Goal: Transaction & Acquisition: Purchase product/service

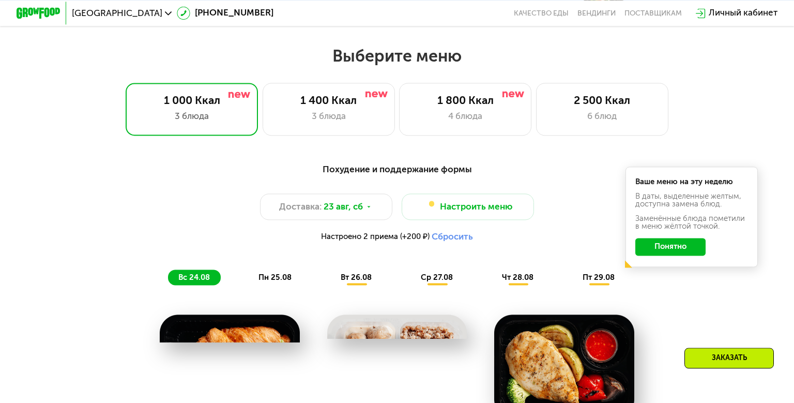
scroll to position [469, 0]
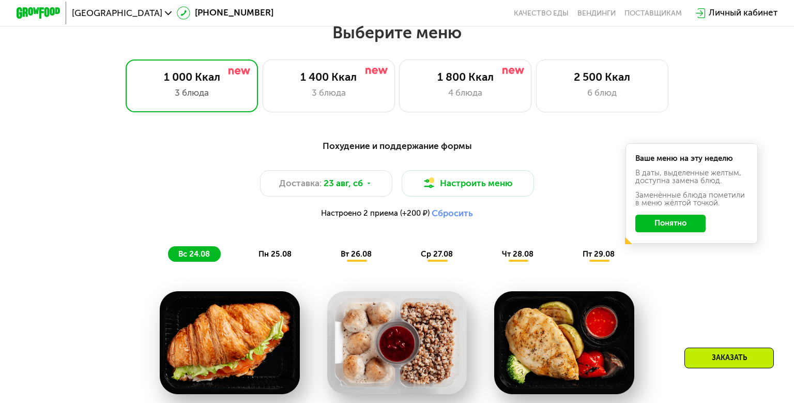
click at [704, 232] on button "Понятно" at bounding box center [671, 224] width 71 height 18
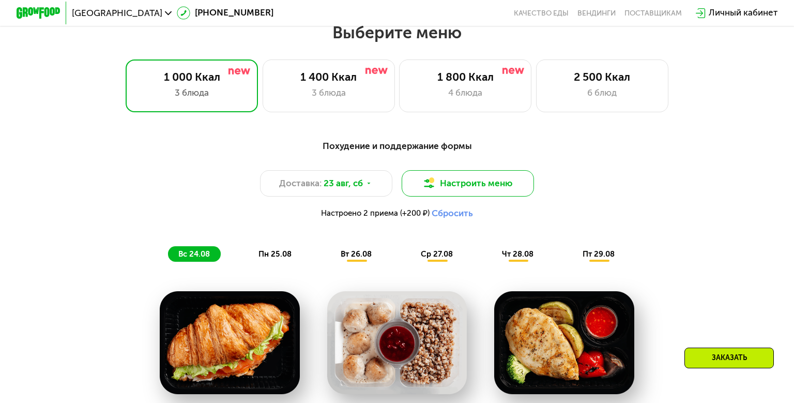
click at [472, 197] on button "Настроить меню" at bounding box center [468, 183] width 132 height 26
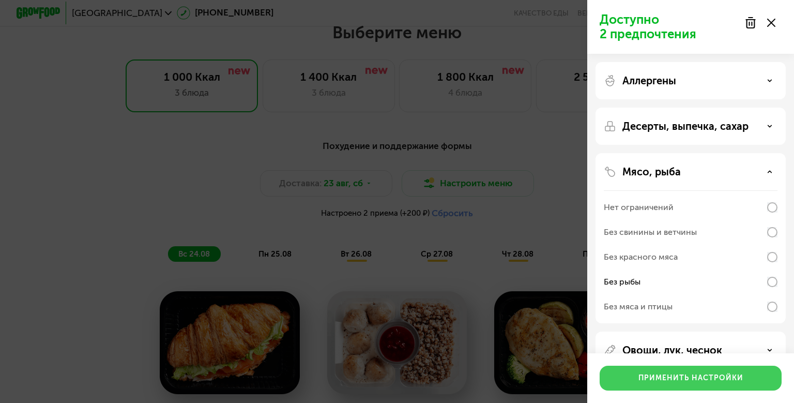
click at [661, 375] on div "Применить настройки" at bounding box center [691, 378] width 105 height 10
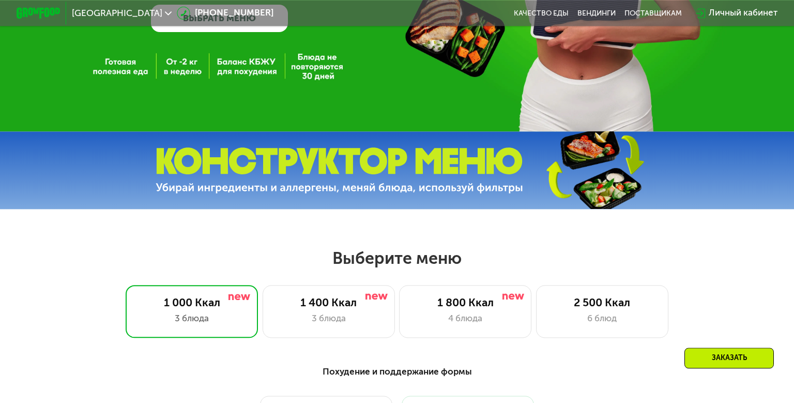
scroll to position [201, 0]
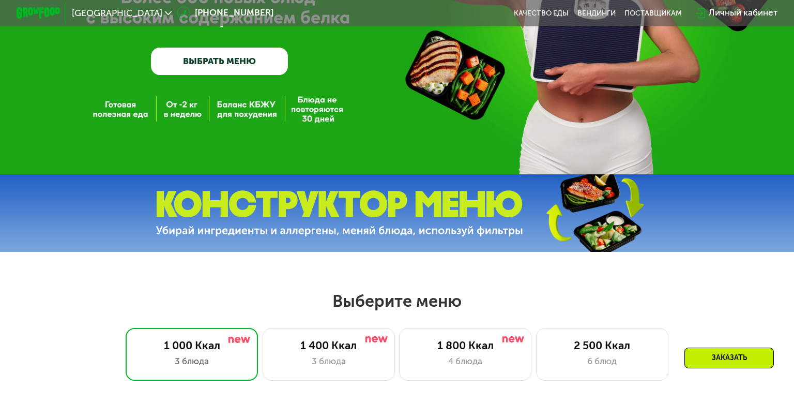
click at [406, 236] on img at bounding box center [340, 213] width 368 height 46
click at [248, 75] on link "ВЫБРАТЬ МЕНЮ" at bounding box center [220, 61] width 138 height 27
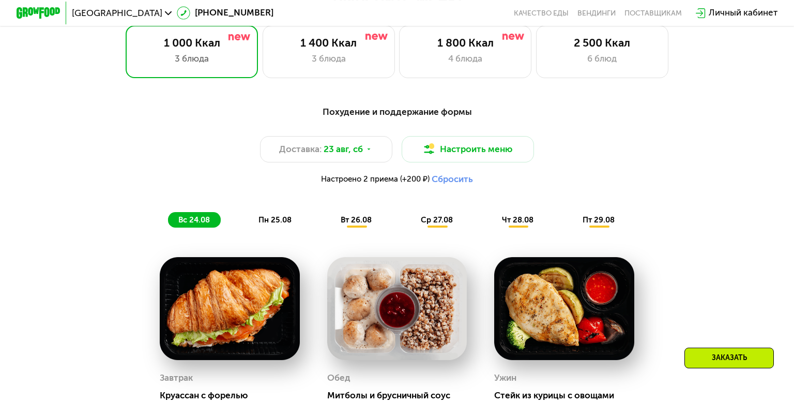
scroll to position [504, 0]
click at [481, 162] on button "Настроить меню" at bounding box center [468, 148] width 132 height 26
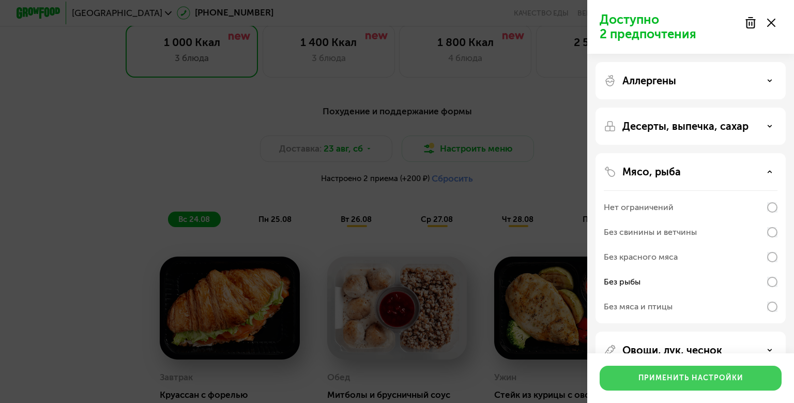
click at [698, 373] on button "Применить настройки" at bounding box center [691, 378] width 182 height 25
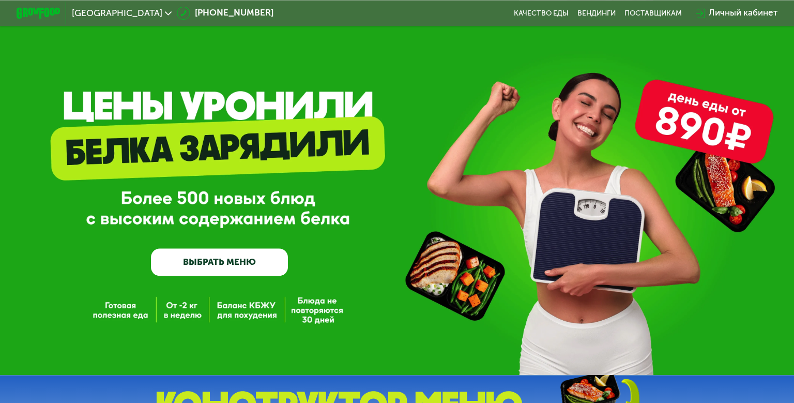
scroll to position [0, 0]
click at [729, 20] on div "Личный кабинет" at bounding box center [743, 12] width 69 height 13
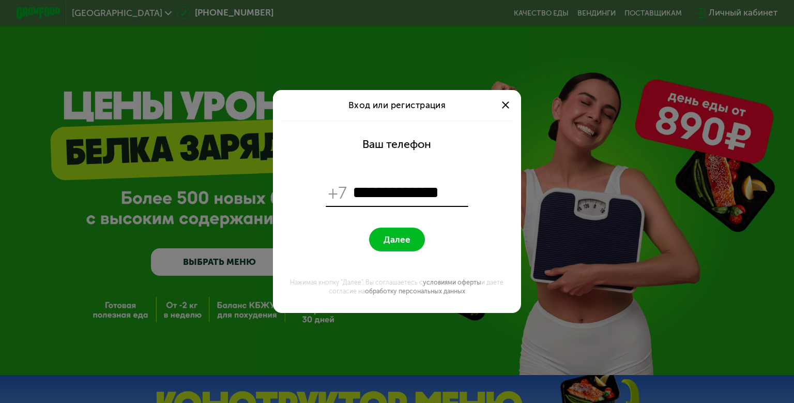
type input "**********"
click at [369, 228] on button "Далее" at bounding box center [396, 240] width 55 height 24
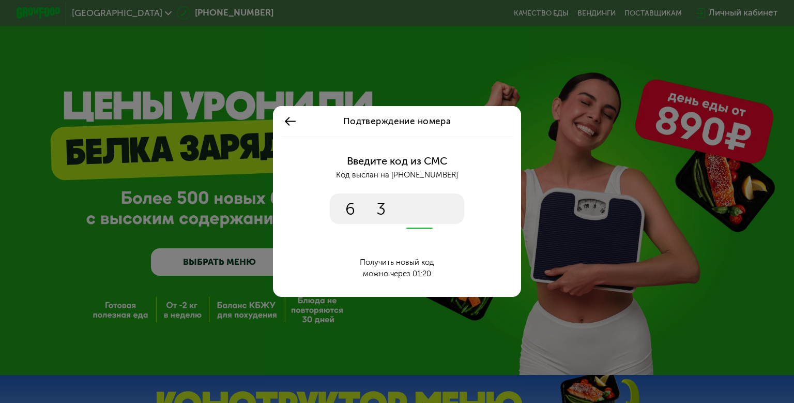
type input "****"
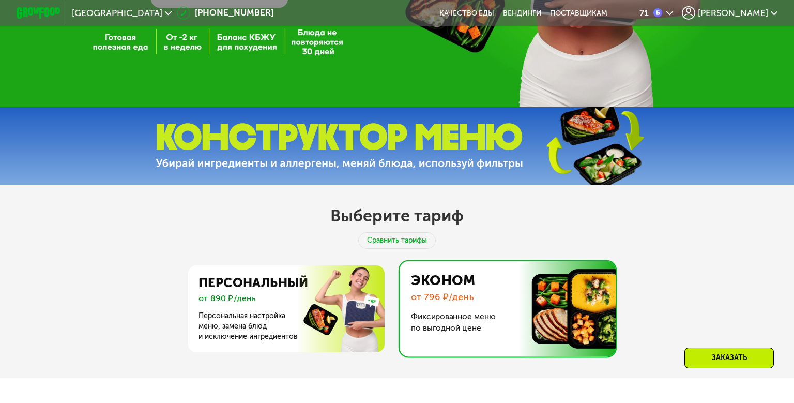
scroll to position [301, 0]
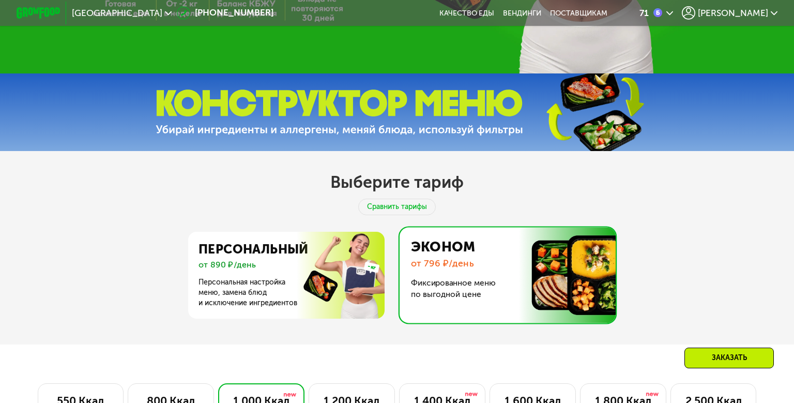
click at [673, 17] on icon at bounding box center [670, 13] width 7 height 7
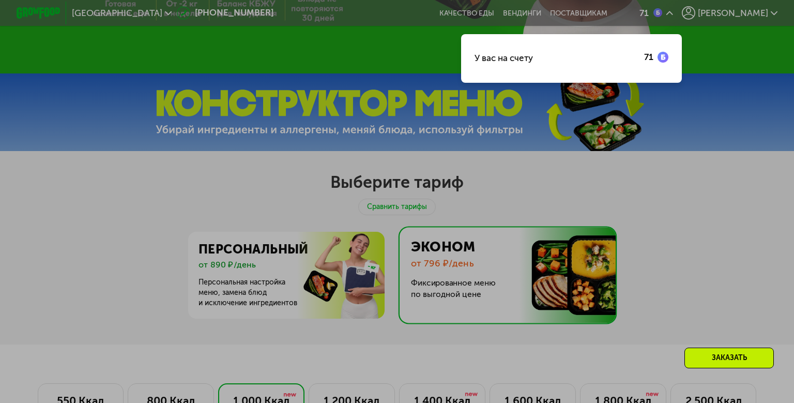
click at [508, 221] on div at bounding box center [397, 201] width 794 height 403
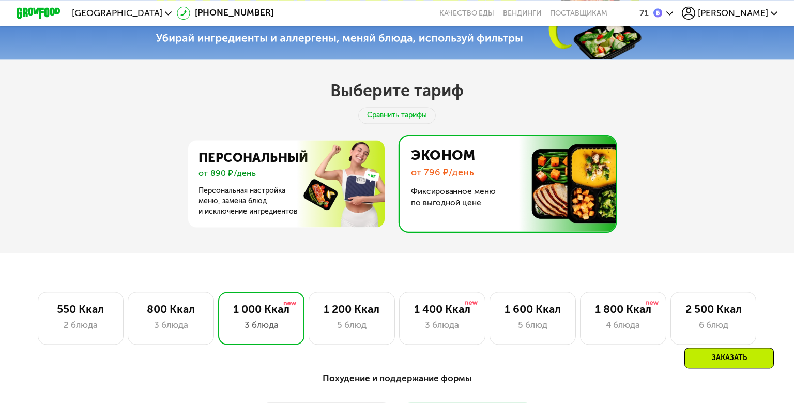
scroll to position [402, 0]
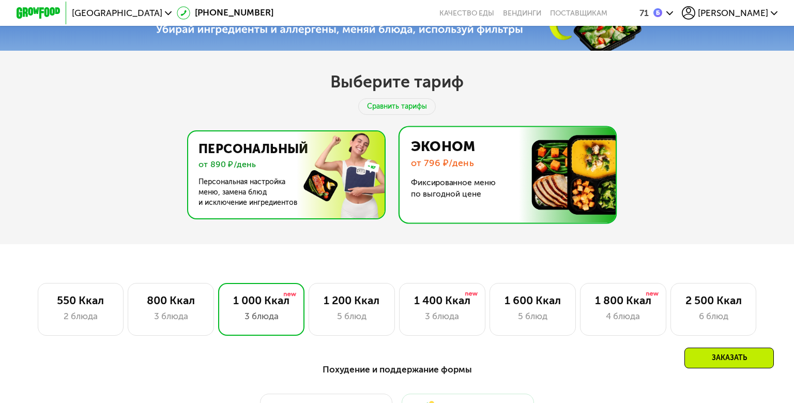
click at [271, 218] on img at bounding box center [284, 174] width 201 height 87
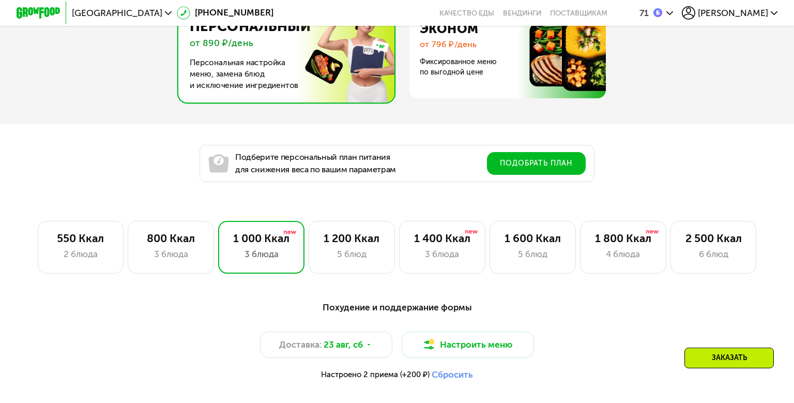
scroll to position [536, 0]
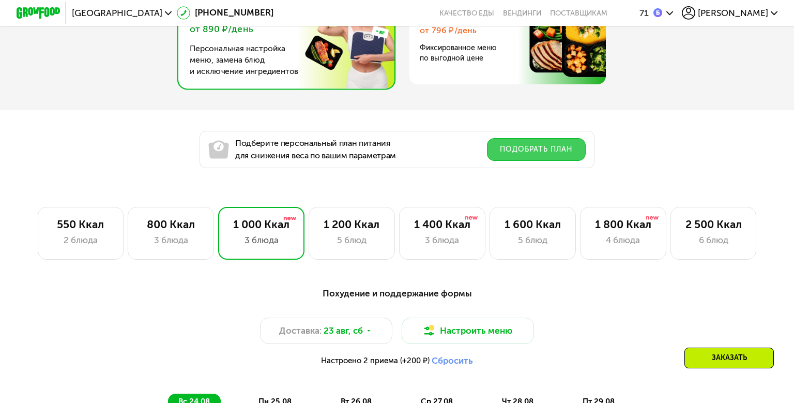
click at [542, 161] on button "Подобрать план" at bounding box center [536, 149] width 99 height 23
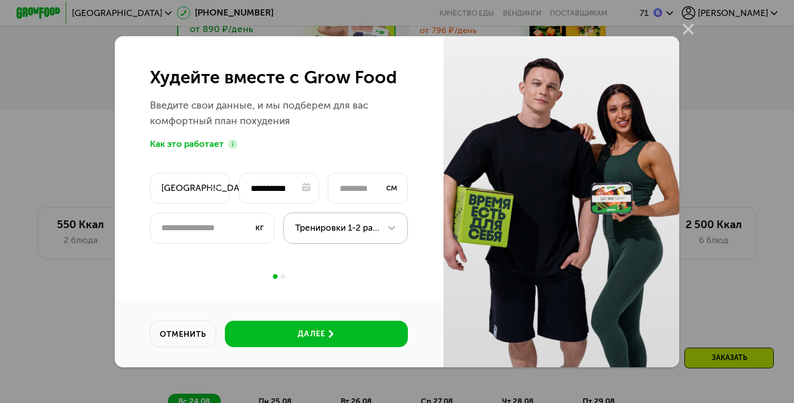
click at [395, 231] on icon at bounding box center [392, 228] width 8 height 5
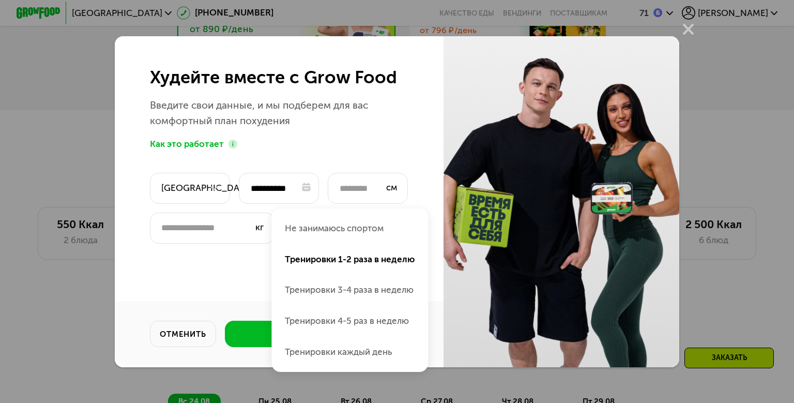
click at [200, 291] on div "**********" at bounding box center [279, 201] width 329 height 331
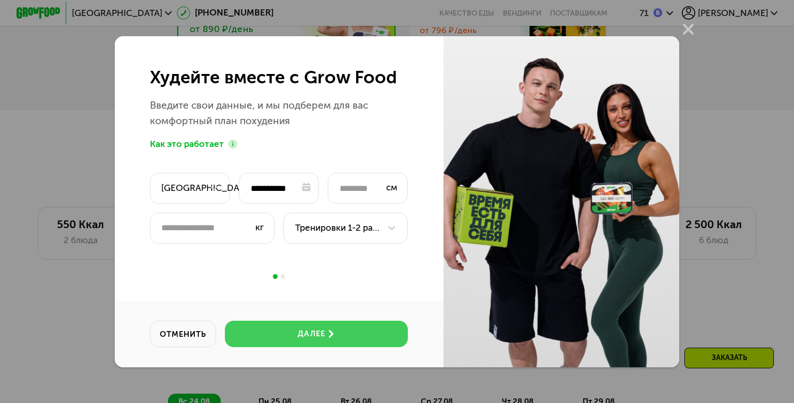
click at [299, 339] on button "далее" at bounding box center [316, 334] width 183 height 26
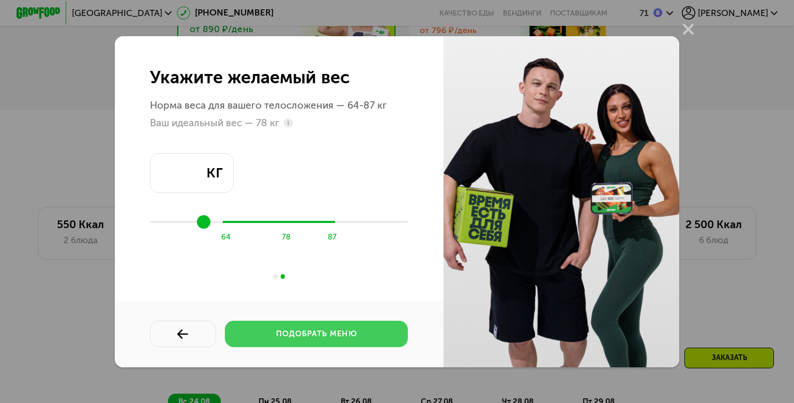
click at [315, 339] on div "подобрать меню" at bounding box center [316, 333] width 81 height 11
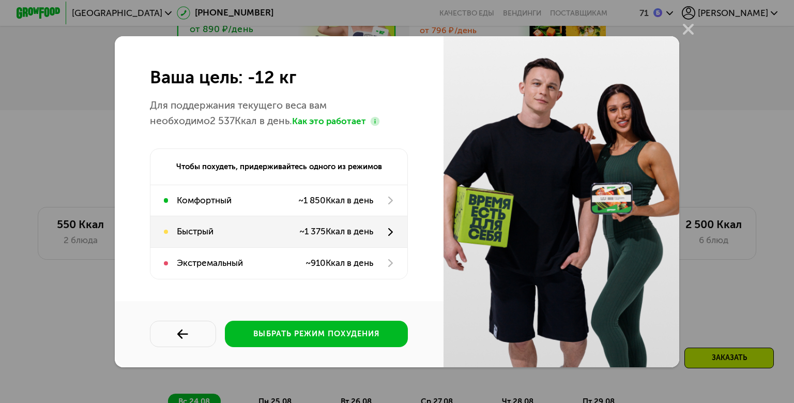
click at [337, 236] on div "~ 1 375 Ккал в день" at bounding box center [336, 231] width 74 height 13
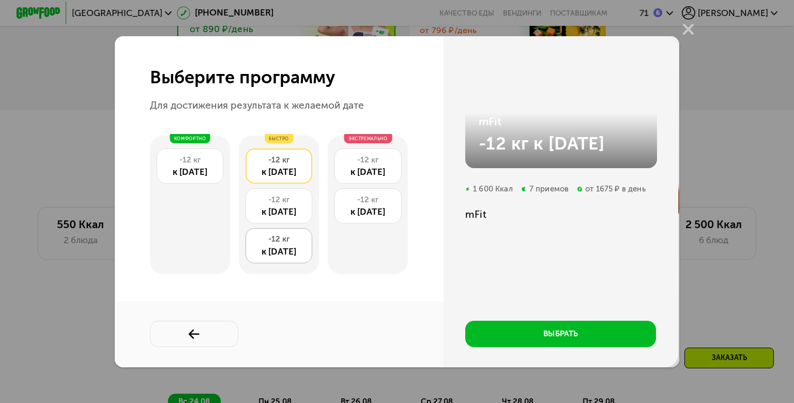
click at [280, 245] on div "-12 кг" at bounding box center [279, 239] width 55 height 11
click at [279, 203] on div "-12 кг" at bounding box center [279, 199] width 55 height 11
click at [275, 165] on div "к 27 ноя" at bounding box center [279, 171] width 55 height 13
click at [278, 252] on div "к 02 ноя" at bounding box center [279, 251] width 55 height 13
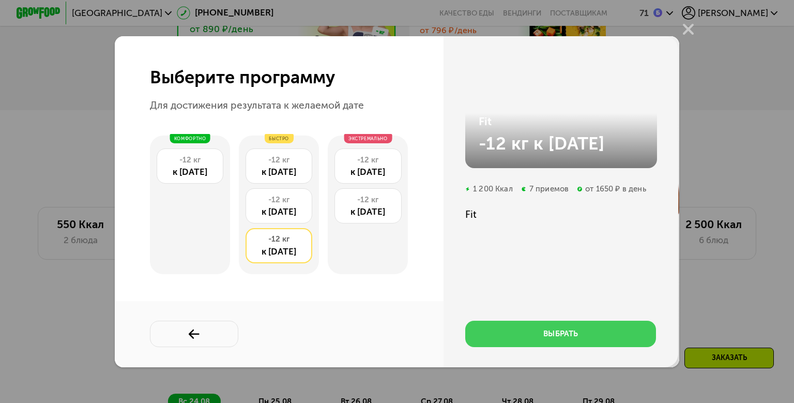
click at [555, 347] on button "выбрать" at bounding box center [560, 334] width 191 height 26
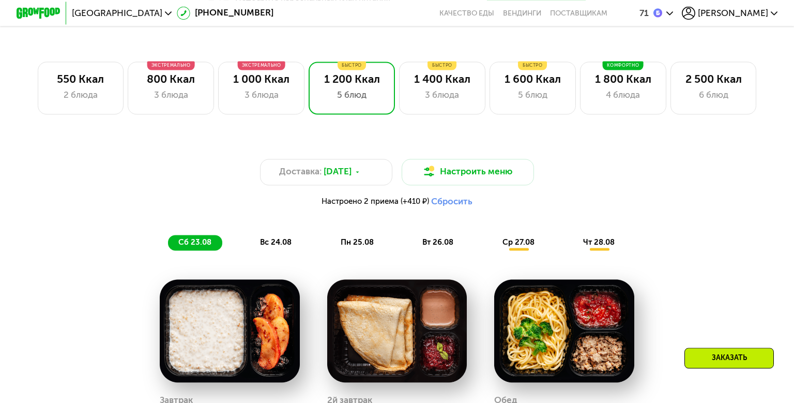
scroll to position [670, 0]
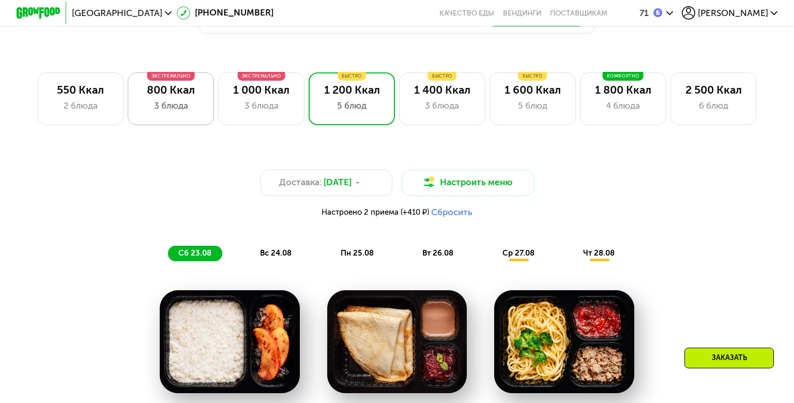
click at [181, 113] on div "3 блюда" at bounding box center [171, 105] width 63 height 13
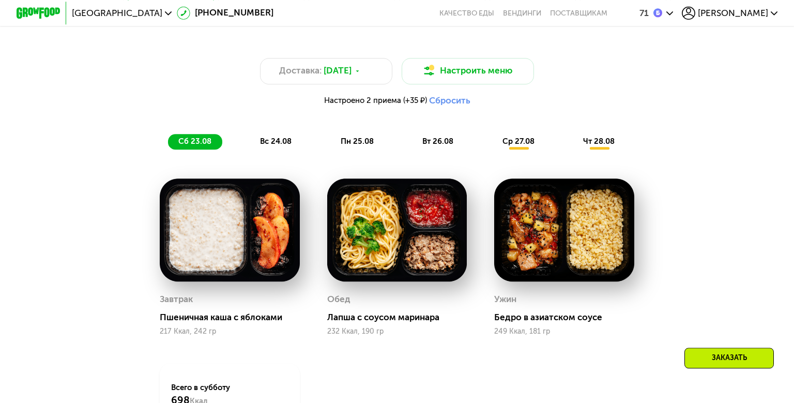
scroll to position [770, 0]
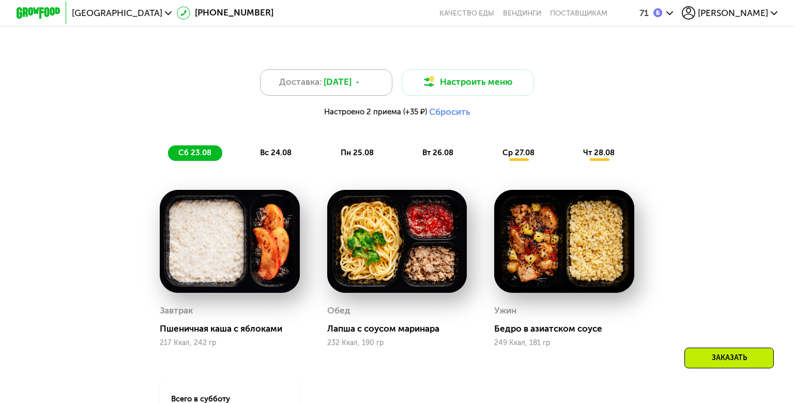
click at [361, 86] on icon at bounding box center [357, 82] width 7 height 7
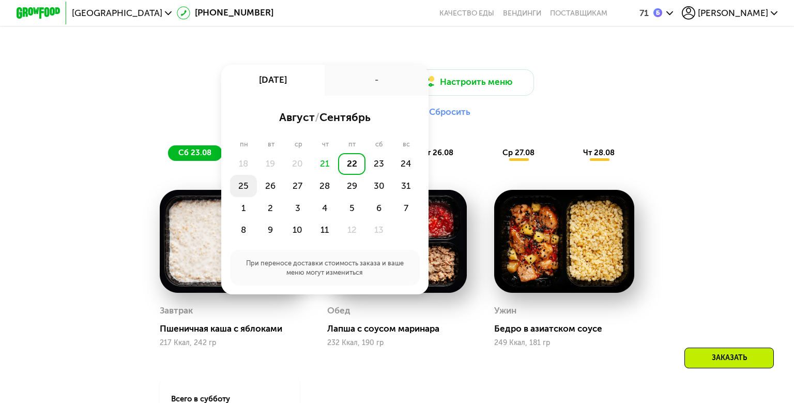
click at [257, 197] on div "25" at bounding box center [270, 186] width 27 height 22
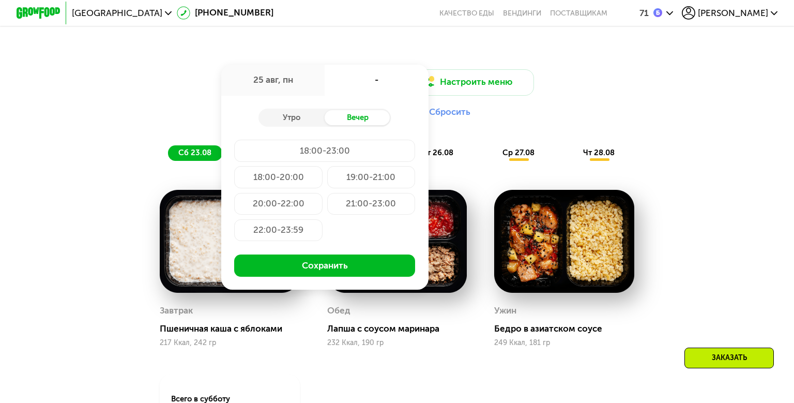
click at [353, 126] on div "Вечер" at bounding box center [358, 118] width 66 height 16
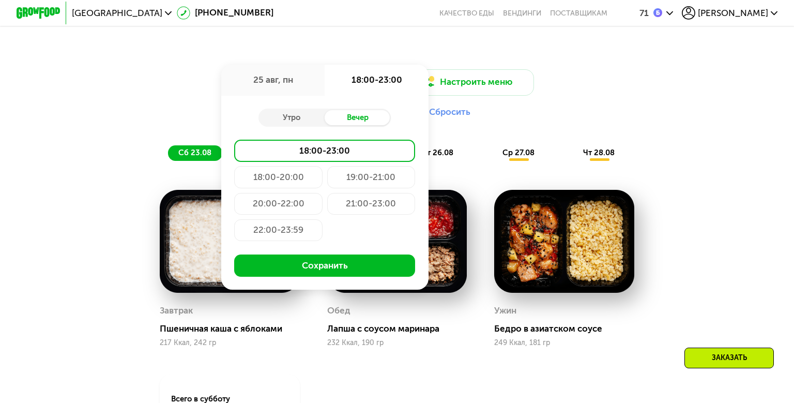
click at [323, 241] on div "21:00-23:00" at bounding box center [278, 230] width 88 height 22
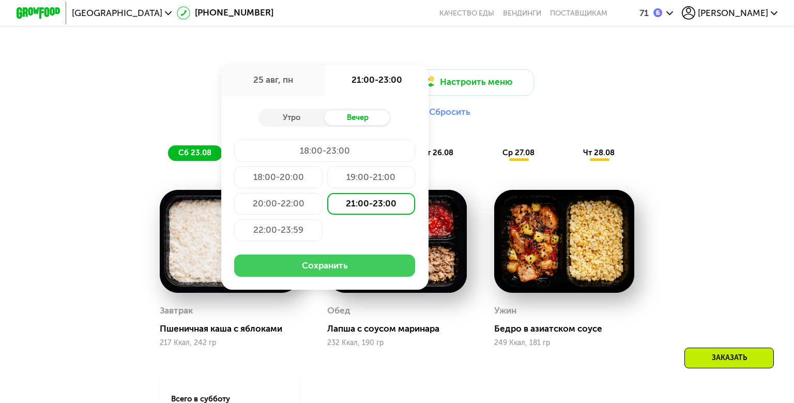
click at [323, 277] on button "Сохранить" at bounding box center [324, 265] width 181 height 22
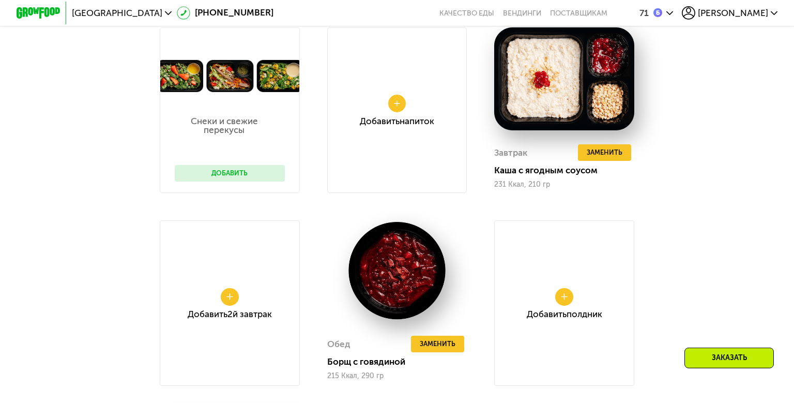
scroll to position [938, 0]
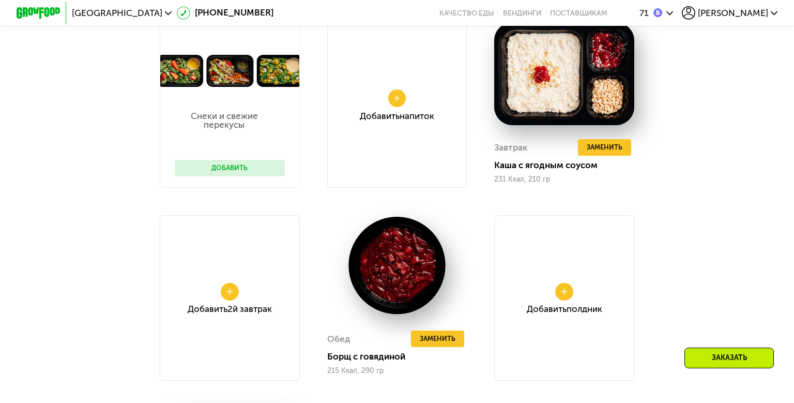
click at [231, 176] on button "Добавить" at bounding box center [230, 168] width 110 height 17
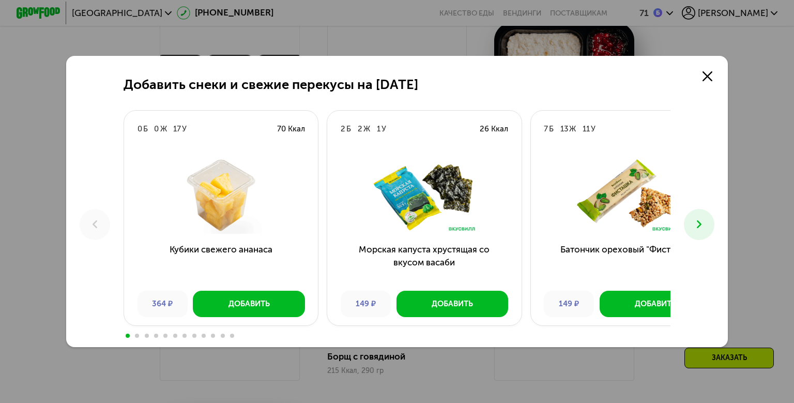
click at [706, 228] on icon at bounding box center [699, 224] width 13 height 13
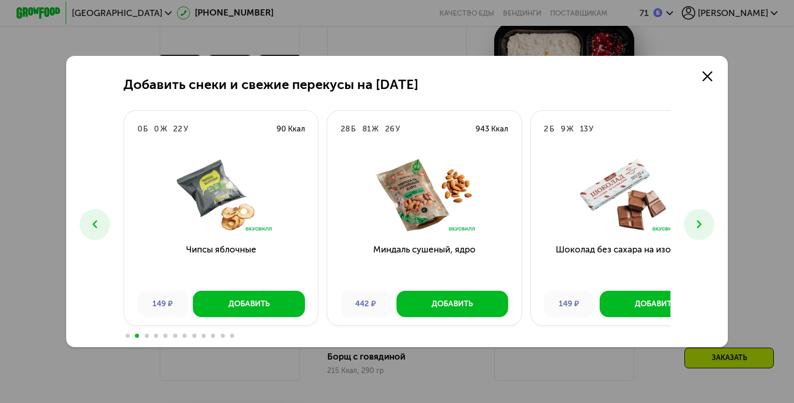
click at [706, 228] on icon at bounding box center [699, 224] width 13 height 13
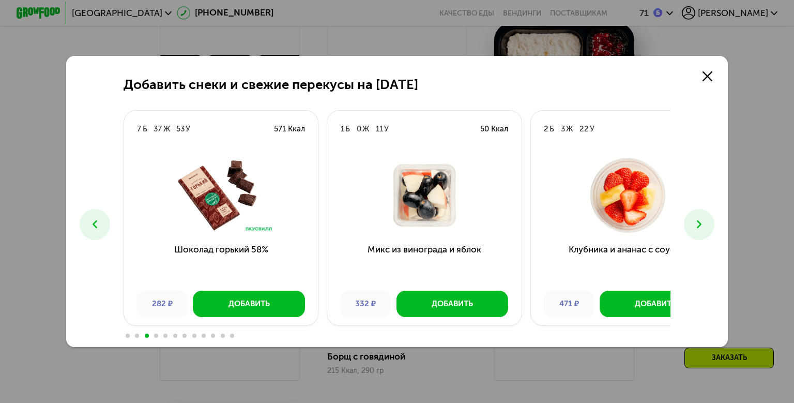
click at [706, 228] on icon at bounding box center [699, 224] width 13 height 13
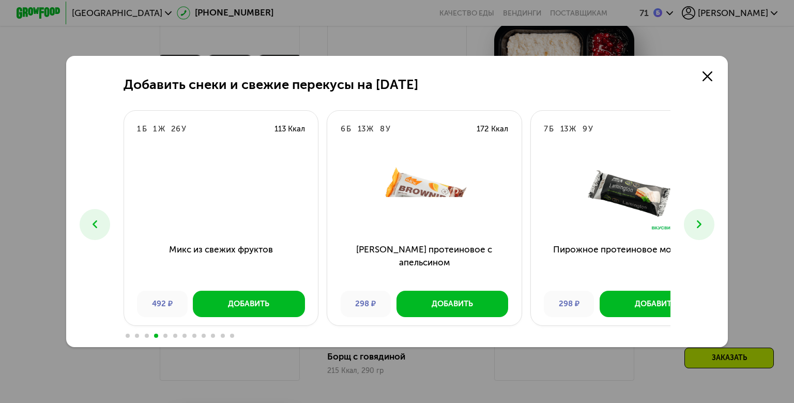
click at [706, 228] on icon at bounding box center [699, 224] width 13 height 13
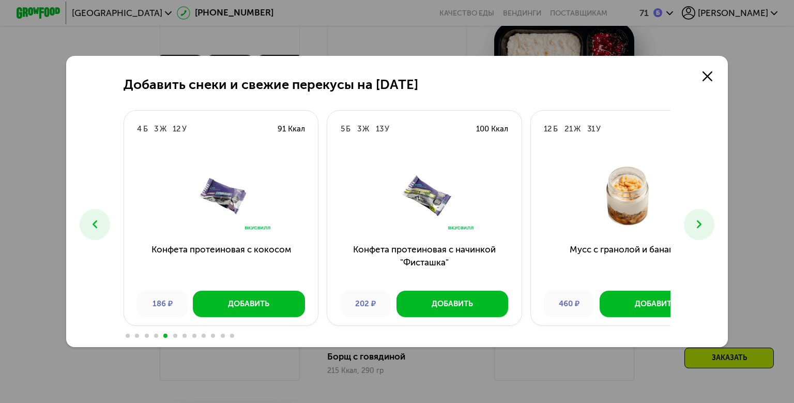
click at [88, 228] on icon at bounding box center [94, 224] width 13 height 13
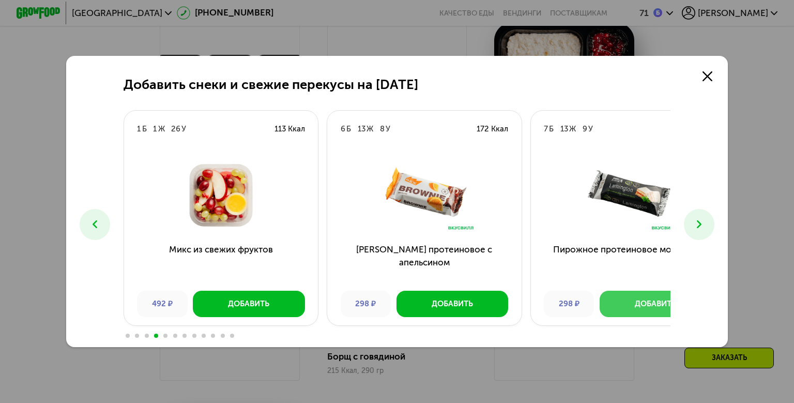
click at [627, 308] on button "Добавить" at bounding box center [656, 304] width 112 height 26
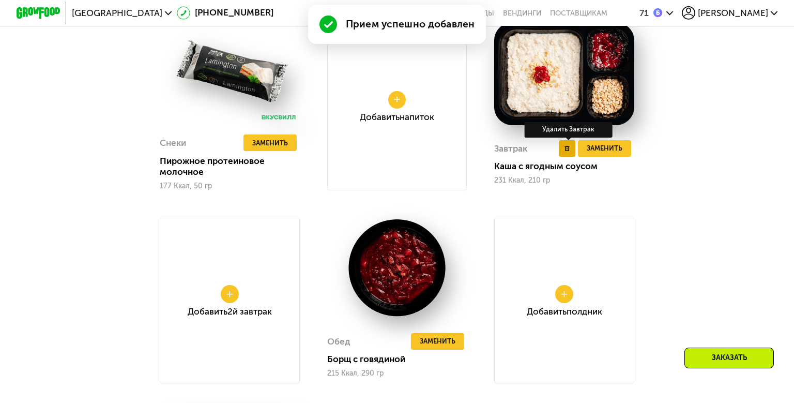
click at [576, 157] on button at bounding box center [567, 148] width 17 height 17
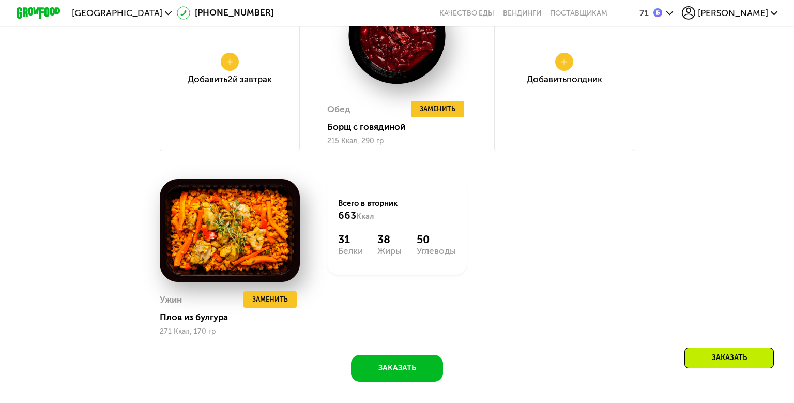
scroll to position [1173, 0]
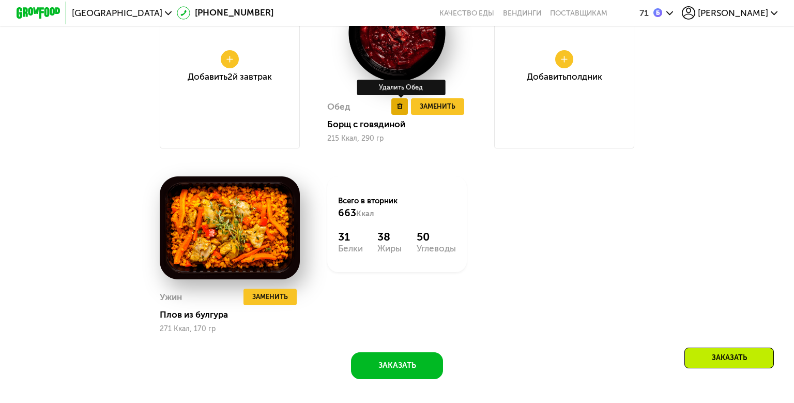
click at [398, 115] on button at bounding box center [399, 106] width 17 height 17
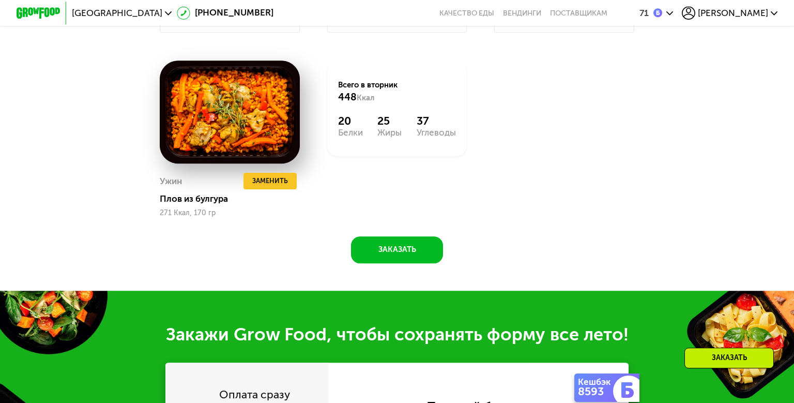
scroll to position [1307, 0]
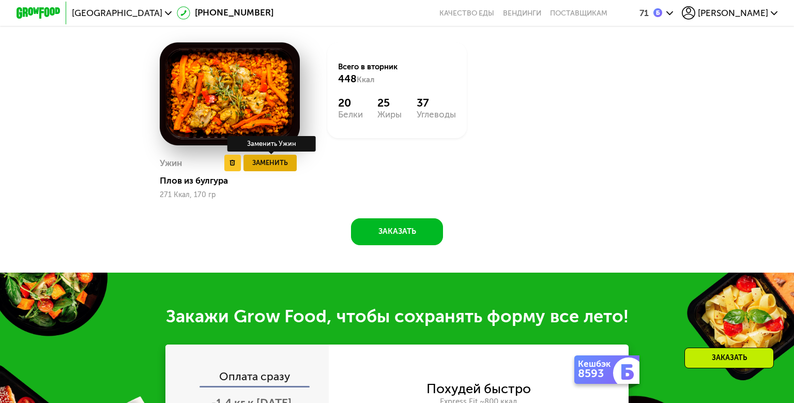
click at [258, 168] on span "Заменить" at bounding box center [270, 162] width 36 height 11
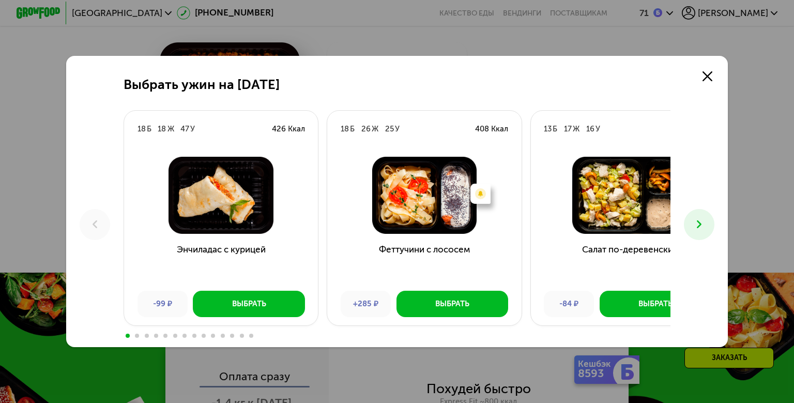
click at [702, 224] on use at bounding box center [699, 225] width 5 height 8
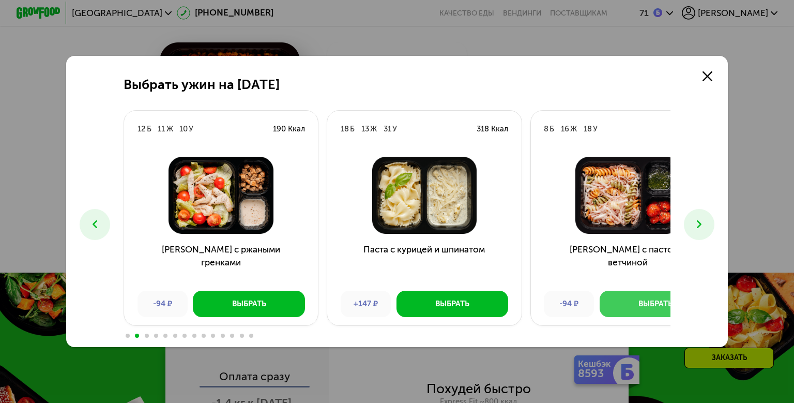
click at [639, 309] on div "Выбрать" at bounding box center [656, 303] width 34 height 11
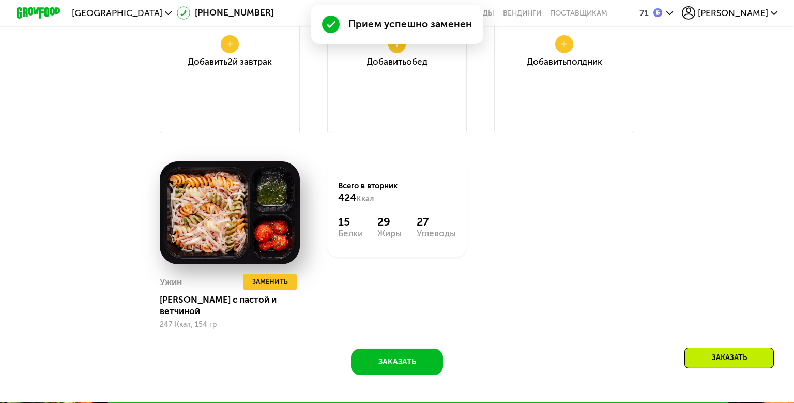
scroll to position [1173, 0]
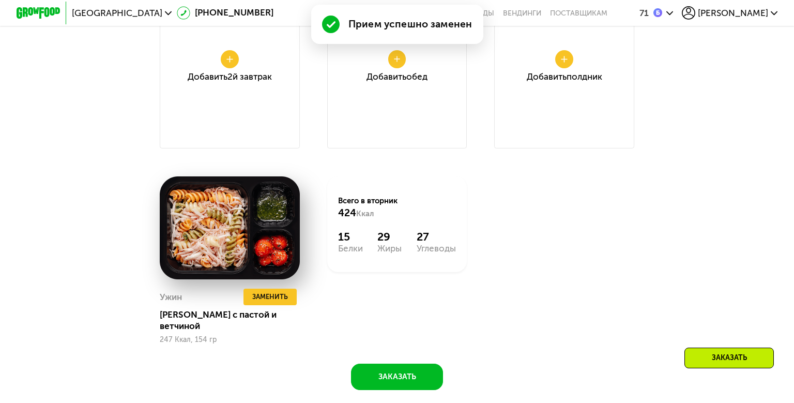
click at [595, 148] on div "Добавить Полдник" at bounding box center [564, 65] width 140 height 165
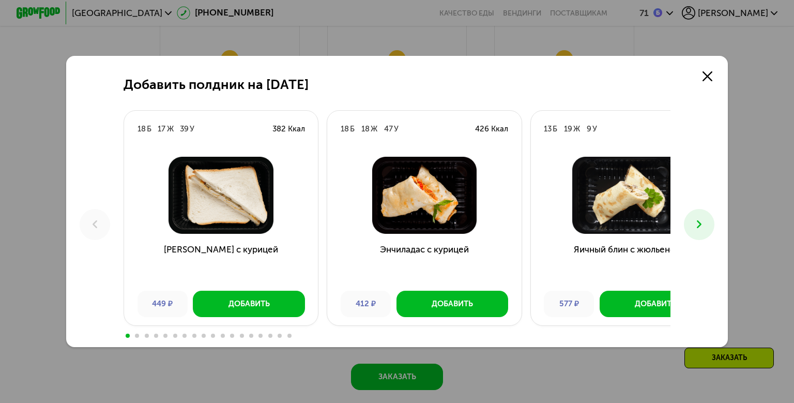
click at [706, 224] on icon at bounding box center [699, 224] width 13 height 13
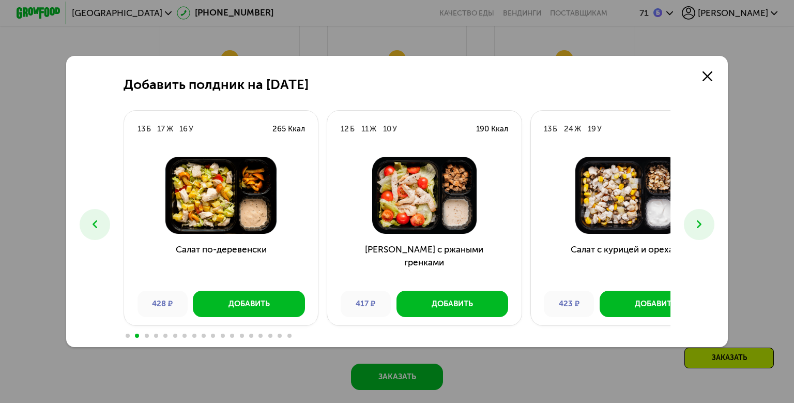
click at [706, 224] on icon at bounding box center [699, 224] width 13 height 13
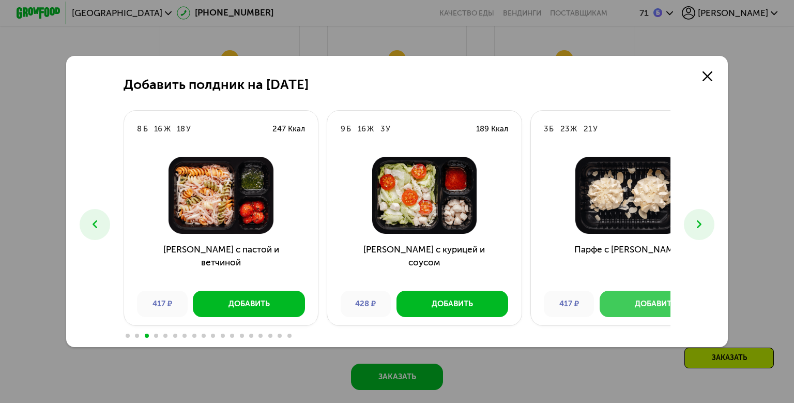
click at [627, 317] on button "Добавить" at bounding box center [656, 304] width 112 height 26
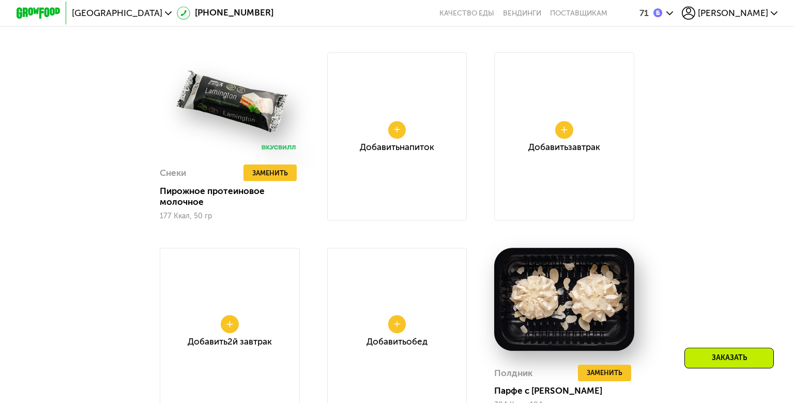
scroll to position [904, 0]
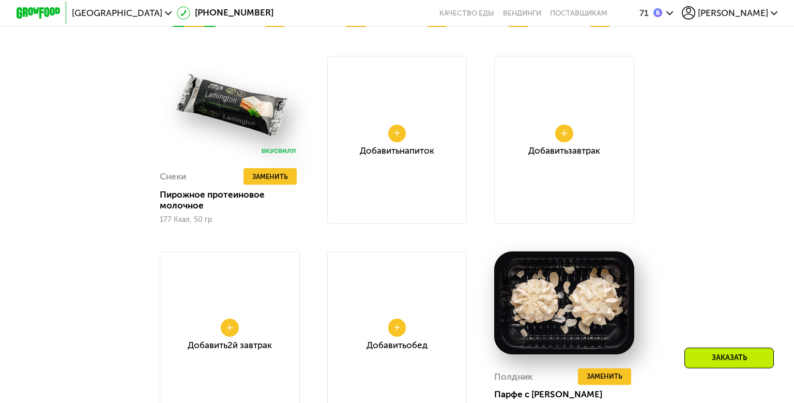
click at [259, 23] on span "ср 27.08" at bounding box center [275, 18] width 32 height 9
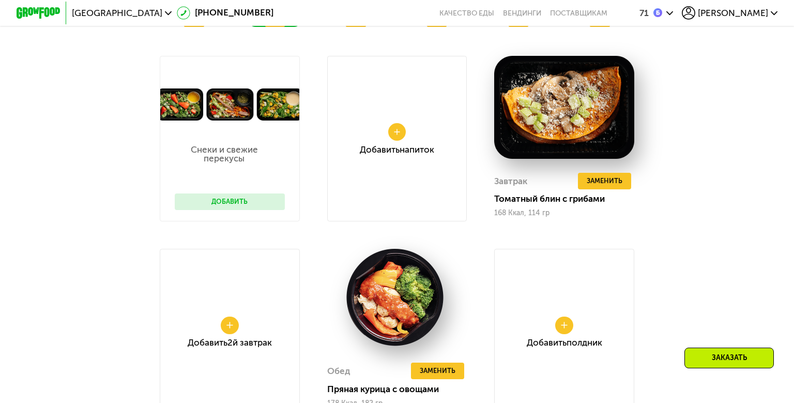
click at [228, 210] on button "Добавить" at bounding box center [230, 201] width 110 height 17
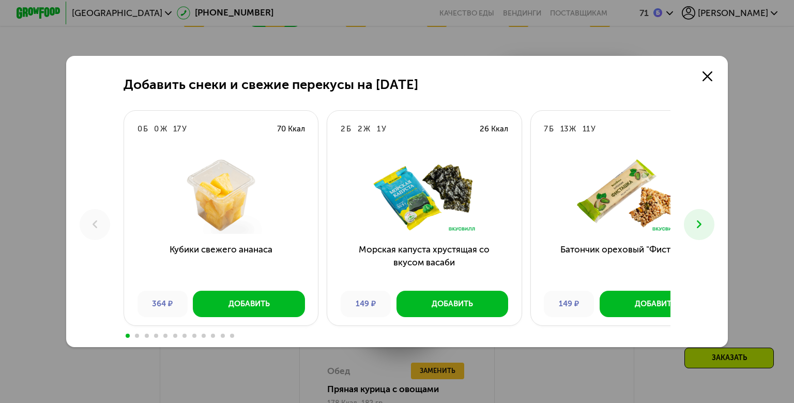
click at [706, 231] on icon at bounding box center [699, 224] width 13 height 13
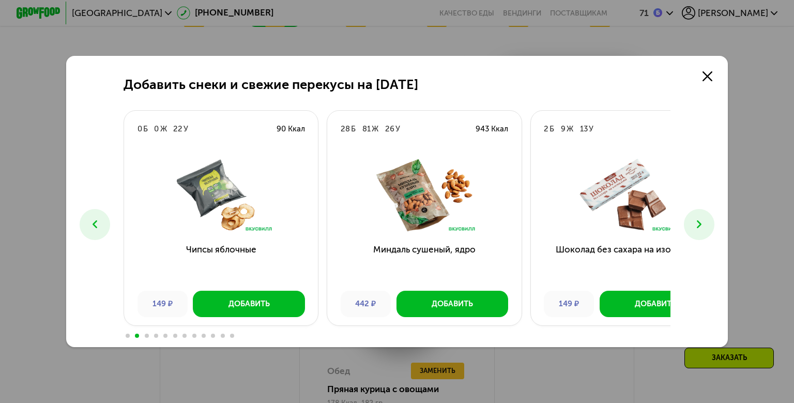
click at [706, 231] on icon at bounding box center [699, 224] width 13 height 13
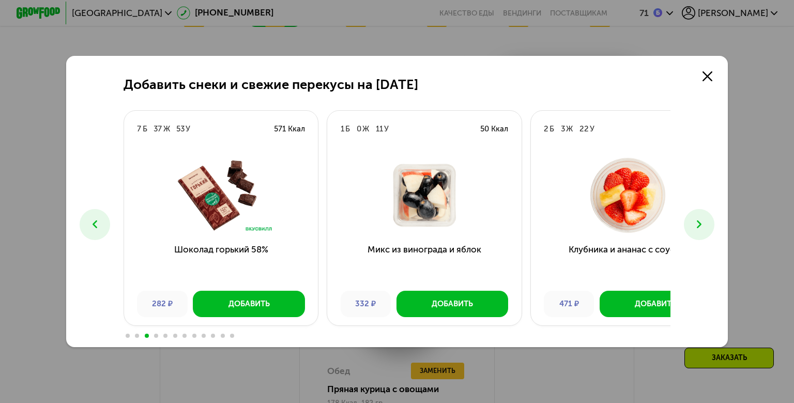
click at [706, 231] on icon at bounding box center [699, 224] width 13 height 13
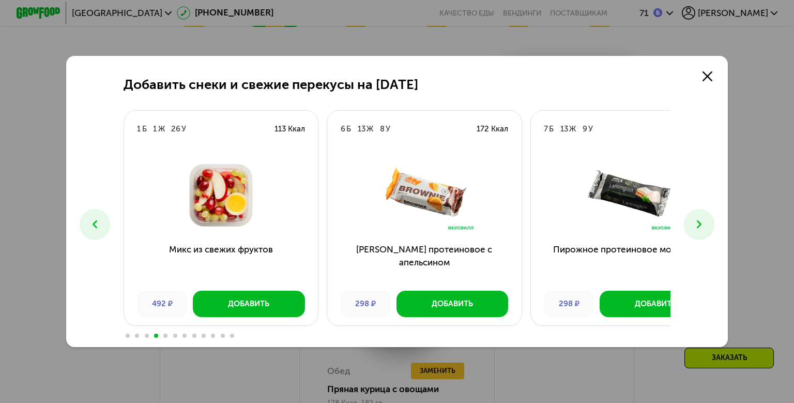
click at [706, 231] on icon at bounding box center [699, 224] width 13 height 13
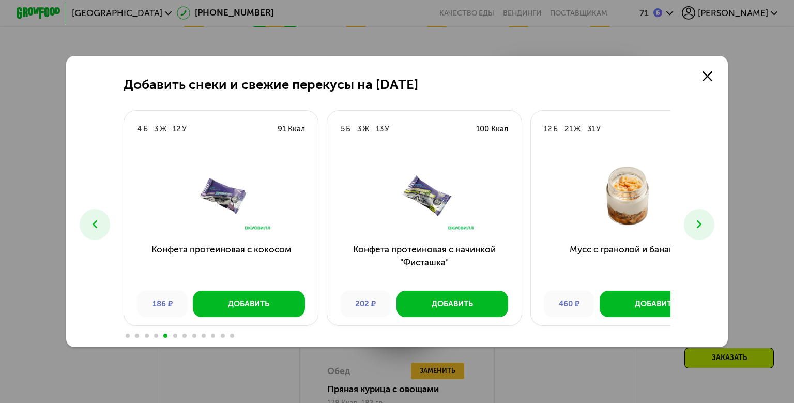
click at [706, 231] on icon at bounding box center [699, 224] width 13 height 13
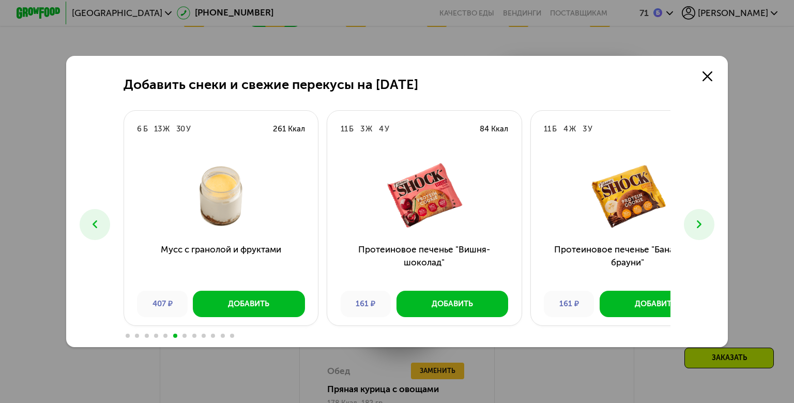
click at [706, 231] on icon at bounding box center [699, 224] width 13 height 13
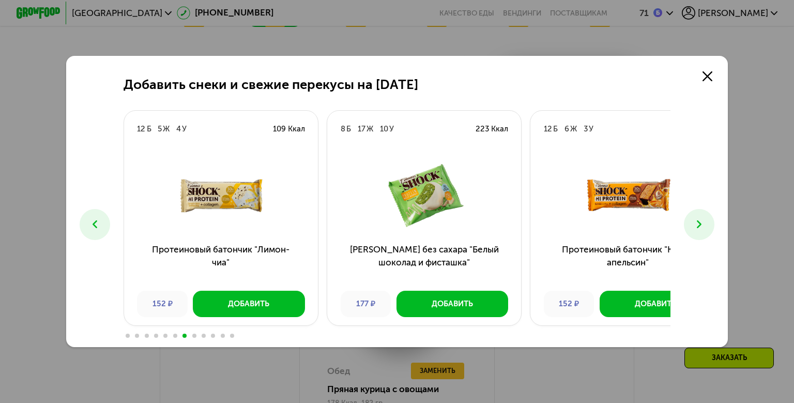
click at [706, 231] on icon at bounding box center [699, 224] width 13 height 13
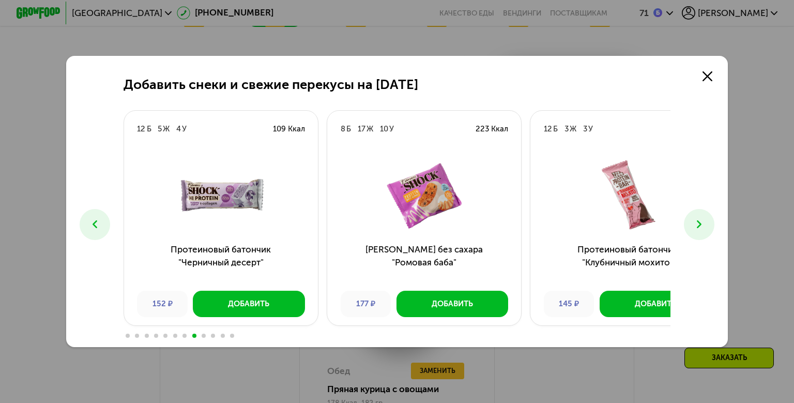
click at [706, 231] on icon at bounding box center [699, 224] width 13 height 13
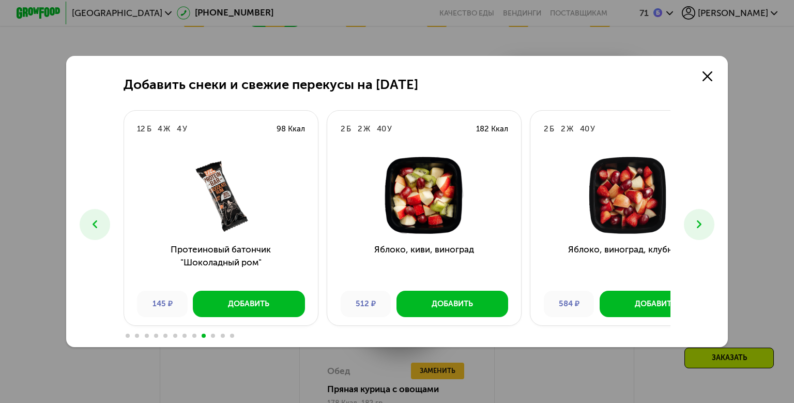
click at [706, 226] on icon at bounding box center [699, 224] width 13 height 13
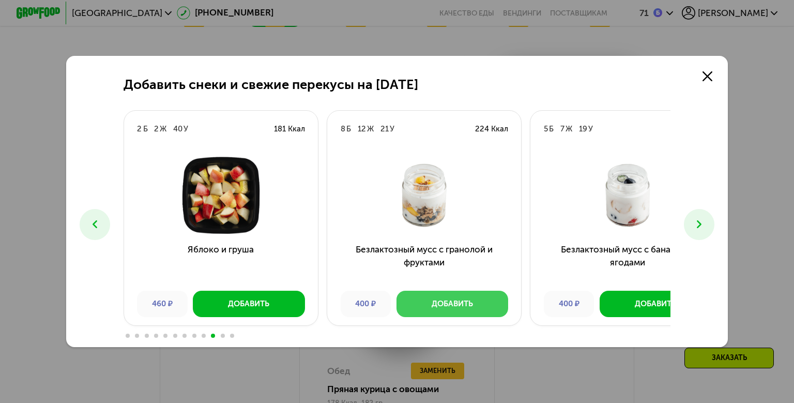
click at [432, 309] on div "Добавить" at bounding box center [452, 303] width 41 height 11
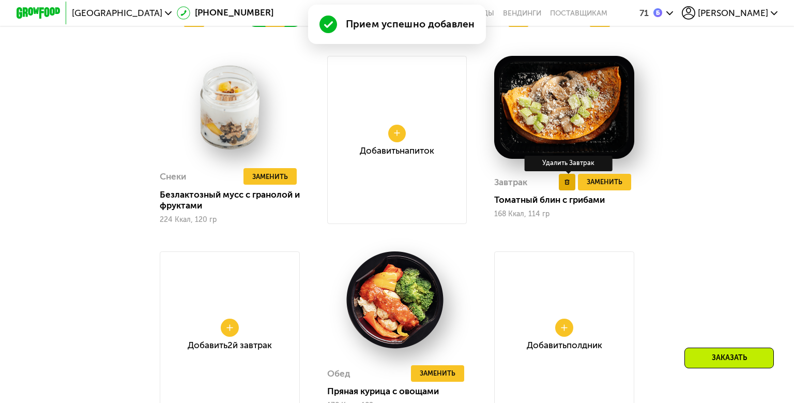
click at [576, 190] on button at bounding box center [567, 182] width 17 height 17
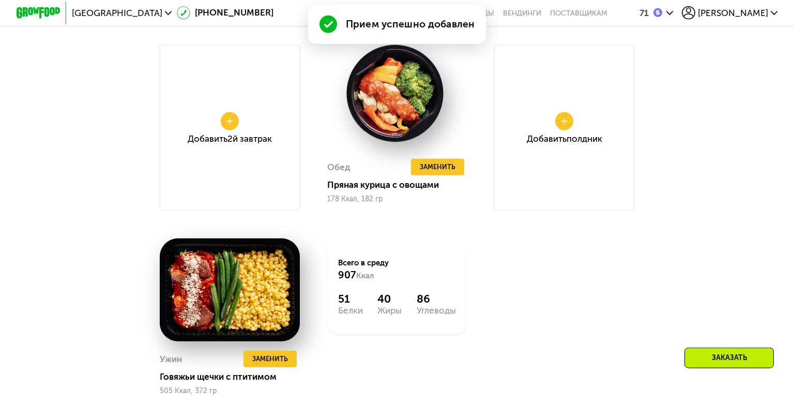
scroll to position [1139, 0]
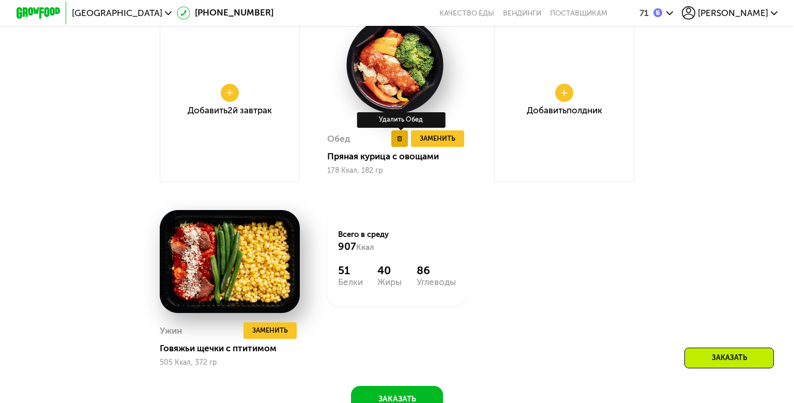
click at [396, 147] on button at bounding box center [399, 138] width 17 height 17
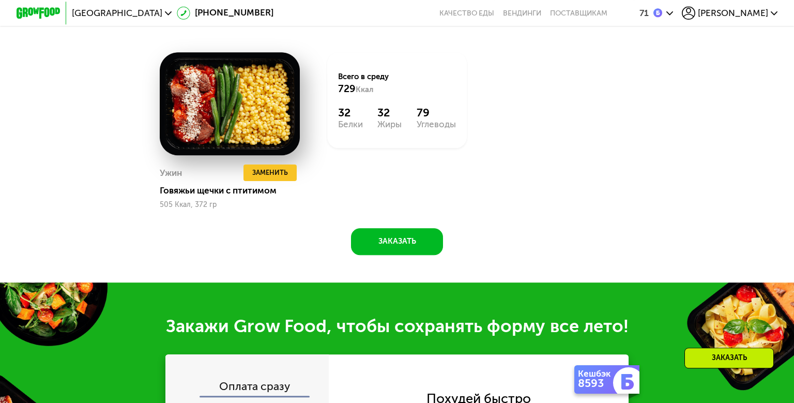
scroll to position [1307, 0]
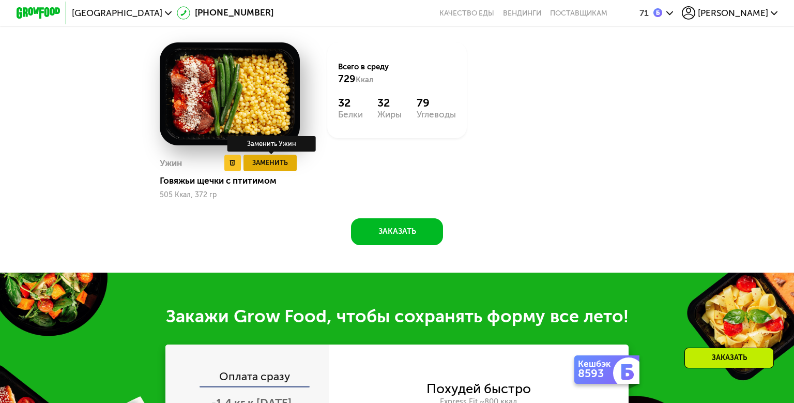
click at [263, 168] on span "Заменить" at bounding box center [270, 162] width 36 height 11
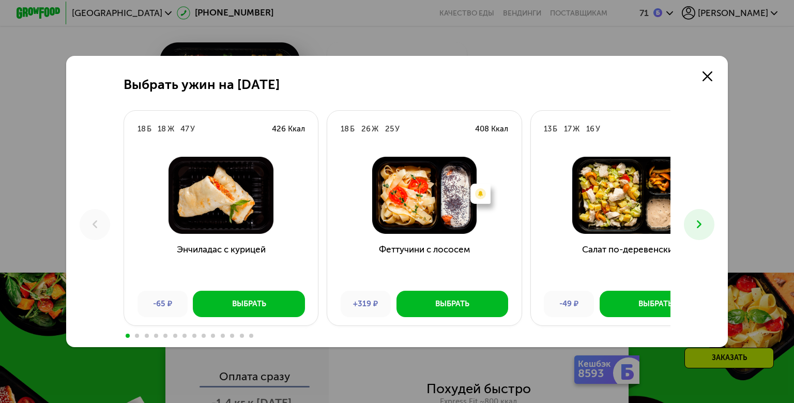
click at [706, 228] on icon at bounding box center [699, 224] width 13 height 13
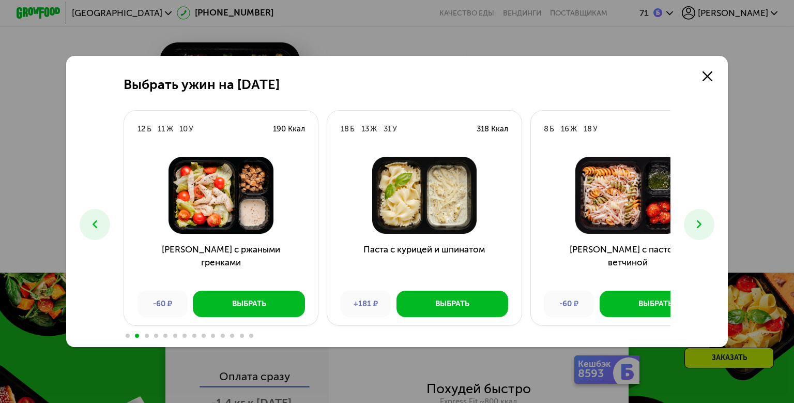
click at [706, 228] on icon at bounding box center [699, 224] width 13 height 13
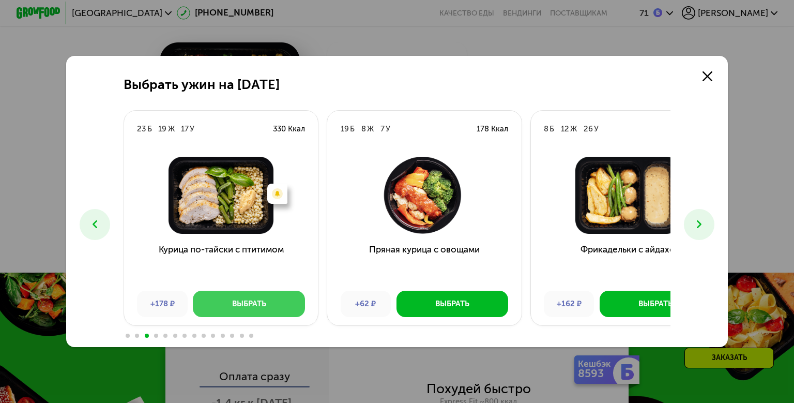
click at [232, 309] on div "Выбрать" at bounding box center [249, 303] width 34 height 11
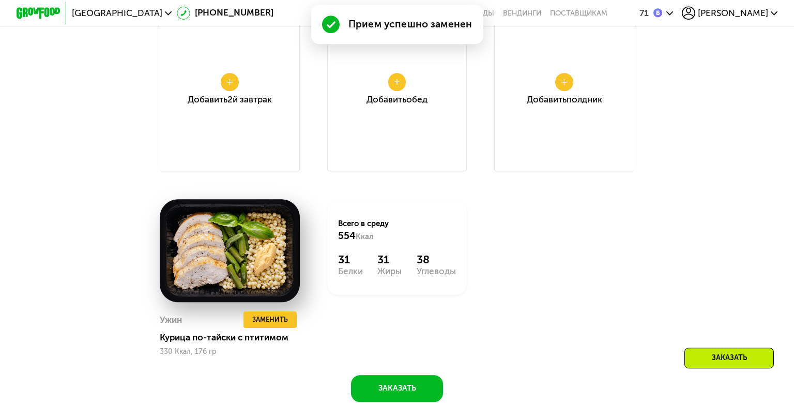
scroll to position [1139, 0]
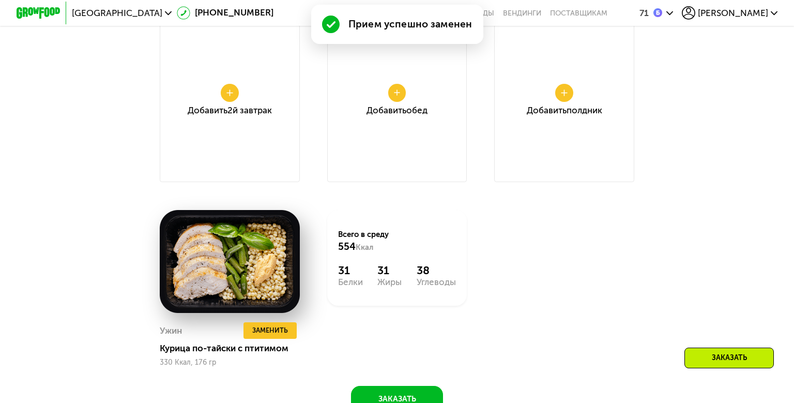
click at [574, 180] on div "Добавить Полдник" at bounding box center [564, 99] width 140 height 165
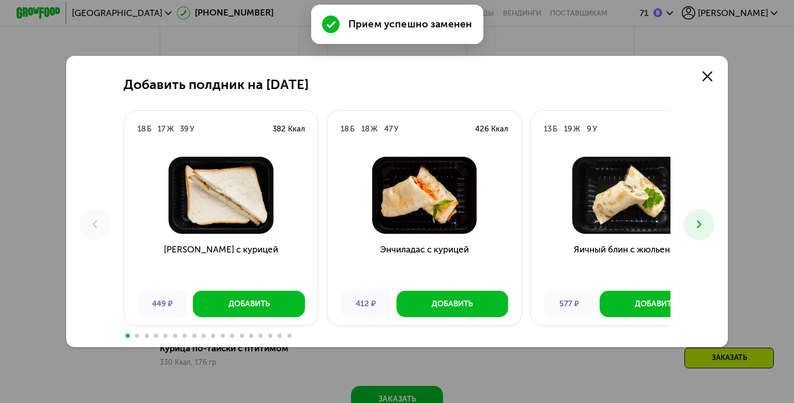
click at [706, 226] on icon at bounding box center [699, 224] width 13 height 13
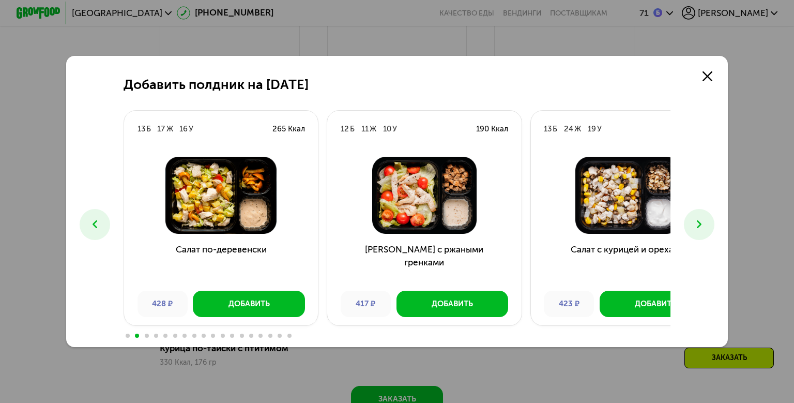
click at [706, 226] on icon at bounding box center [699, 224] width 13 height 13
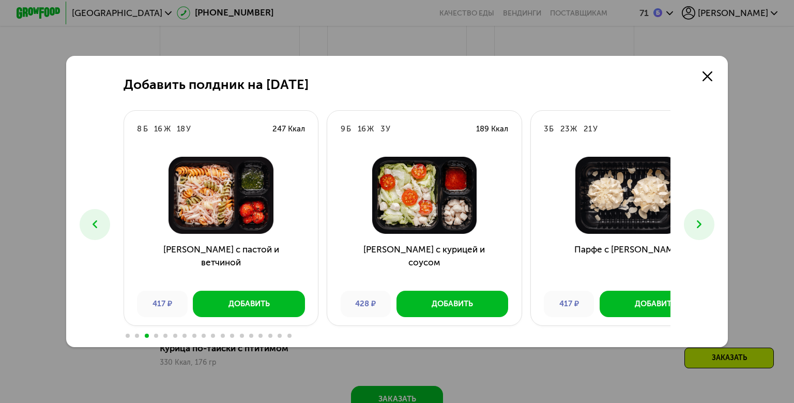
click at [706, 226] on icon at bounding box center [699, 224] width 13 height 13
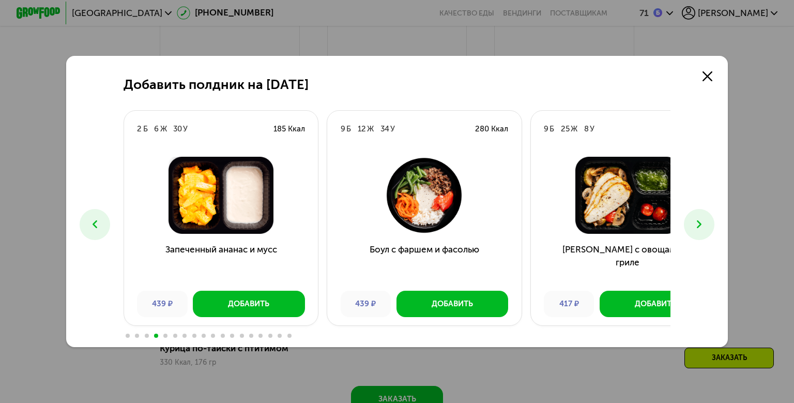
click at [706, 225] on icon at bounding box center [699, 224] width 13 height 13
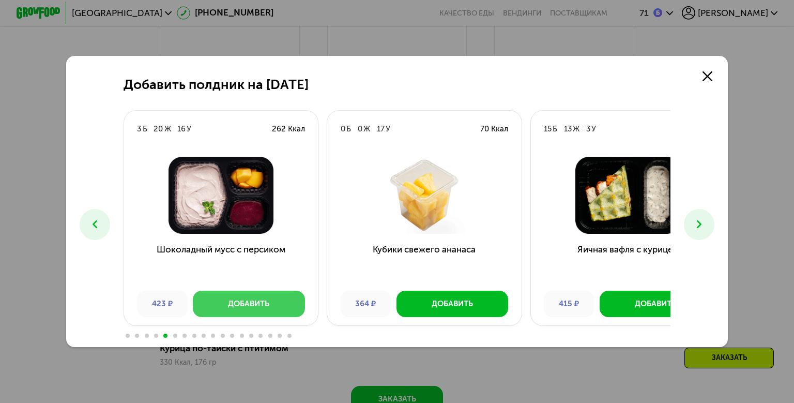
click at [228, 309] on div "Добавить" at bounding box center [248, 303] width 41 height 11
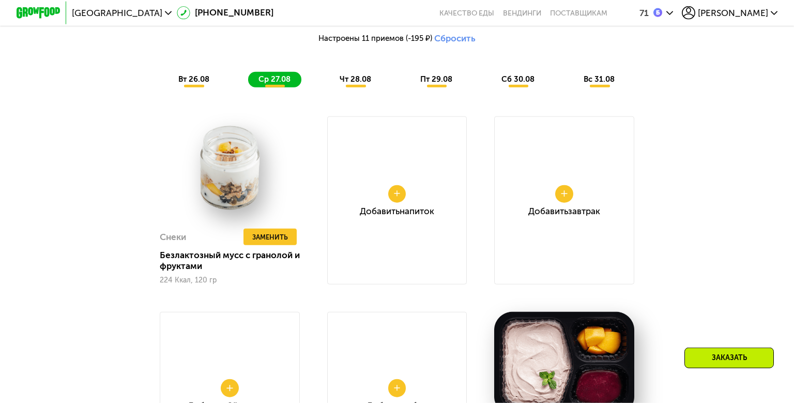
scroll to position [838, 0]
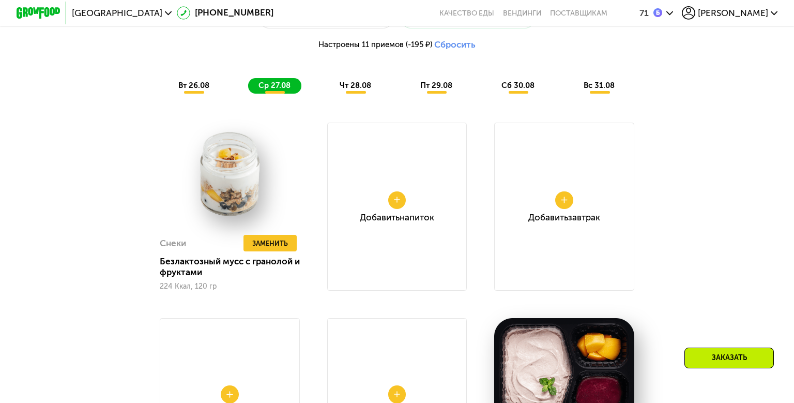
click at [361, 90] on span "чт 28.08" at bounding box center [356, 85] width 32 height 9
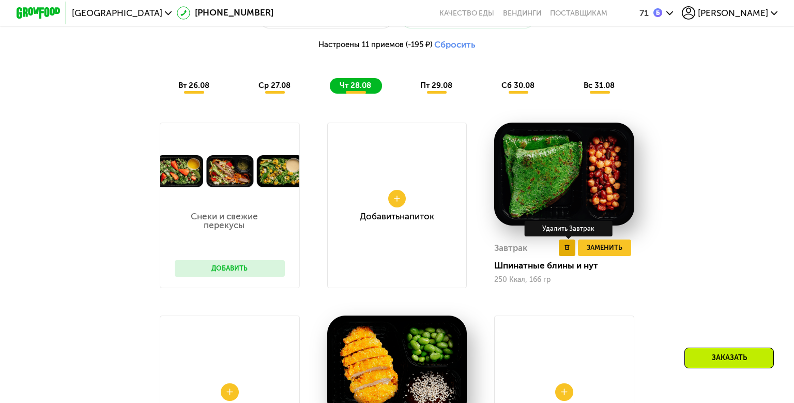
click at [570, 250] on icon at bounding box center [568, 248] width 6 height 6
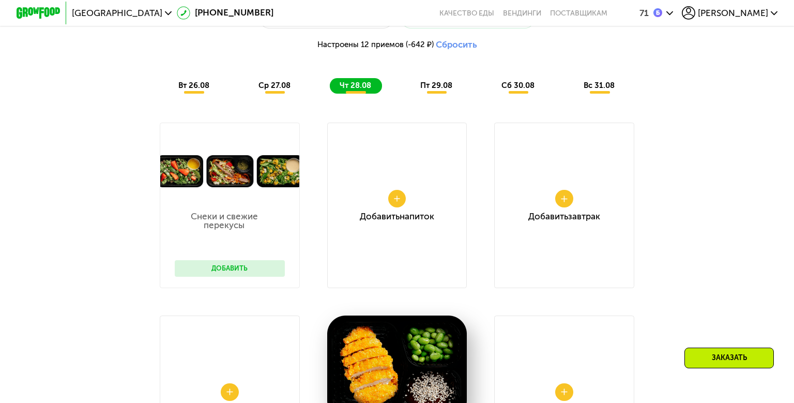
click at [220, 277] on button "Добавить" at bounding box center [230, 268] width 110 height 17
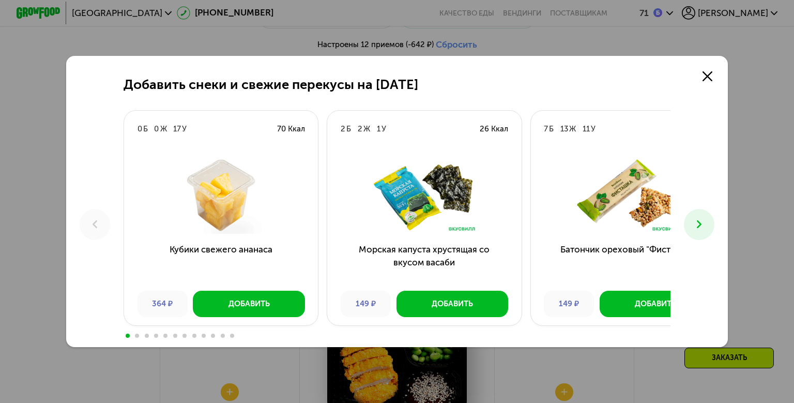
click at [706, 229] on icon at bounding box center [699, 224] width 13 height 13
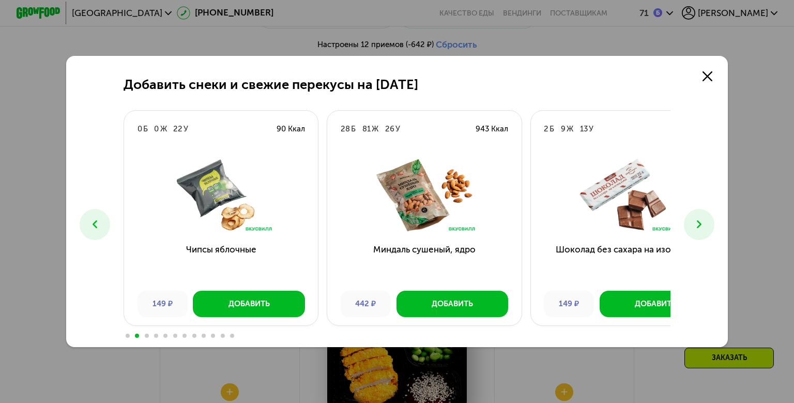
click at [706, 229] on icon at bounding box center [699, 224] width 13 height 13
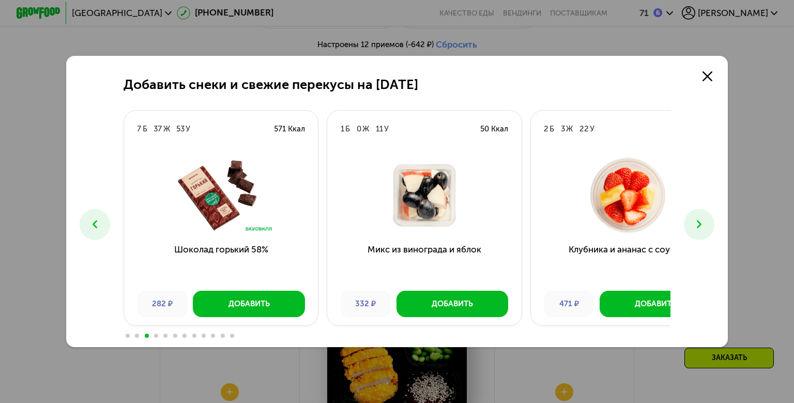
click at [706, 229] on icon at bounding box center [699, 224] width 13 height 13
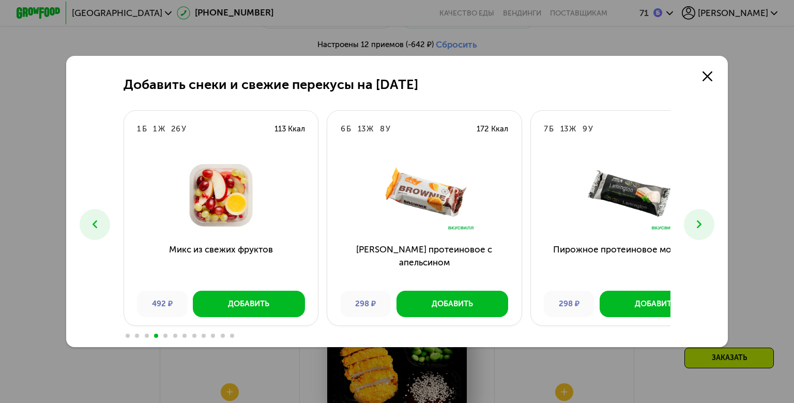
click at [706, 229] on icon at bounding box center [699, 224] width 13 height 13
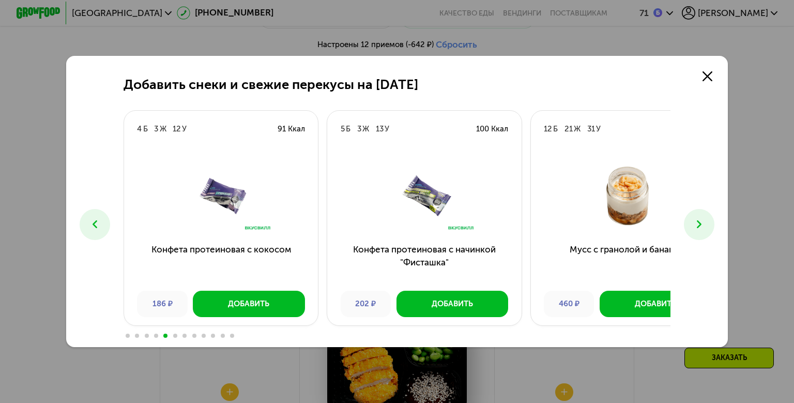
click at [706, 229] on icon at bounding box center [699, 224] width 13 height 13
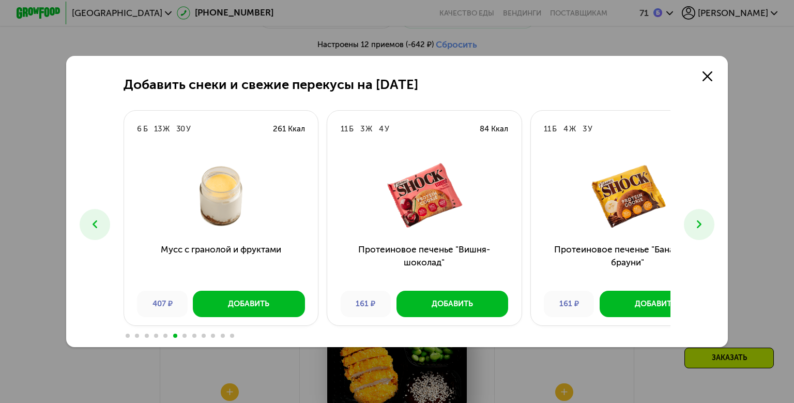
click at [706, 229] on icon at bounding box center [699, 224] width 13 height 13
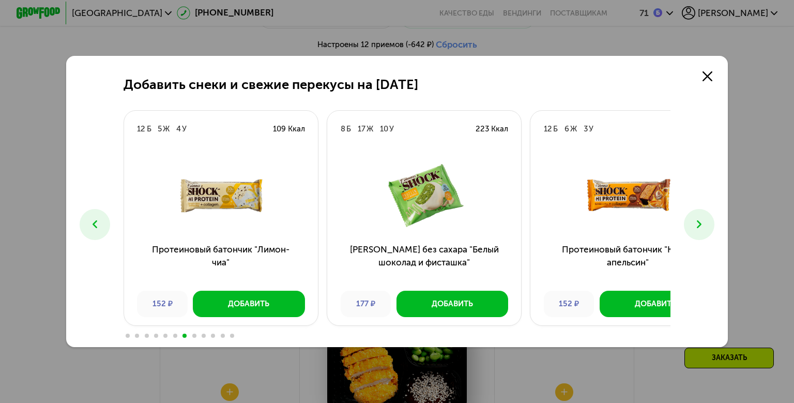
click at [706, 229] on icon at bounding box center [699, 224] width 13 height 13
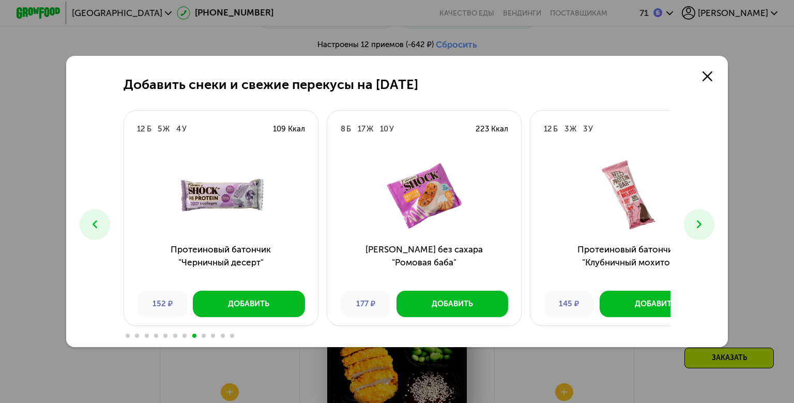
click at [706, 221] on icon at bounding box center [699, 224] width 13 height 13
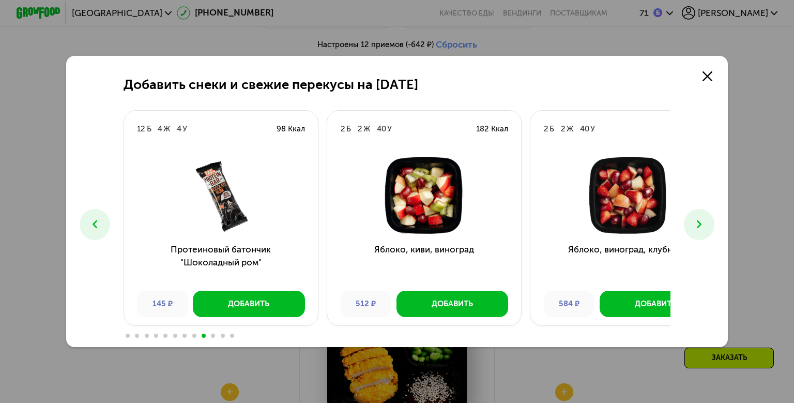
click at [706, 221] on icon at bounding box center [699, 224] width 13 height 13
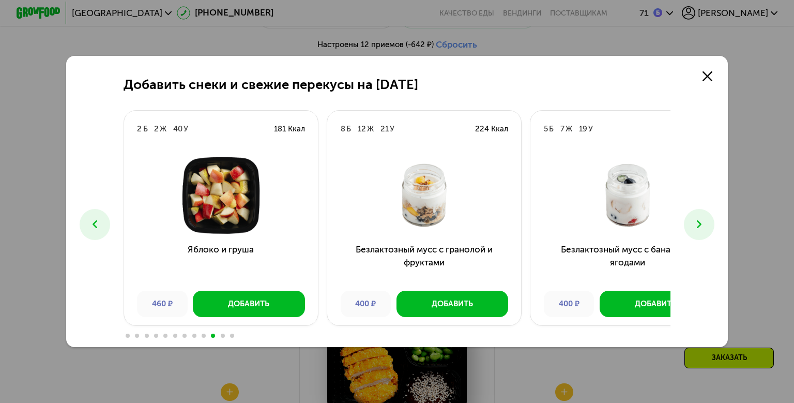
click at [706, 221] on icon at bounding box center [699, 224] width 13 height 13
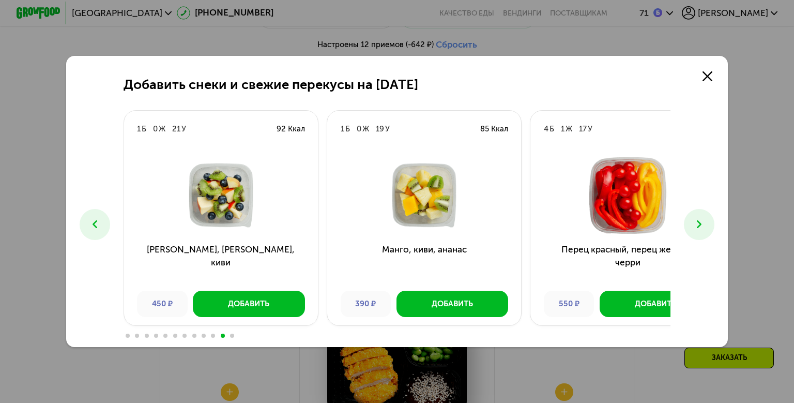
click at [706, 221] on icon at bounding box center [699, 224] width 13 height 13
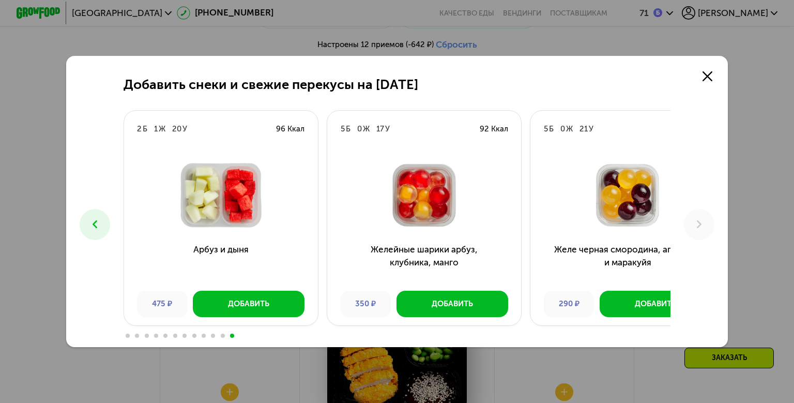
click at [88, 224] on icon at bounding box center [94, 224] width 13 height 13
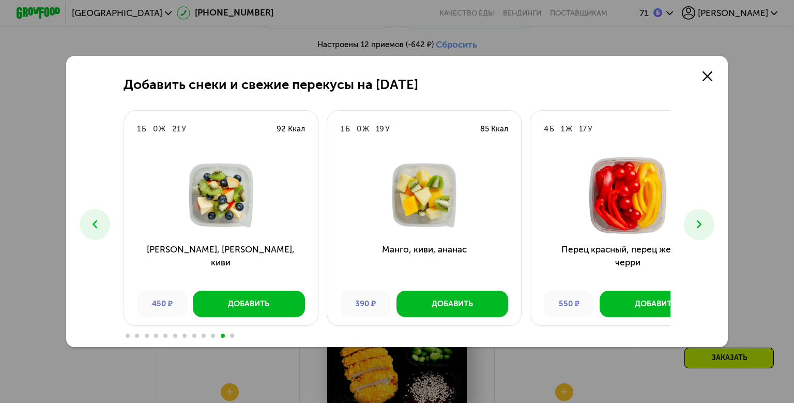
click at [88, 224] on icon at bounding box center [94, 224] width 13 height 13
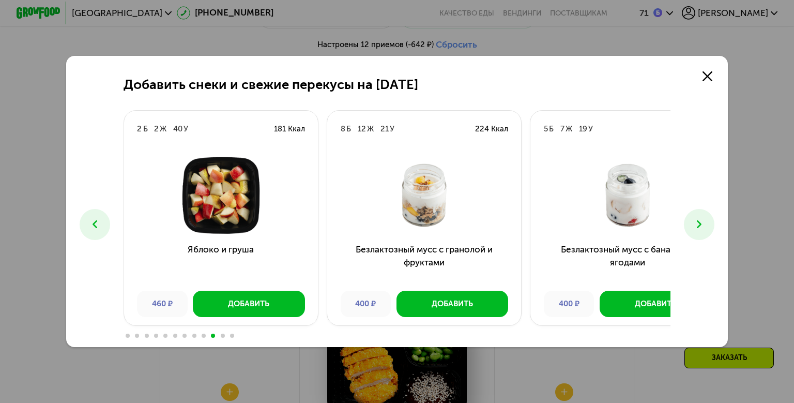
click at [88, 224] on icon at bounding box center [94, 224] width 13 height 13
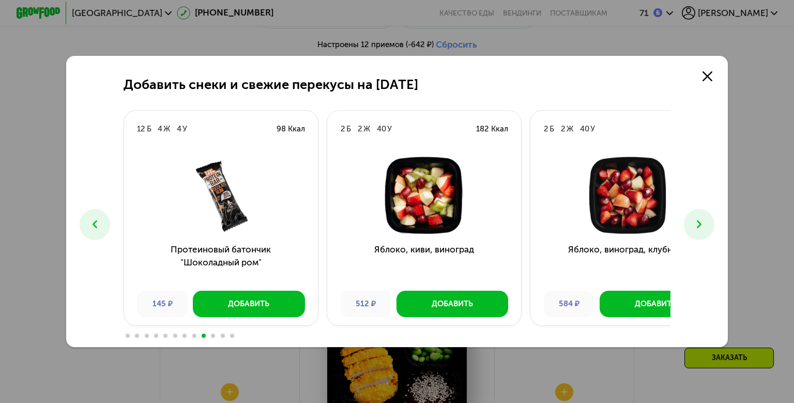
click at [88, 224] on icon at bounding box center [94, 224] width 13 height 13
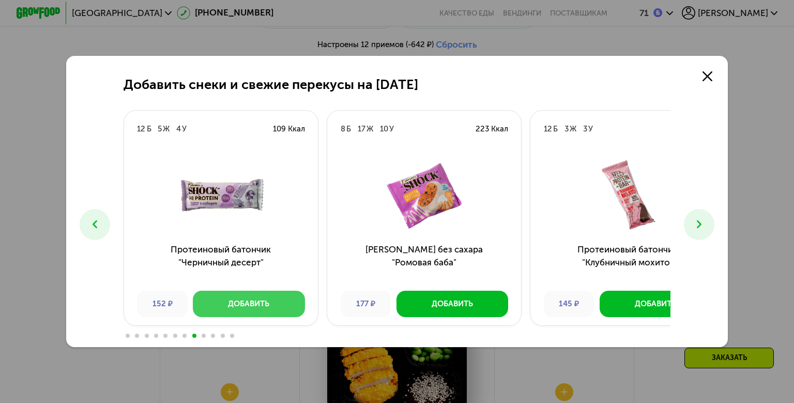
click at [228, 309] on div "Добавить" at bounding box center [248, 303] width 41 height 11
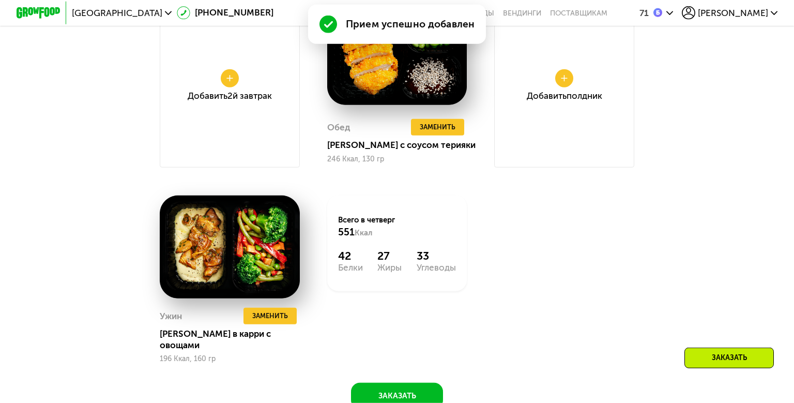
scroll to position [1173, 0]
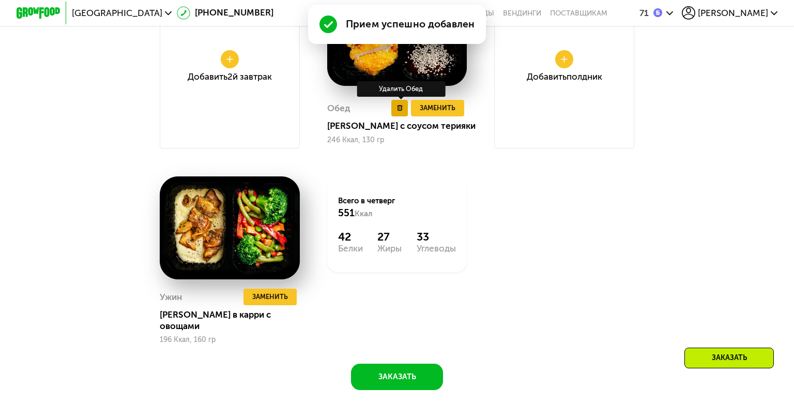
click at [396, 116] on button at bounding box center [399, 108] width 17 height 17
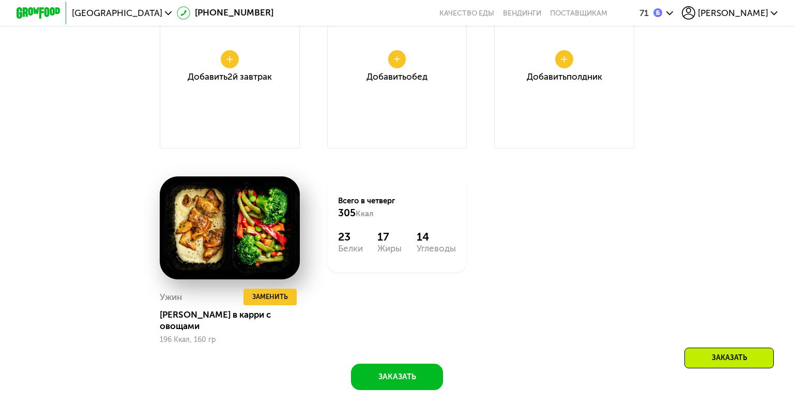
click at [568, 63] on icon at bounding box center [564, 59] width 7 height 7
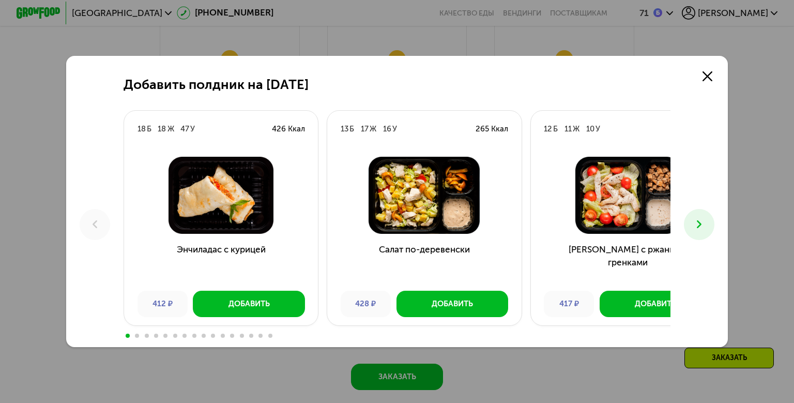
click at [706, 227] on icon at bounding box center [699, 224] width 13 height 13
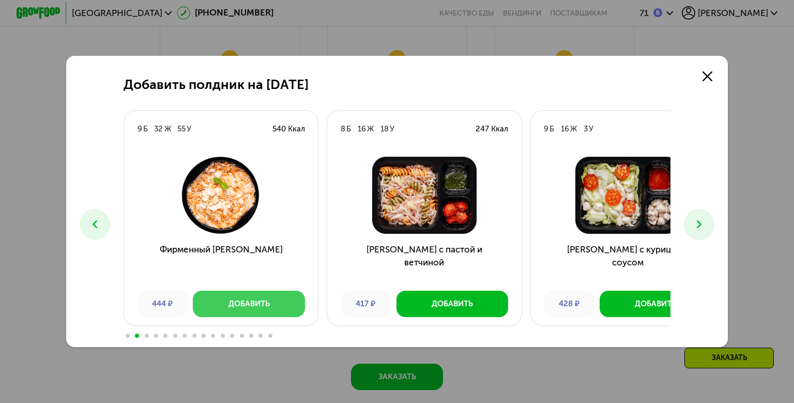
click at [231, 309] on div "Добавить" at bounding box center [249, 303] width 41 height 11
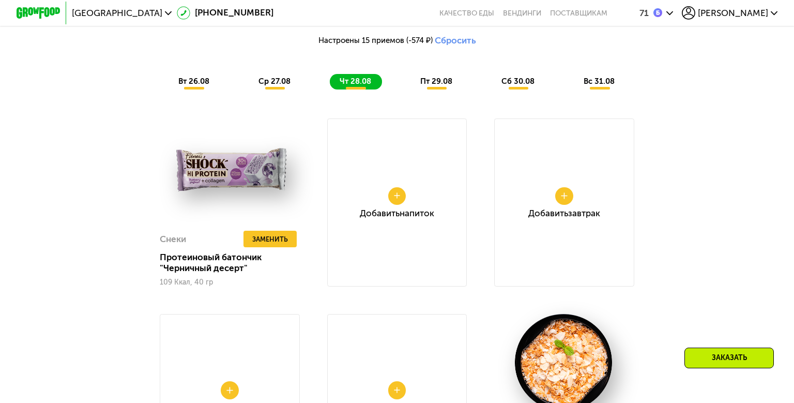
scroll to position [838, 0]
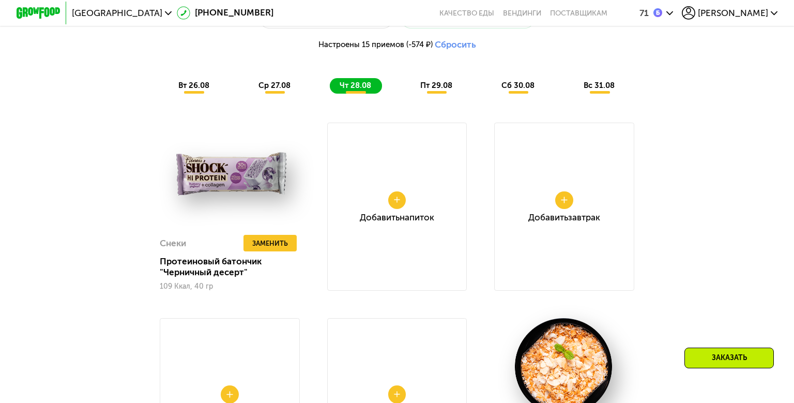
click at [492, 94] on div "пт 29.08" at bounding box center [519, 86] width 54 height 16
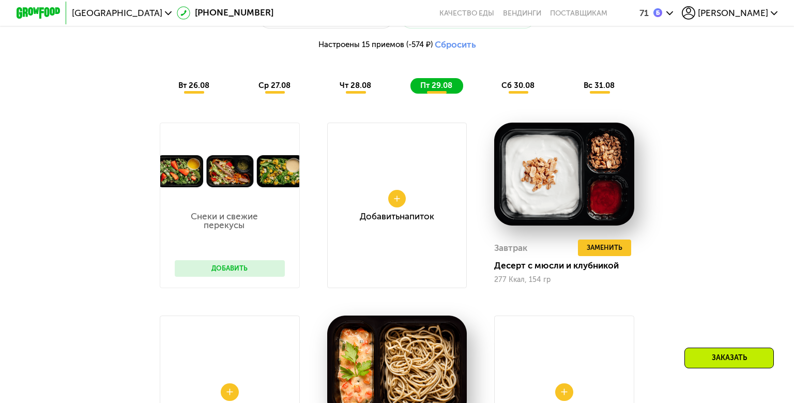
click at [447, 264] on div "Добавить Напиток" at bounding box center [397, 205] width 140 height 165
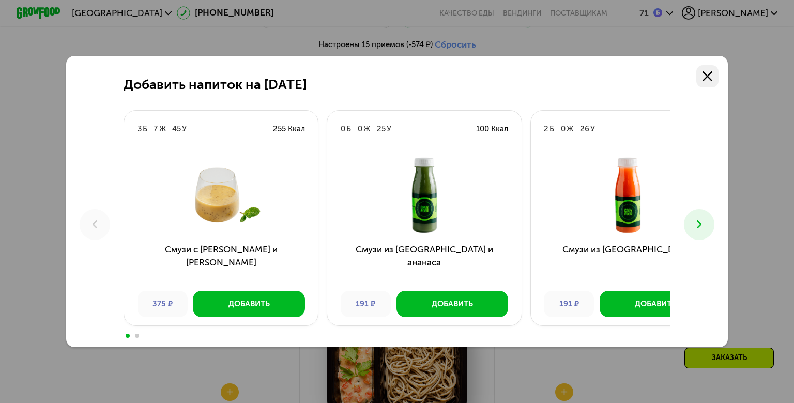
click at [713, 71] on use at bounding box center [708, 76] width 10 height 10
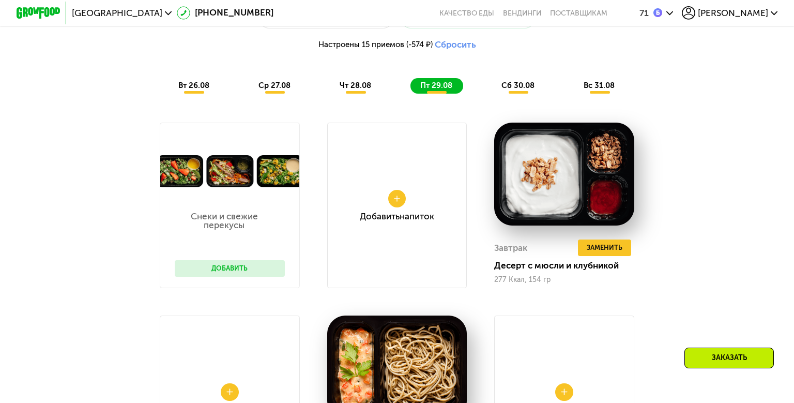
click at [224, 277] on button "Добавить" at bounding box center [230, 268] width 110 height 17
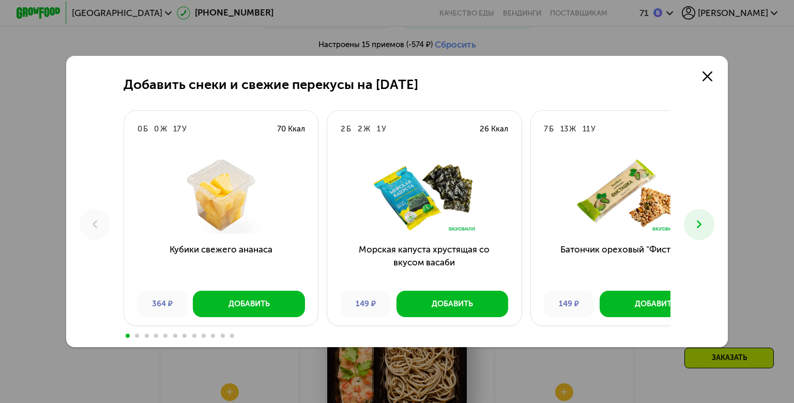
click at [715, 226] on button at bounding box center [699, 224] width 31 height 31
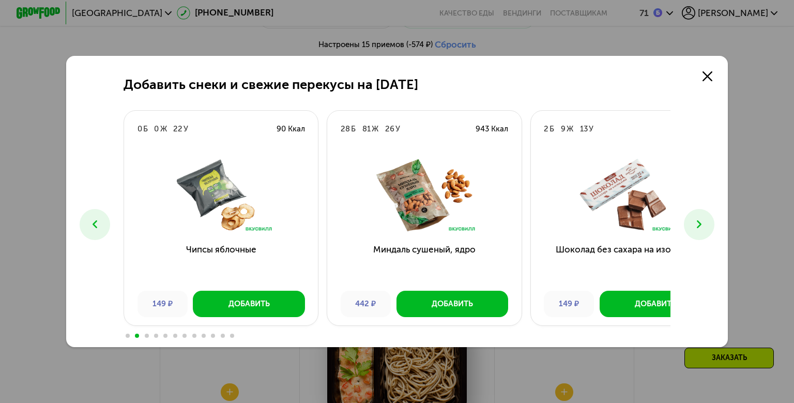
click at [715, 226] on button at bounding box center [699, 224] width 31 height 31
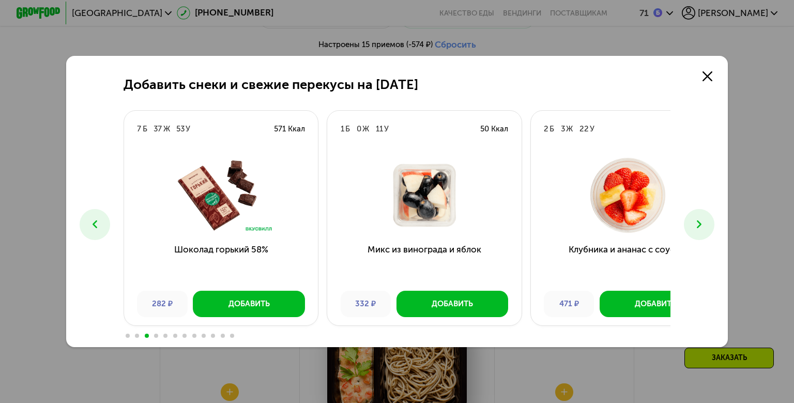
click at [715, 226] on button at bounding box center [699, 224] width 31 height 31
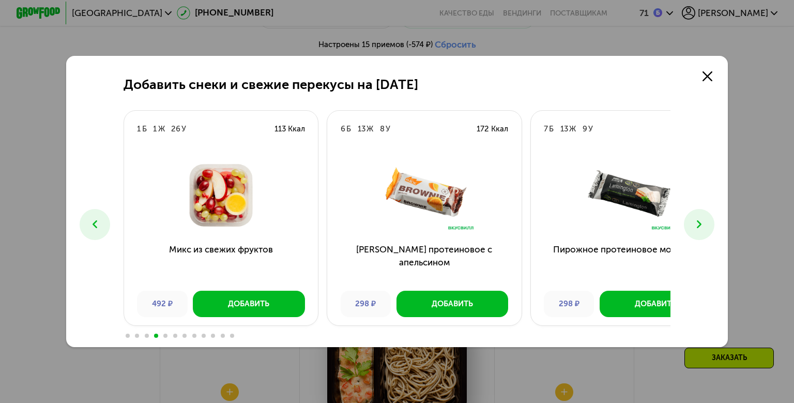
click at [715, 226] on button at bounding box center [699, 224] width 31 height 31
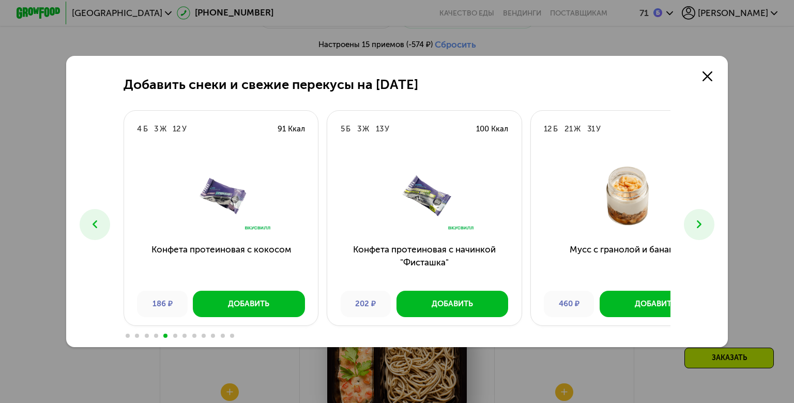
click at [706, 230] on icon at bounding box center [699, 224] width 13 height 13
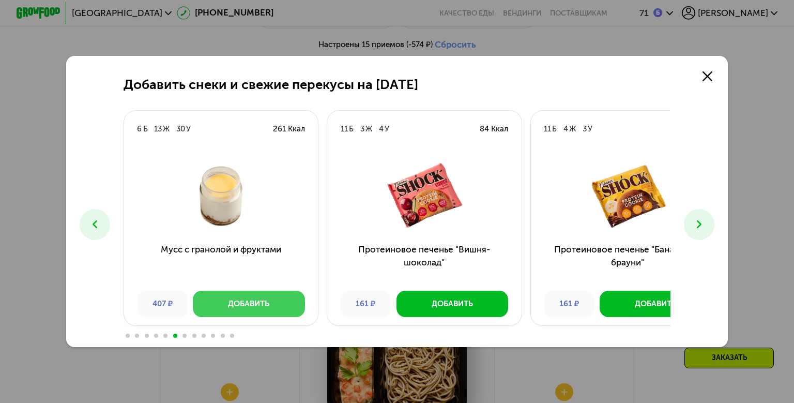
click at [238, 309] on div "Добавить" at bounding box center [248, 303] width 41 height 11
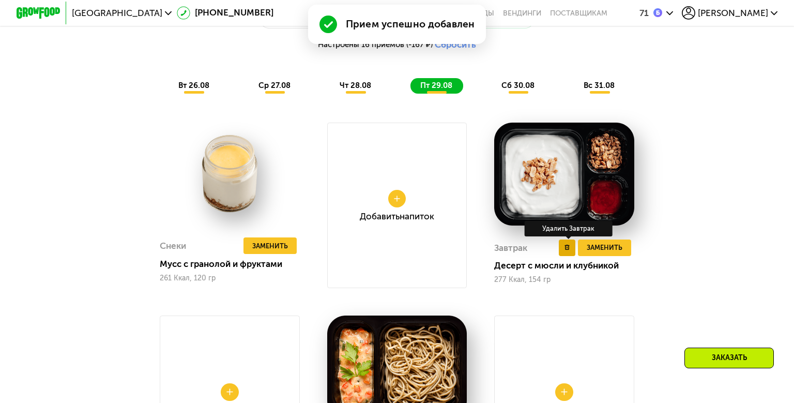
click at [576, 256] on button at bounding box center [567, 247] width 17 height 17
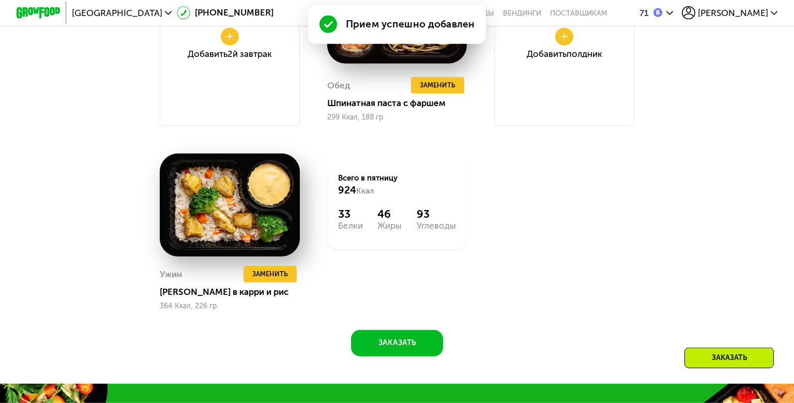
scroll to position [1206, 0]
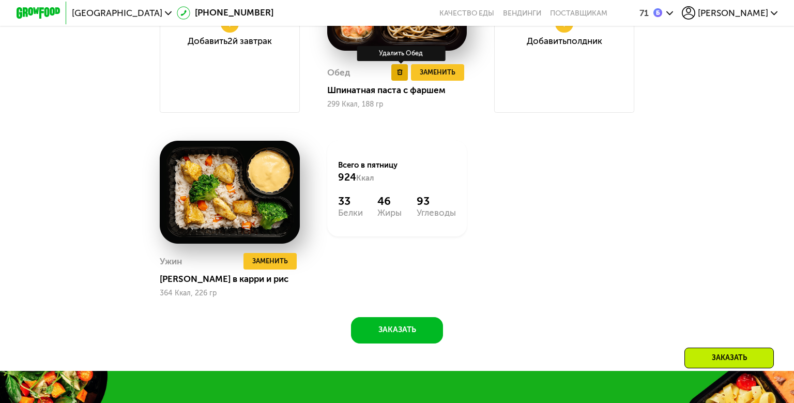
click at [399, 75] on icon at bounding box center [400, 72] width 6 height 6
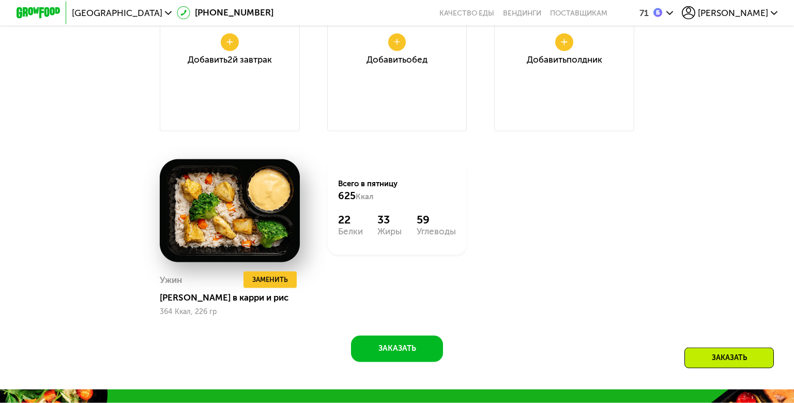
scroll to position [1139, 0]
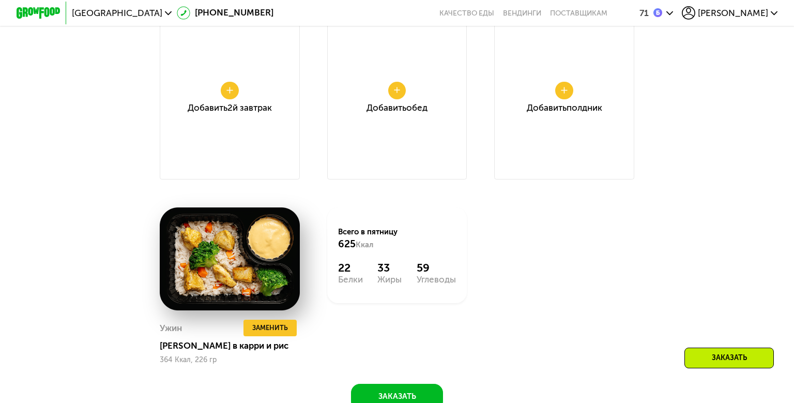
click at [572, 179] on div "Добавить Полдник" at bounding box center [564, 96] width 140 height 165
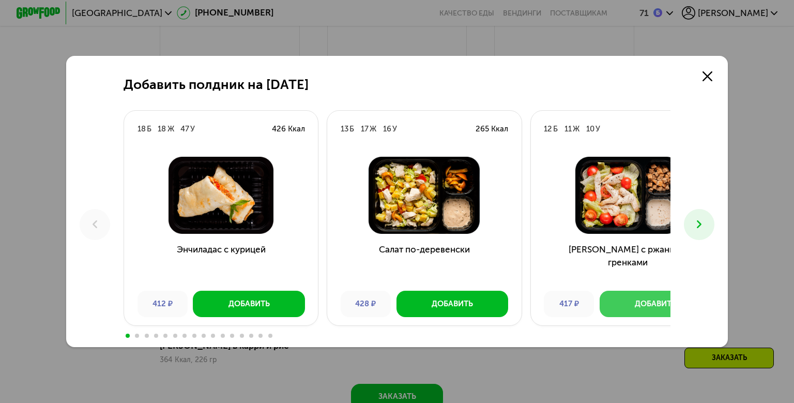
click at [637, 309] on div "Добавить" at bounding box center [655, 303] width 41 height 11
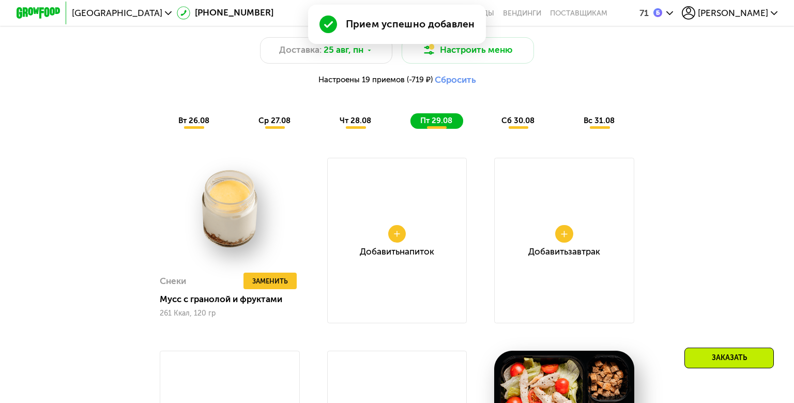
scroll to position [804, 0]
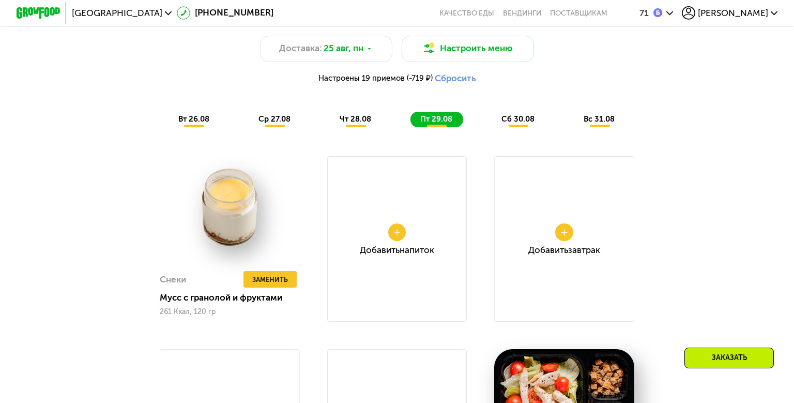
click at [530, 124] on span "сб 30.08" at bounding box center [518, 118] width 33 height 9
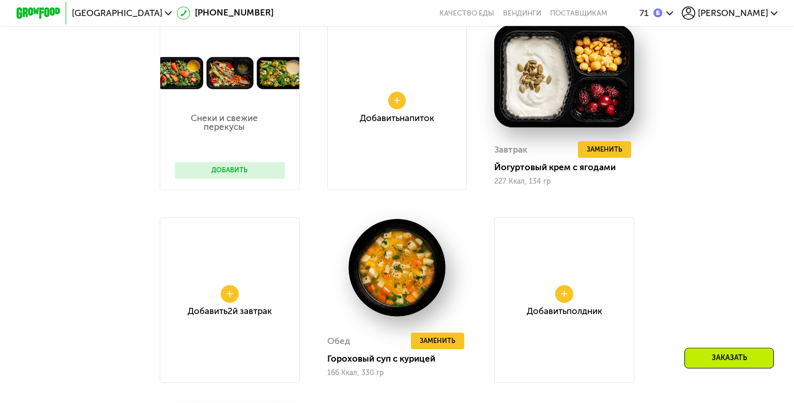
scroll to position [972, 0]
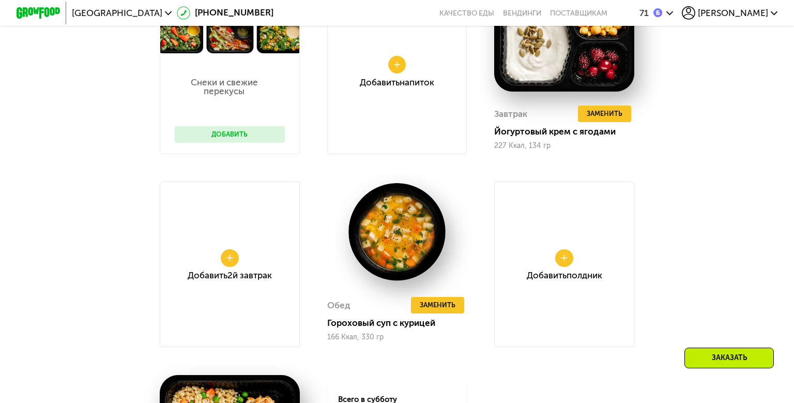
click at [241, 143] on button "Добавить" at bounding box center [230, 134] width 110 height 17
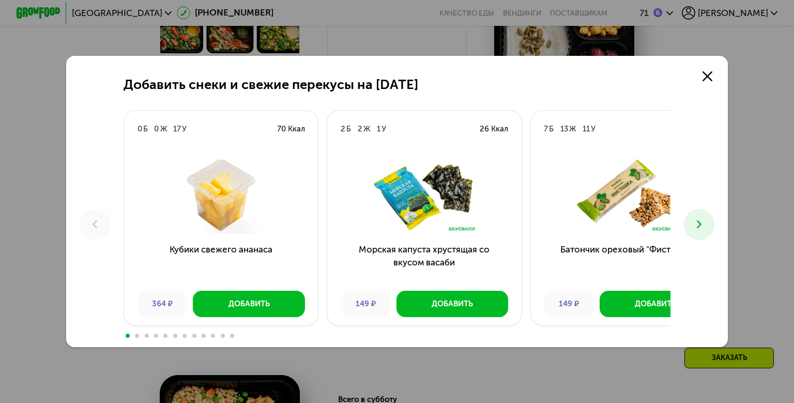
click at [702, 228] on use at bounding box center [699, 225] width 5 height 8
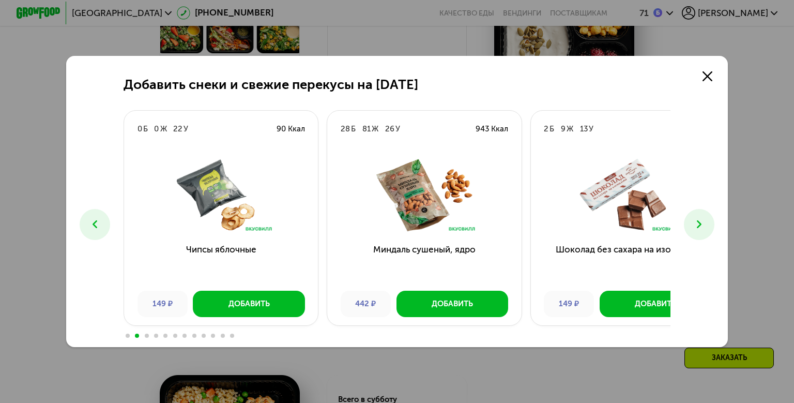
click at [702, 228] on use at bounding box center [699, 225] width 5 height 8
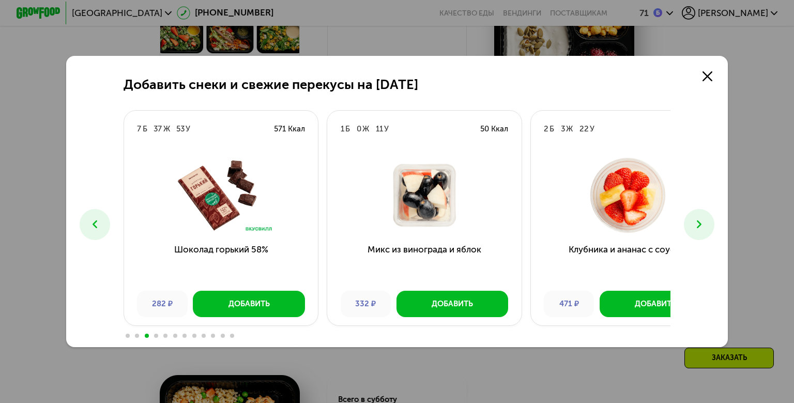
click at [702, 228] on use at bounding box center [699, 225] width 5 height 8
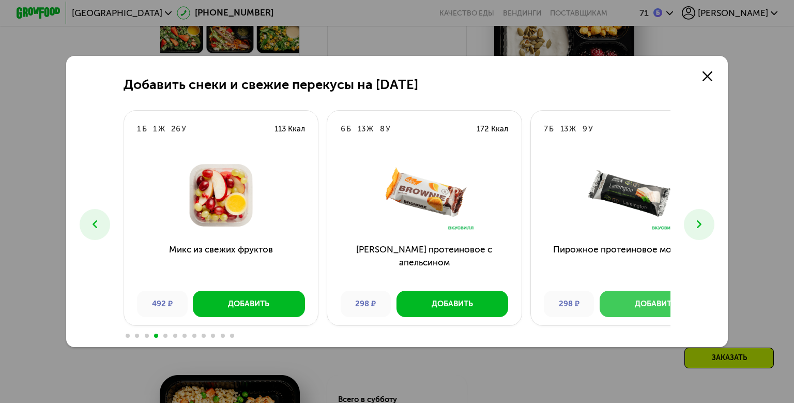
click at [635, 309] on div "Добавить" at bounding box center [655, 303] width 41 height 11
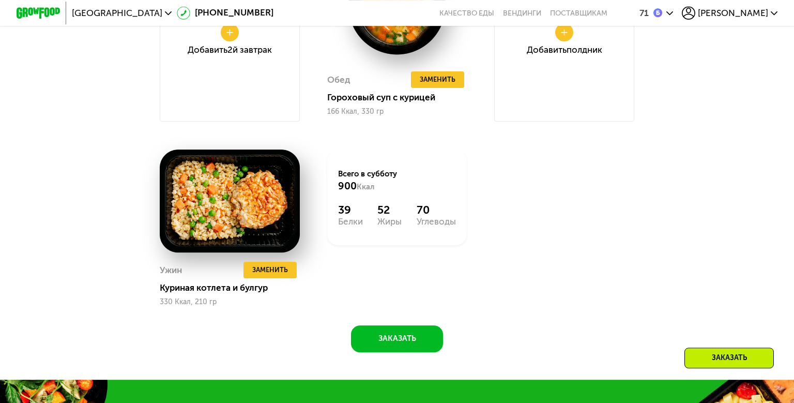
scroll to position [1206, 0]
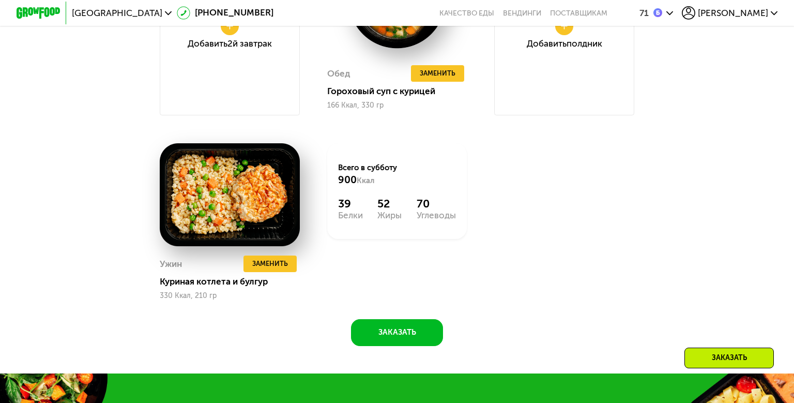
click at [221, 35] on button at bounding box center [230, 26] width 18 height 18
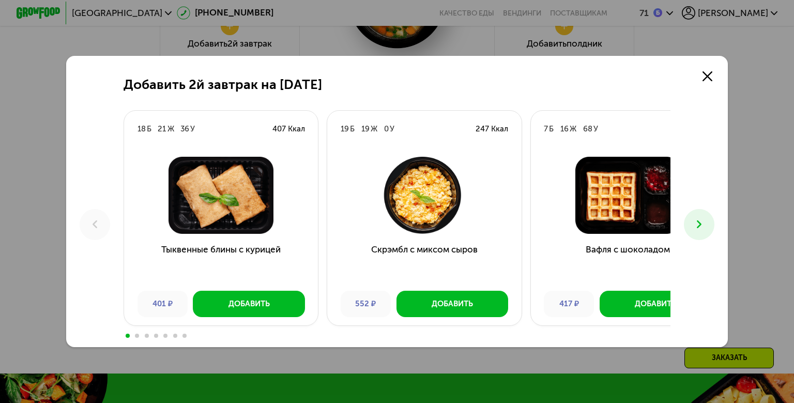
click at [706, 231] on icon at bounding box center [699, 224] width 13 height 13
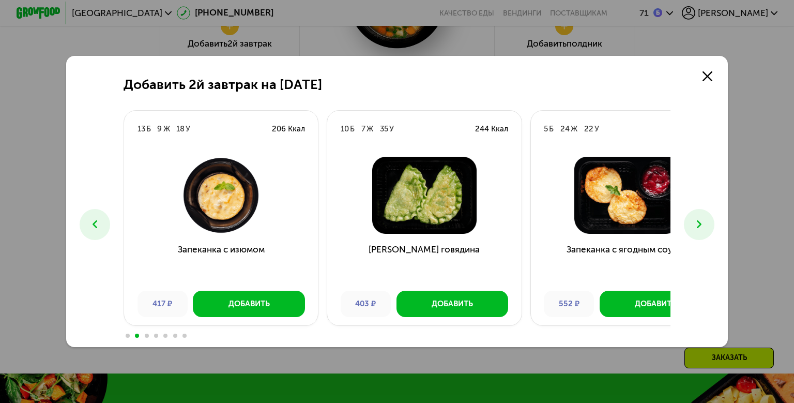
click at [706, 231] on icon at bounding box center [699, 224] width 13 height 13
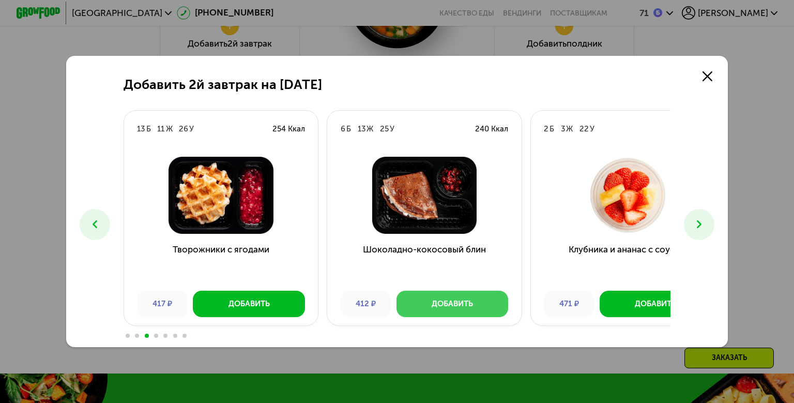
click at [437, 309] on div "Добавить" at bounding box center [452, 303] width 41 height 11
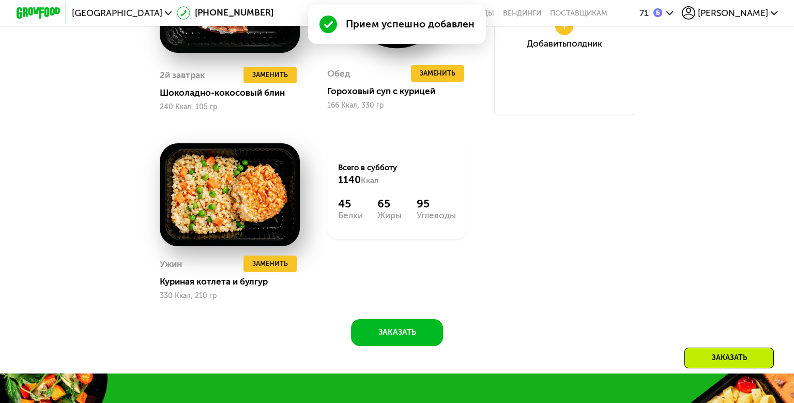
click at [586, 115] on div "Добавить Полдник" at bounding box center [564, 32] width 140 height 165
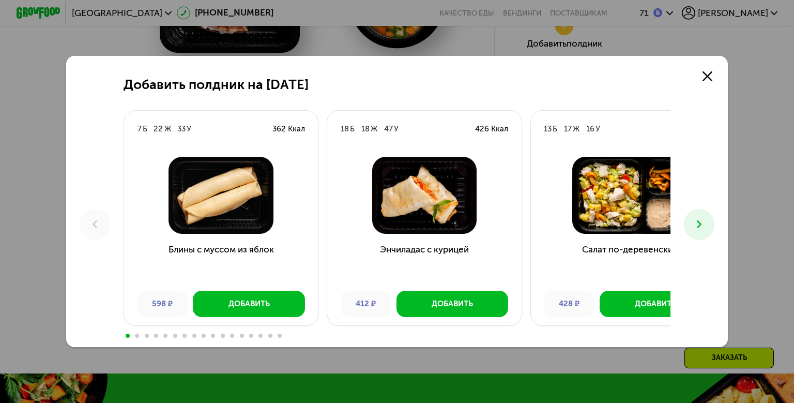
click at [706, 230] on icon at bounding box center [699, 224] width 13 height 13
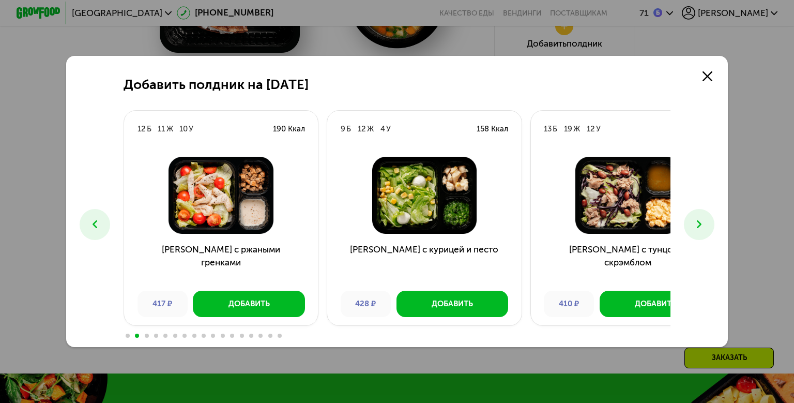
click at [706, 230] on icon at bounding box center [699, 224] width 13 height 13
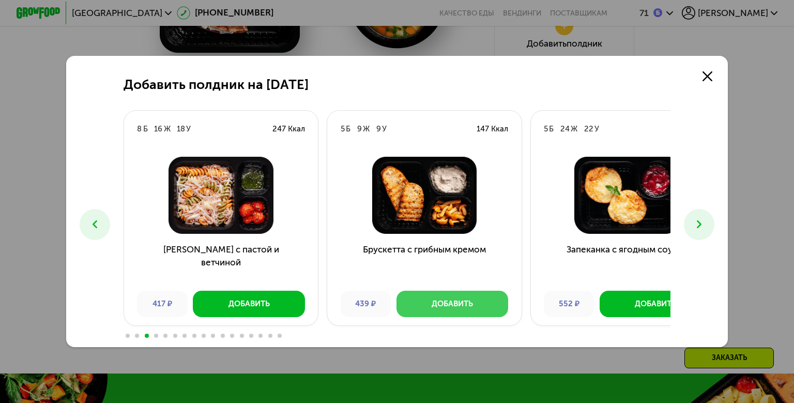
click at [443, 309] on div "Добавить" at bounding box center [452, 303] width 41 height 11
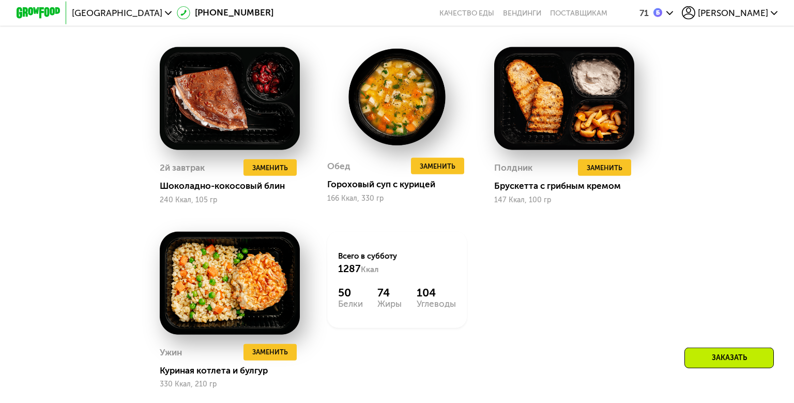
scroll to position [972, 0]
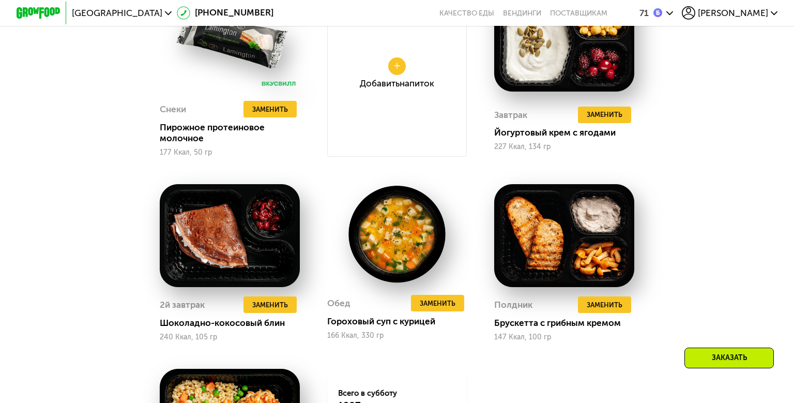
click at [711, 218] on div "Доставка: 25 авг, пн Настроить меню Настроено 22 приема (+430 ₽) Сбросить вт 26…" at bounding box center [396, 208] width 679 height 728
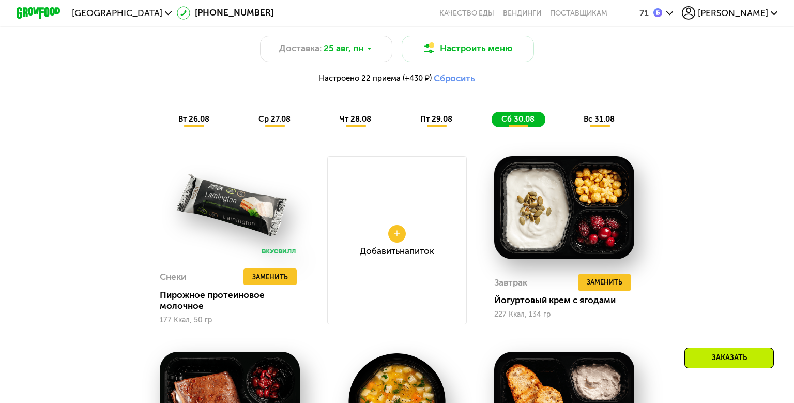
scroll to position [838, 0]
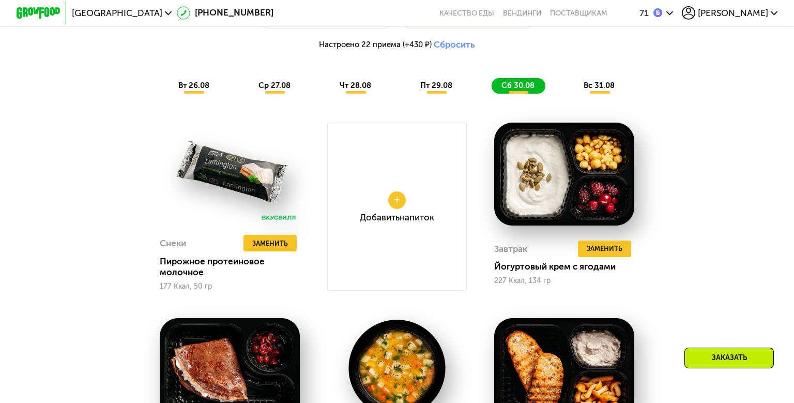
click at [615, 90] on span "вс 31.08" at bounding box center [599, 85] width 31 height 9
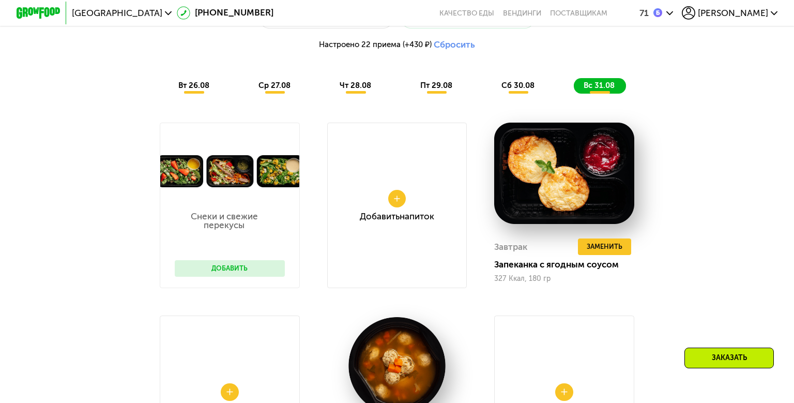
click at [198, 277] on button "Добавить" at bounding box center [230, 268] width 110 height 17
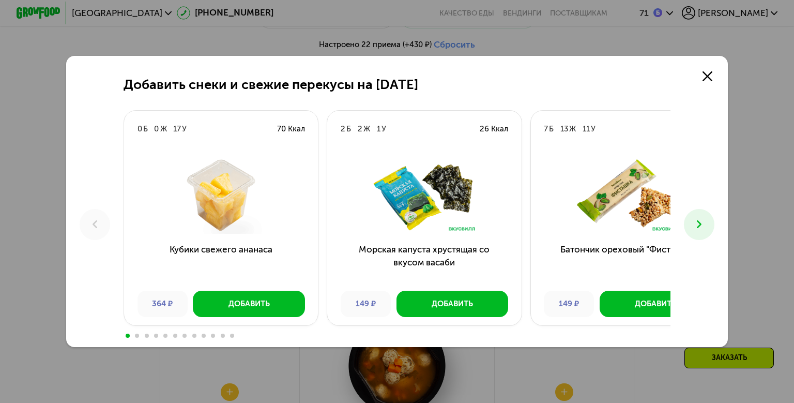
click at [706, 221] on icon at bounding box center [699, 224] width 13 height 13
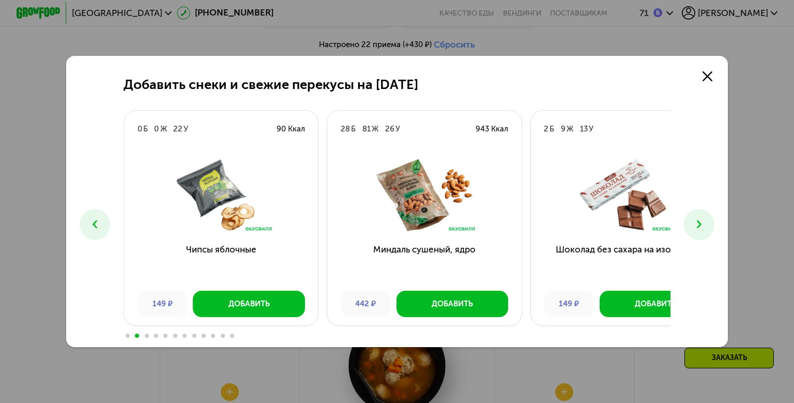
click at [706, 221] on icon at bounding box center [699, 224] width 13 height 13
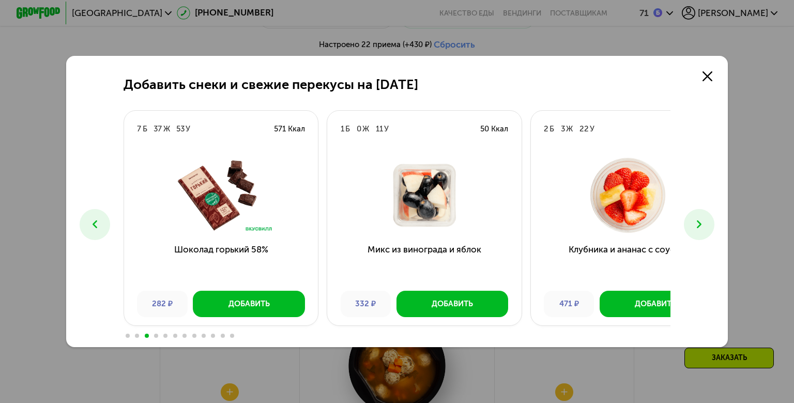
click at [706, 221] on icon at bounding box center [699, 224] width 13 height 13
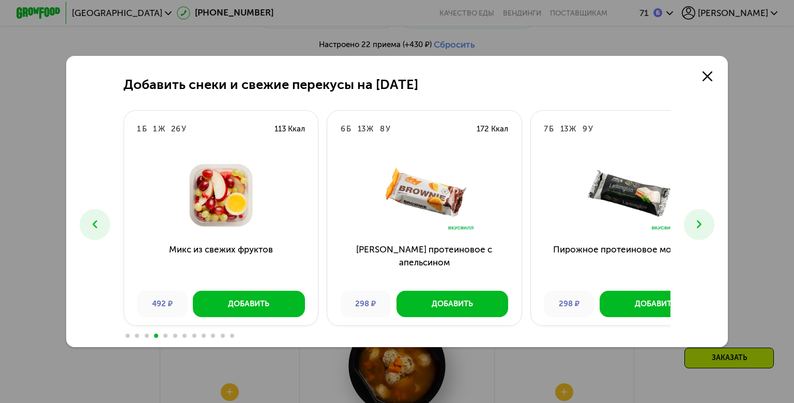
click at [706, 221] on icon at bounding box center [699, 224] width 13 height 13
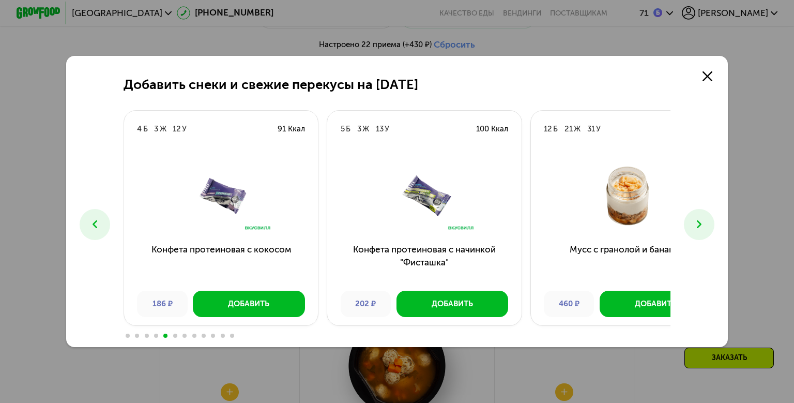
click at [706, 221] on icon at bounding box center [699, 224] width 13 height 13
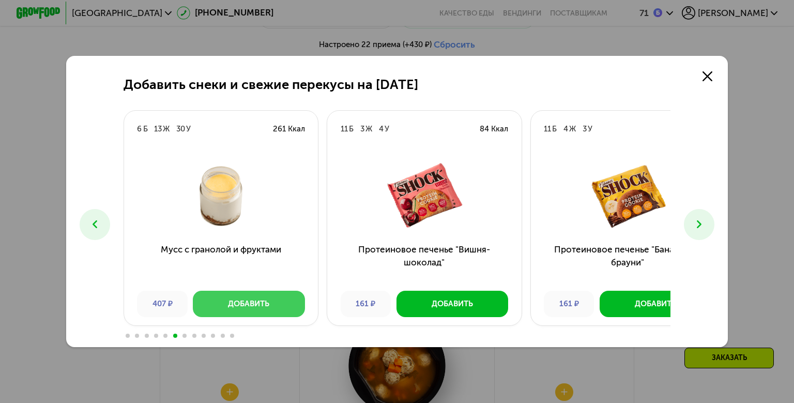
click at [241, 309] on div "Добавить" at bounding box center [248, 303] width 41 height 11
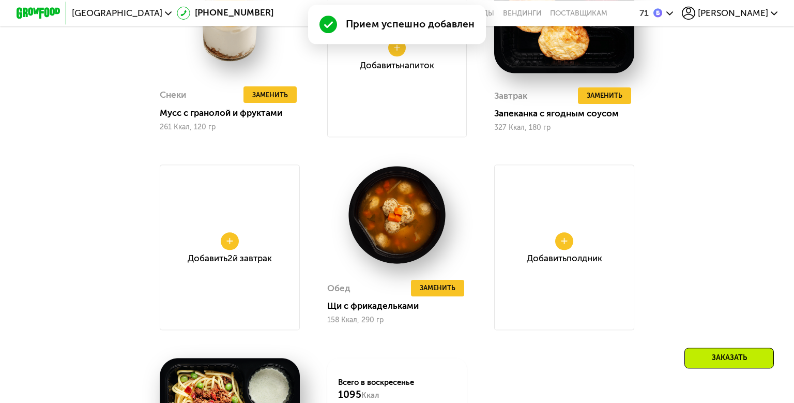
scroll to position [1005, 0]
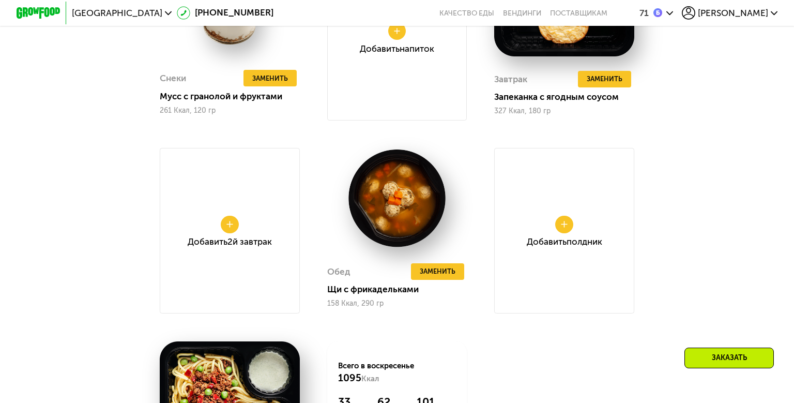
click at [771, 165] on div "Доставка: 25 авг, пн Настроить меню Настроено 23 приема (+837 ₽) Сбросить вт 26…" at bounding box center [397, 186] width 794 height 770
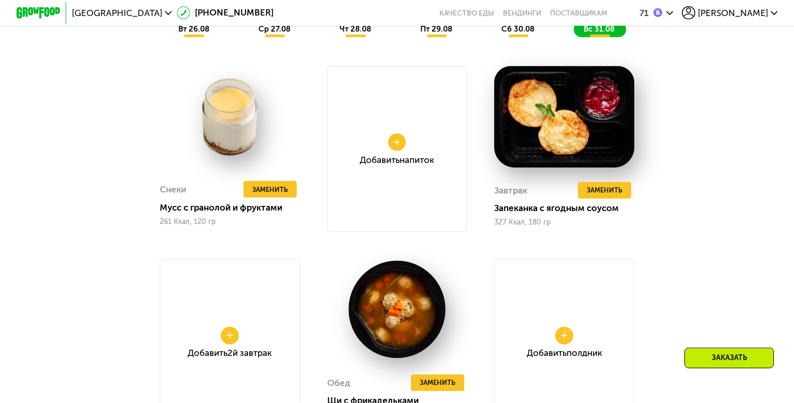
scroll to position [904, 0]
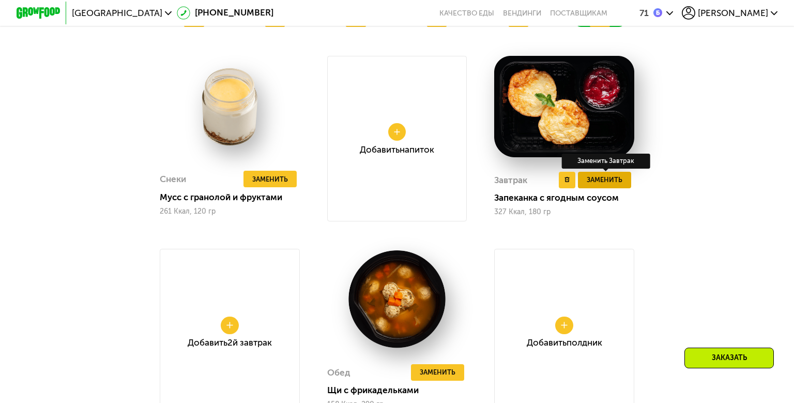
click at [623, 185] on span "Заменить" at bounding box center [605, 179] width 36 height 11
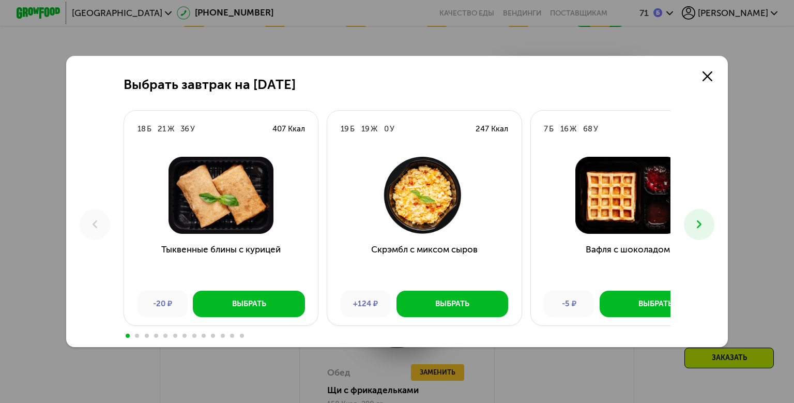
click at [706, 230] on icon at bounding box center [699, 224] width 13 height 13
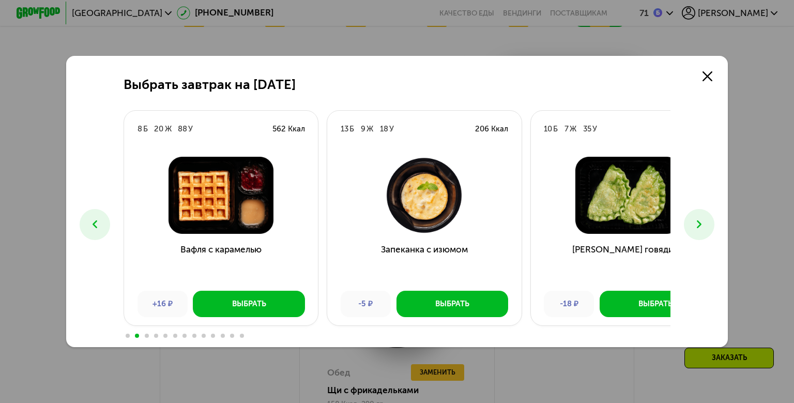
click at [706, 230] on icon at bounding box center [699, 224] width 13 height 13
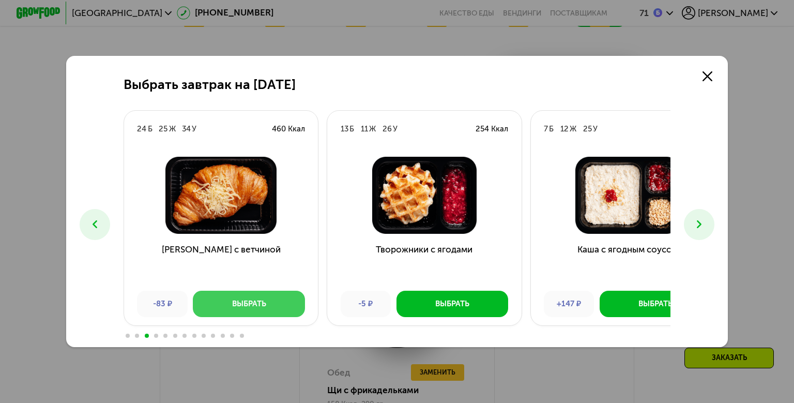
click at [232, 309] on div "Выбрать" at bounding box center [249, 303] width 34 height 11
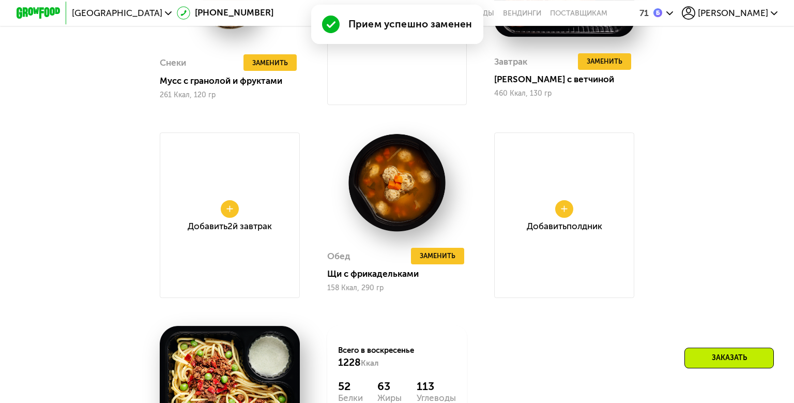
scroll to position [1038, 0]
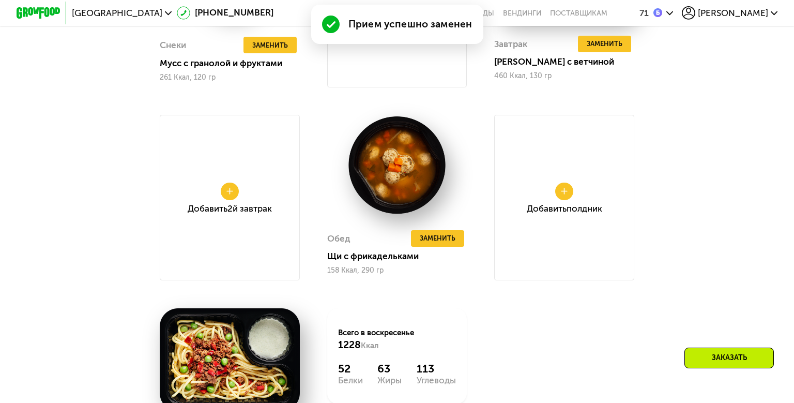
click at [221, 200] on button at bounding box center [230, 192] width 18 height 18
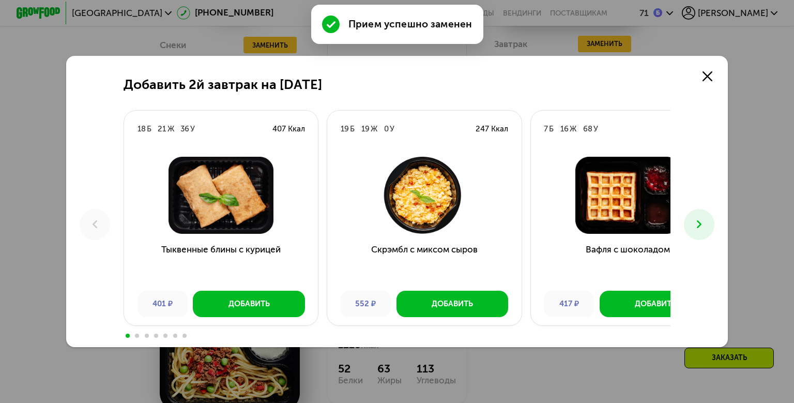
click at [706, 231] on icon at bounding box center [699, 224] width 13 height 13
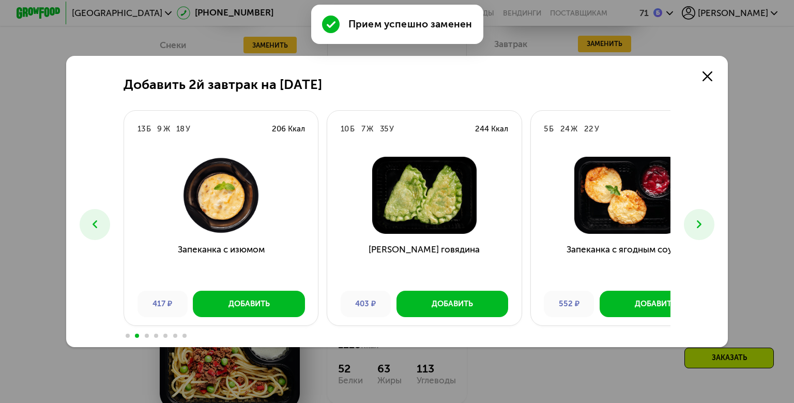
click at [706, 231] on icon at bounding box center [699, 224] width 13 height 13
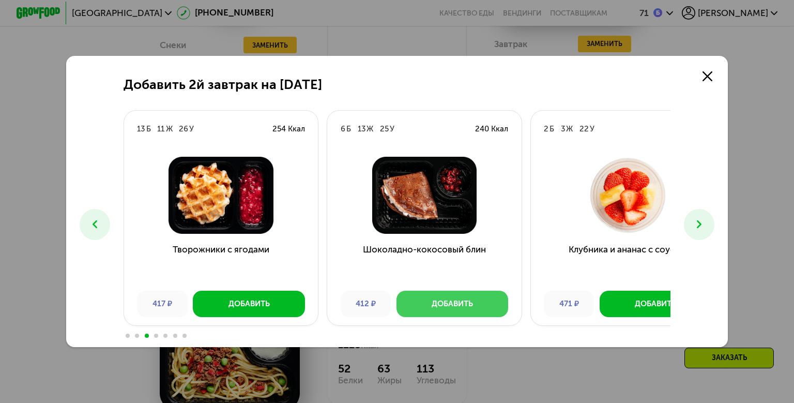
click at [432, 309] on div "Добавить" at bounding box center [452, 303] width 41 height 11
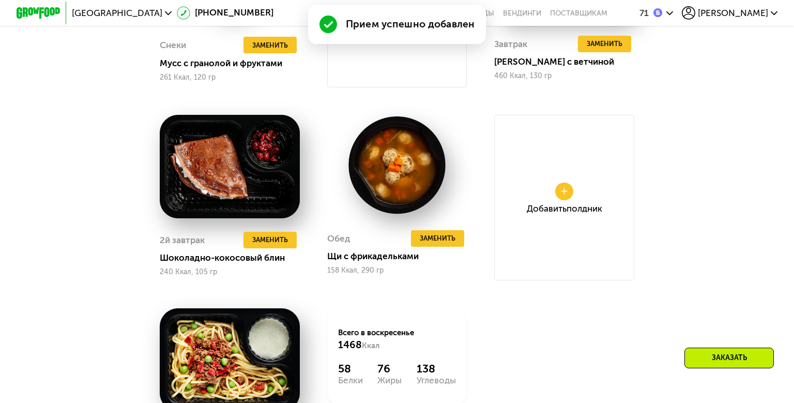
click at [585, 280] on div "Добавить Полдник" at bounding box center [564, 197] width 140 height 165
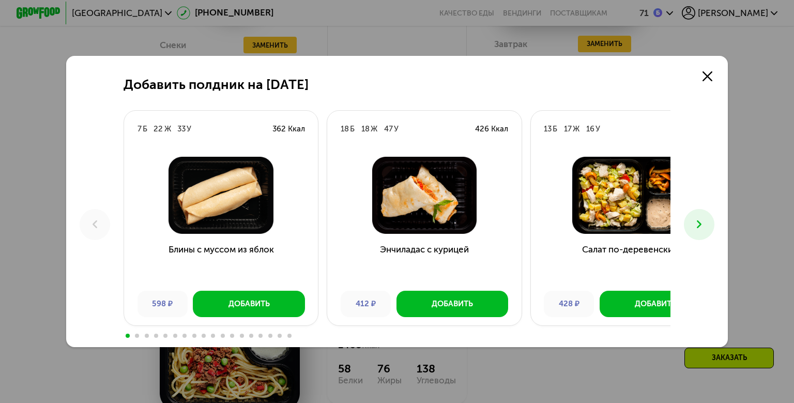
click at [706, 231] on icon at bounding box center [699, 224] width 13 height 13
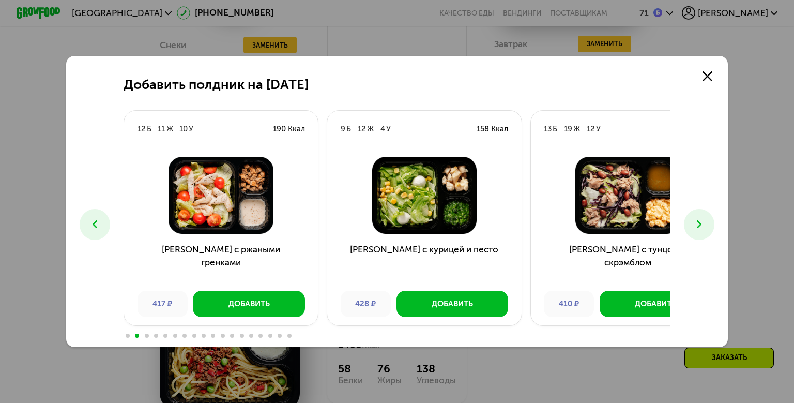
click at [706, 231] on icon at bounding box center [699, 224] width 13 height 13
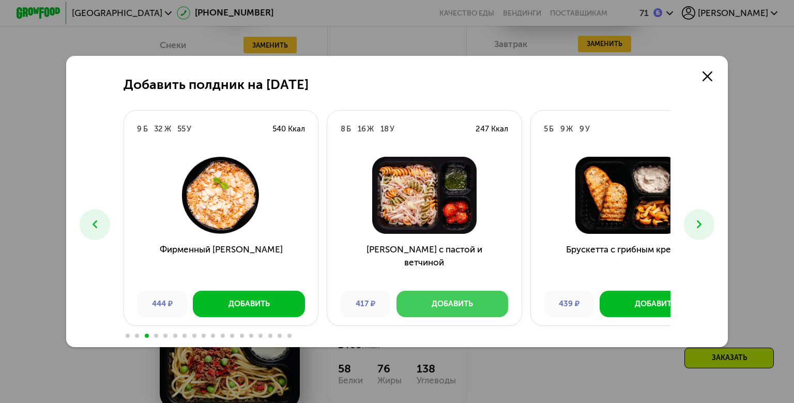
click at [451, 317] on button "Добавить" at bounding box center [453, 304] width 112 height 26
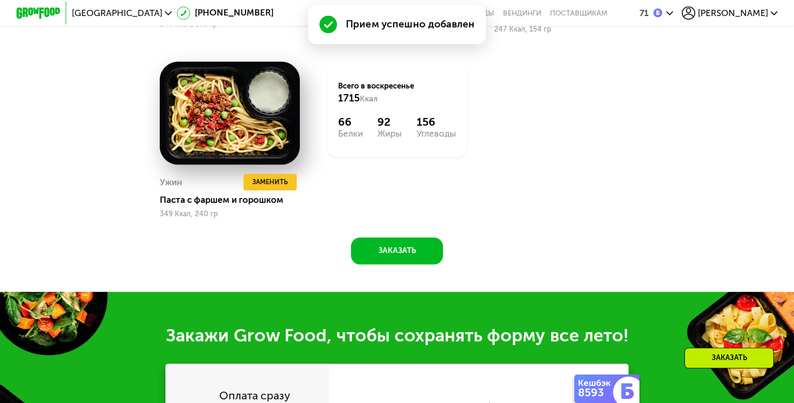
scroll to position [1307, 0]
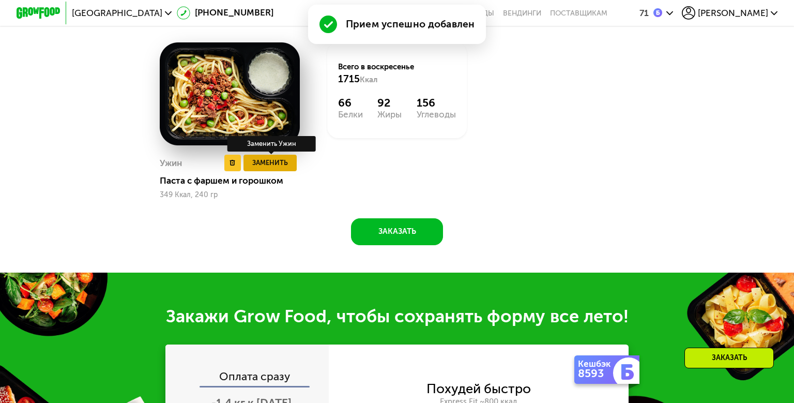
click at [263, 168] on span "Заменить" at bounding box center [270, 162] width 36 height 11
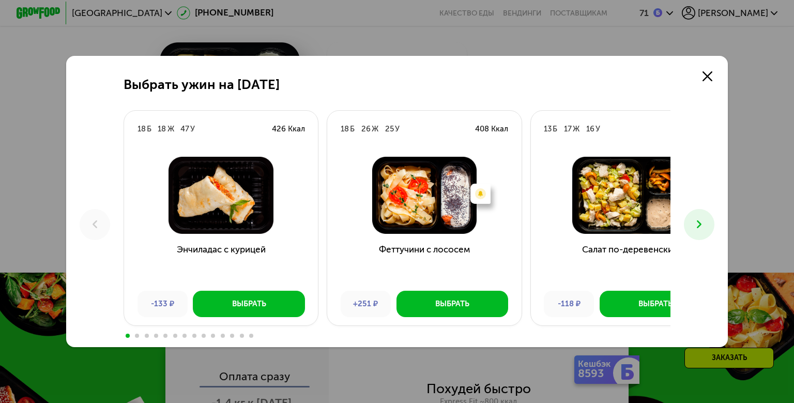
click at [706, 227] on icon at bounding box center [699, 224] width 13 height 13
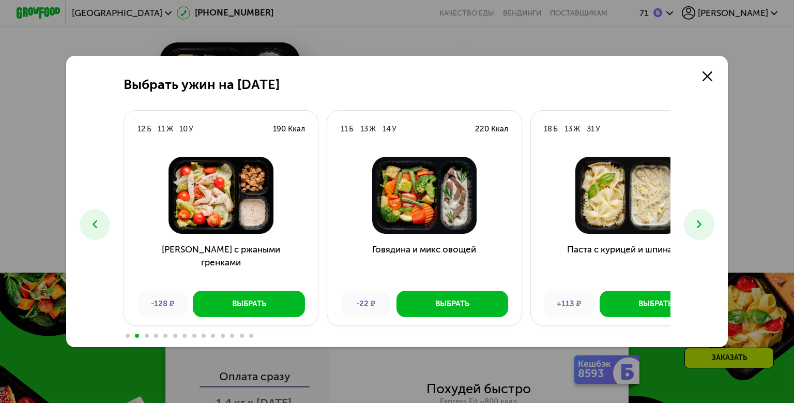
click at [706, 227] on icon at bounding box center [699, 224] width 13 height 13
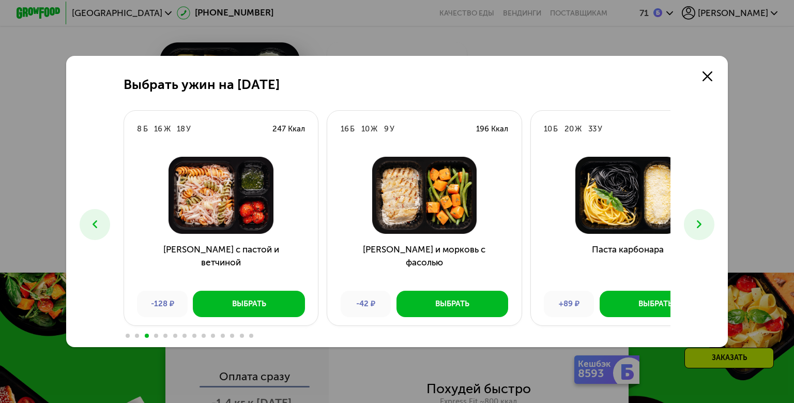
click at [706, 227] on icon at bounding box center [699, 224] width 13 height 13
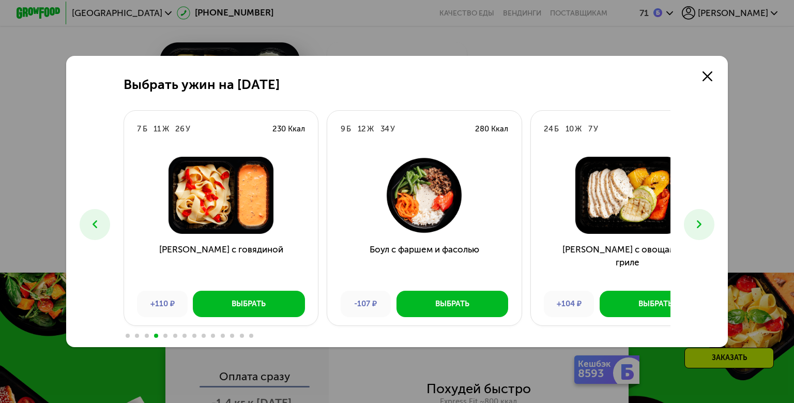
click at [706, 227] on icon at bounding box center [699, 224] width 13 height 13
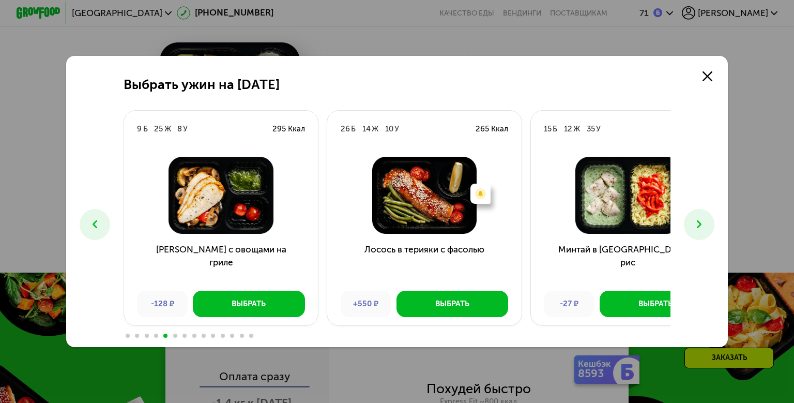
click at [706, 227] on icon at bounding box center [699, 224] width 13 height 13
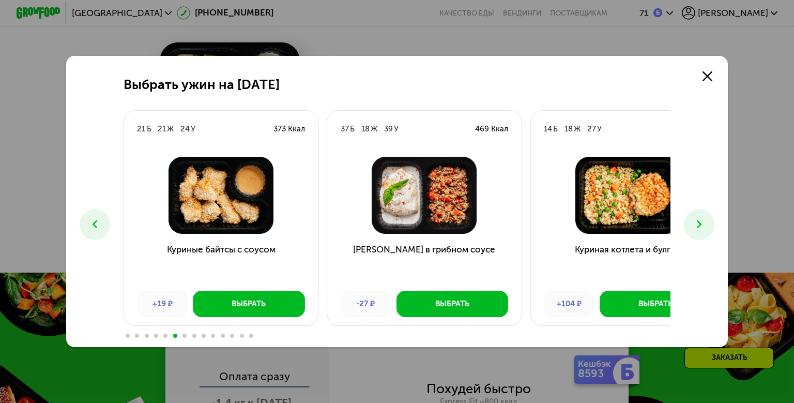
click at [706, 227] on icon at bounding box center [699, 224] width 13 height 13
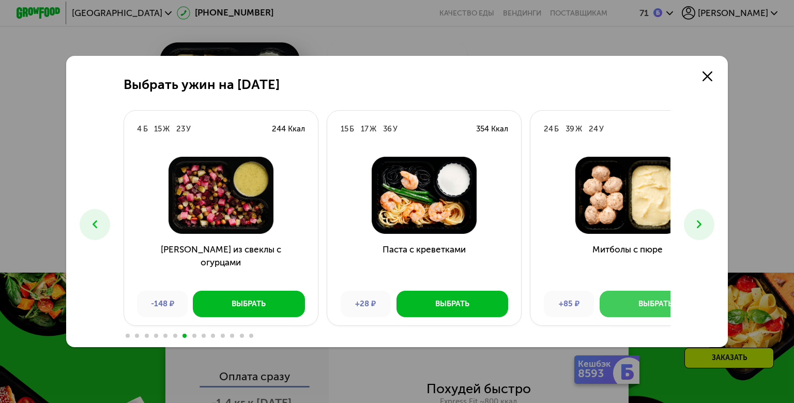
click at [639, 309] on div "Выбрать" at bounding box center [656, 303] width 34 height 11
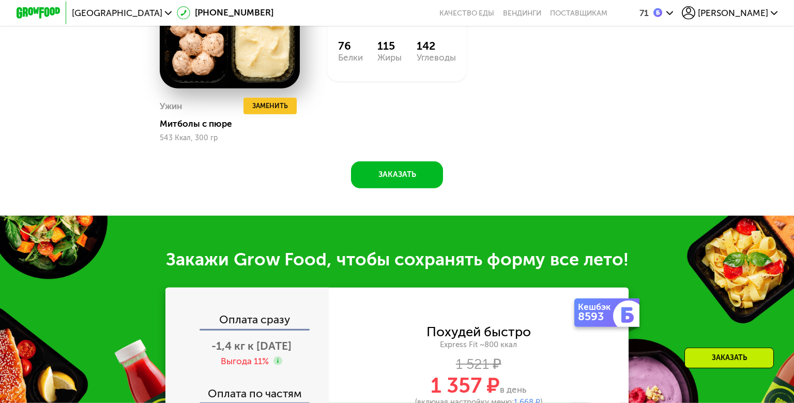
scroll to position [1407, 0]
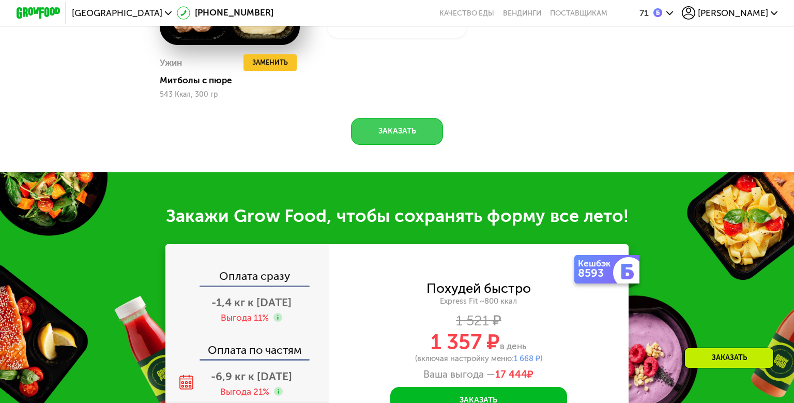
click at [392, 144] on button "Заказать" at bounding box center [397, 131] width 92 height 26
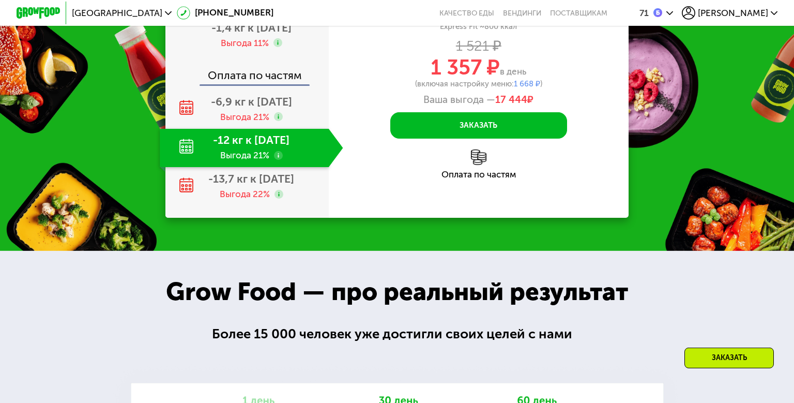
scroll to position [1675, 0]
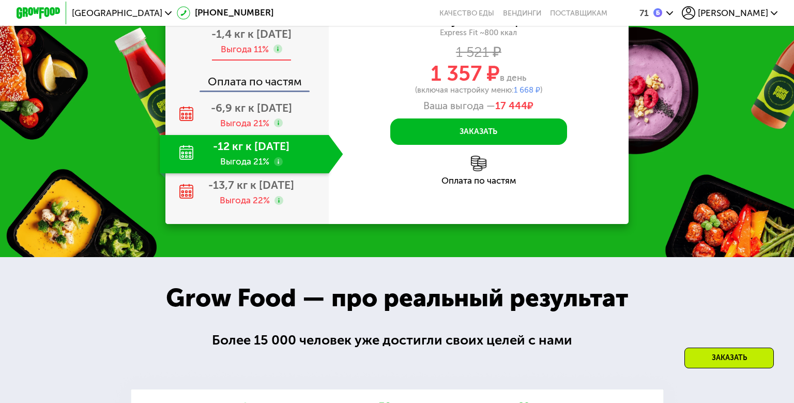
click at [231, 56] on div "Выгода 11%" at bounding box center [245, 49] width 48 height 12
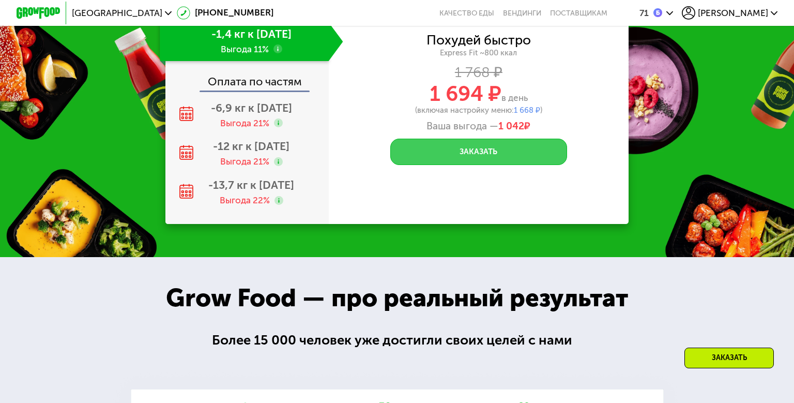
click at [475, 165] on button "Заказать" at bounding box center [478, 152] width 176 height 26
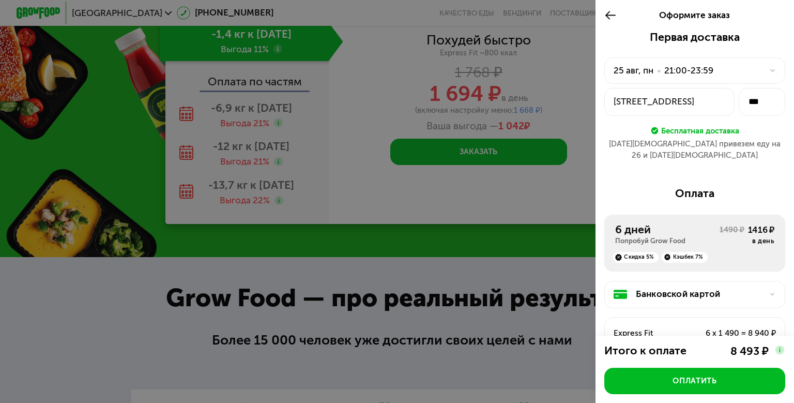
click at [380, 183] on div at bounding box center [397, 201] width 794 height 403
click at [604, 15] on icon at bounding box center [610, 15] width 12 height 13
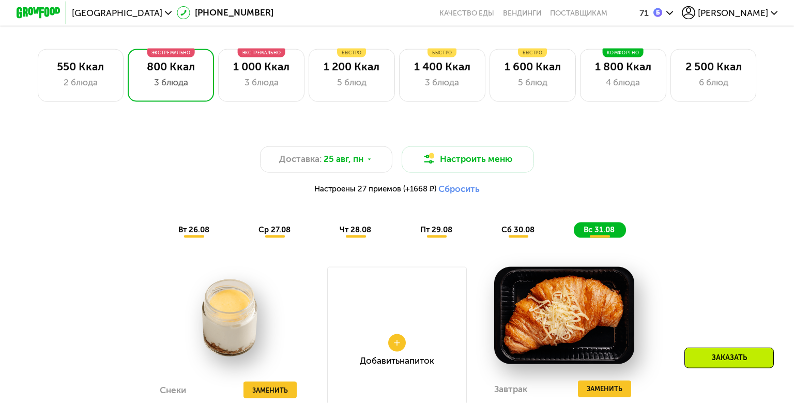
scroll to position [828, 0]
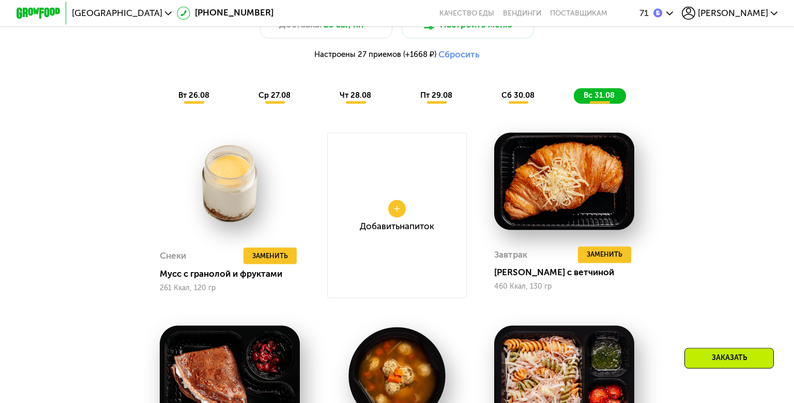
click at [723, 361] on div "Заказать" at bounding box center [729, 357] width 89 height 21
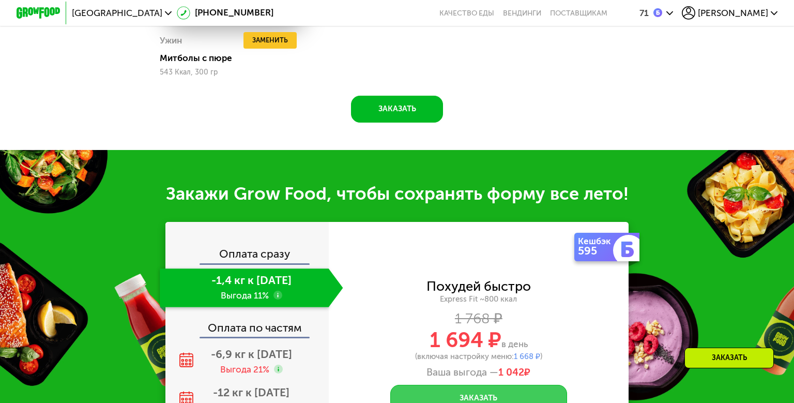
scroll to position [1431, 0]
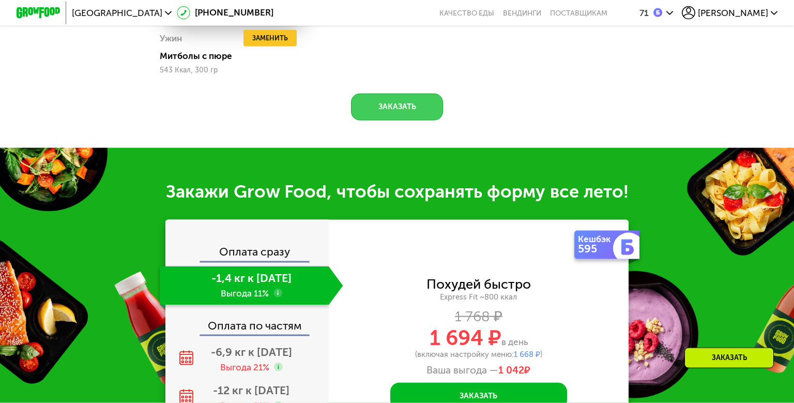
click at [394, 120] on button "Заказать" at bounding box center [397, 107] width 92 height 26
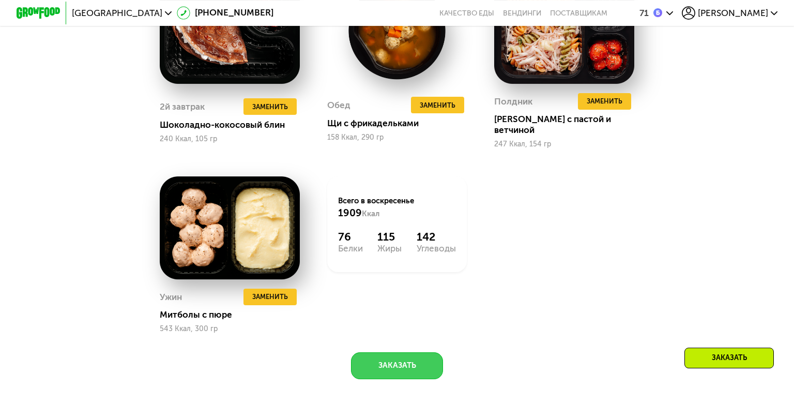
scroll to position [827, 0]
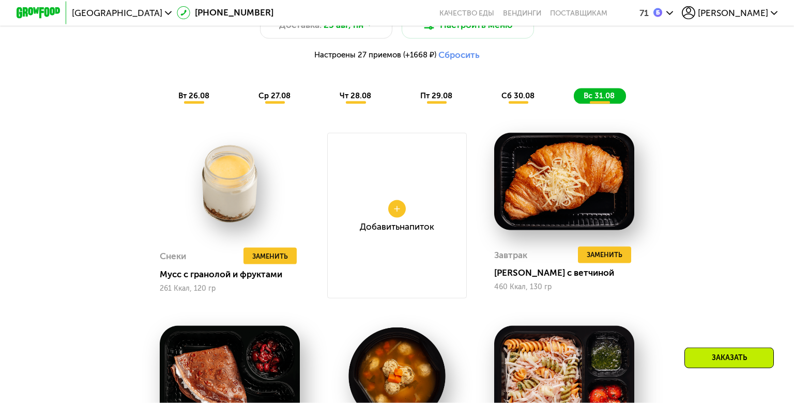
click at [574, 104] on div "сб 30.08" at bounding box center [600, 96] width 52 height 16
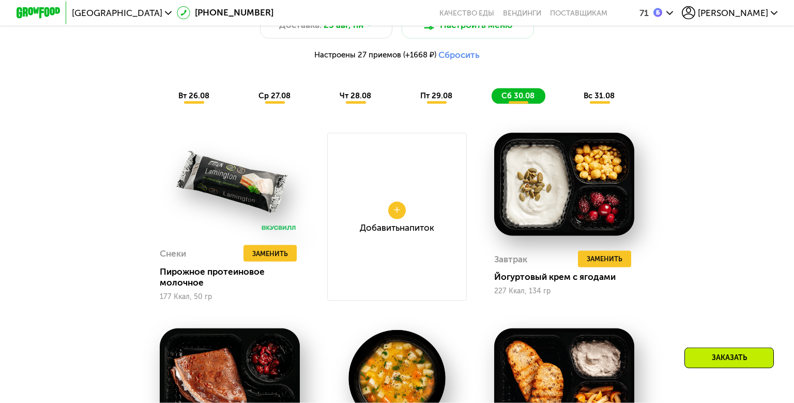
scroll to position [1431, 0]
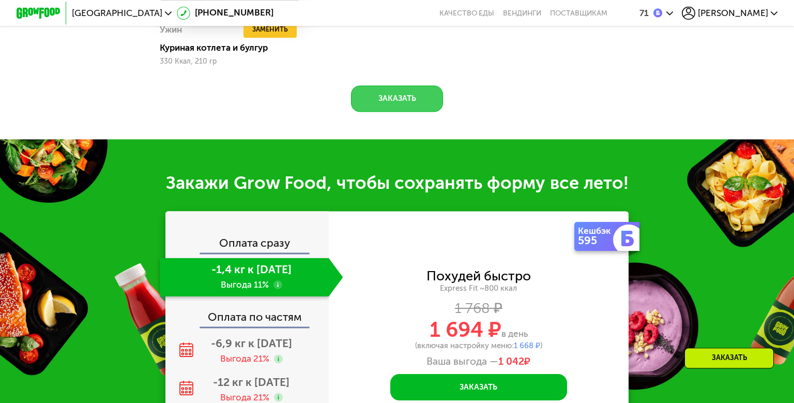
click at [416, 112] on button "Заказать" at bounding box center [397, 98] width 92 height 26
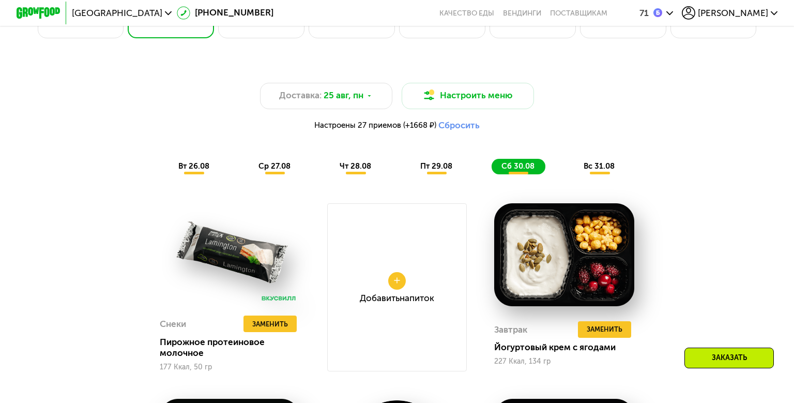
scroll to position [830, 0]
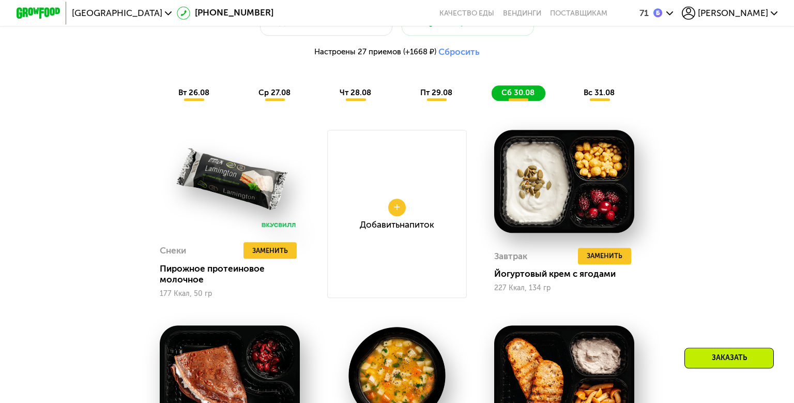
click at [437, 97] on span "пт 29.08" at bounding box center [436, 92] width 32 height 9
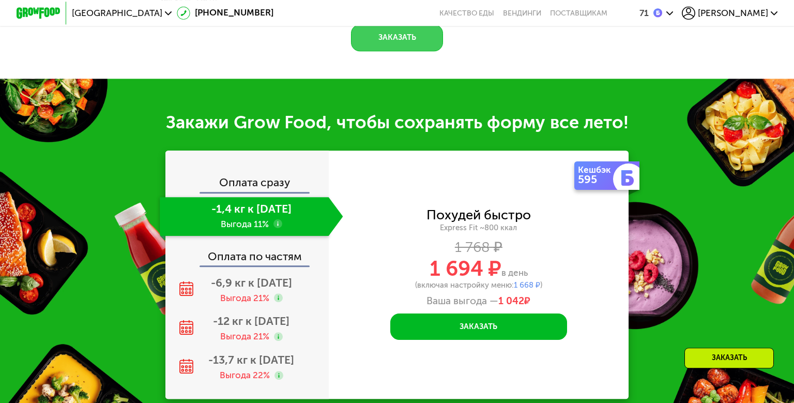
click at [407, 51] on button "Заказать" at bounding box center [397, 37] width 92 height 26
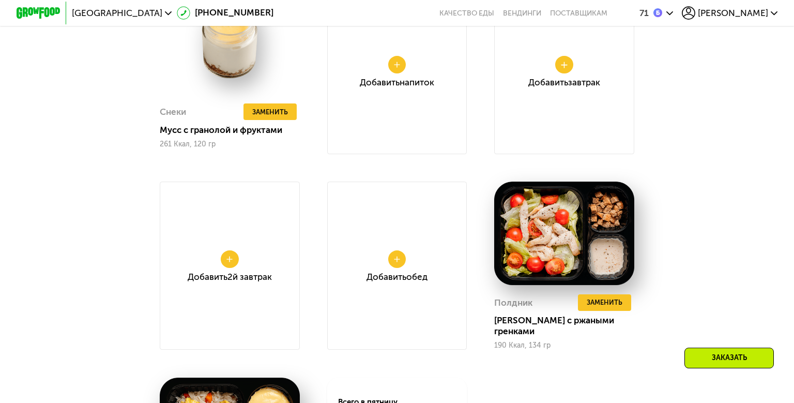
scroll to position [904, 0]
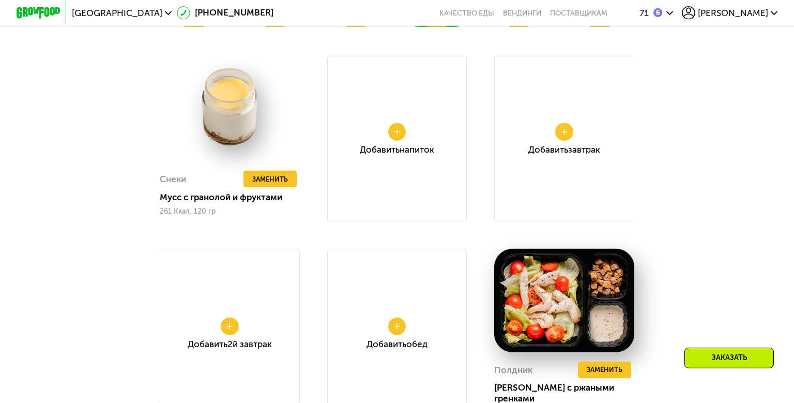
click at [364, 23] on span "чт 28.08" at bounding box center [356, 18] width 32 height 9
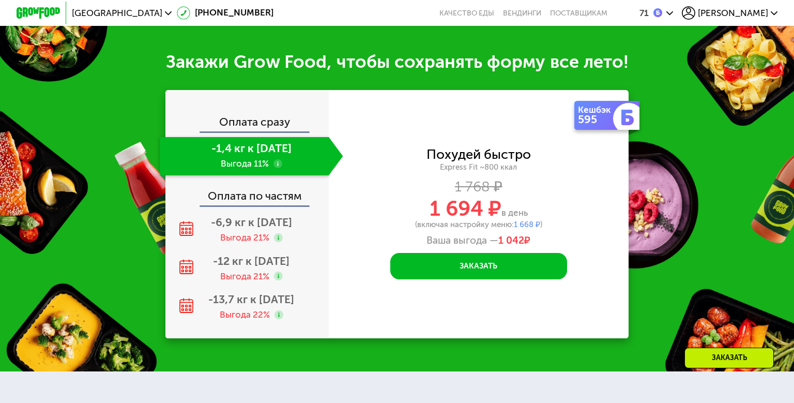
scroll to position [1508, 0]
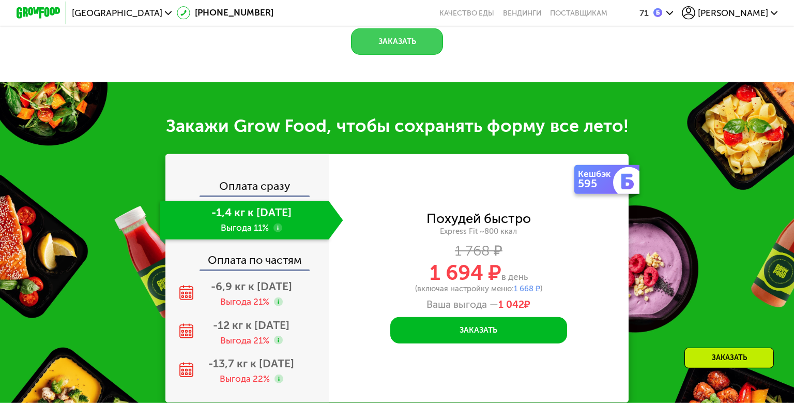
click at [406, 55] on button "Заказать" at bounding box center [397, 41] width 92 height 26
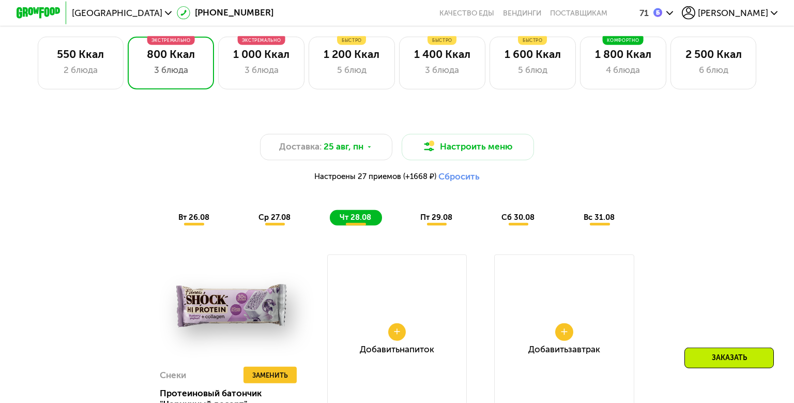
scroll to position [840, 0]
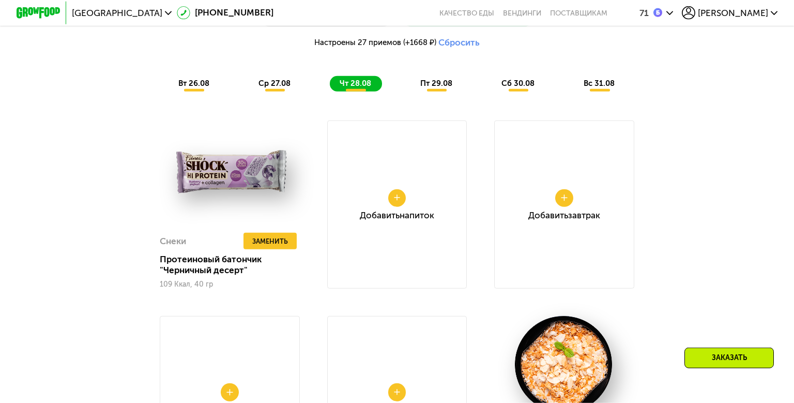
click at [269, 88] on span "ср 27.08" at bounding box center [275, 83] width 32 height 9
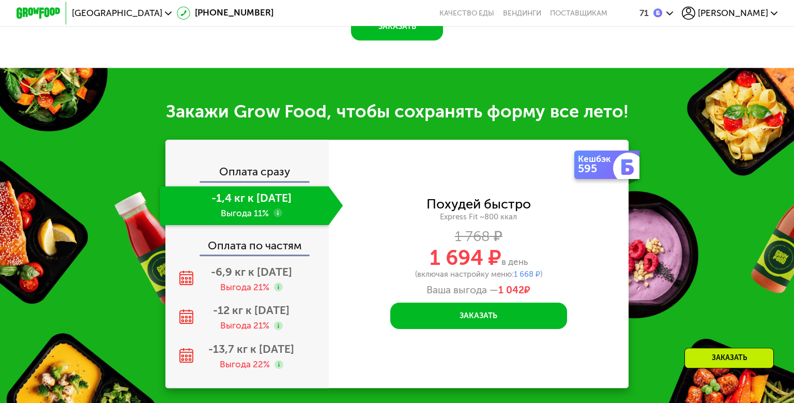
scroll to position [1510, 0]
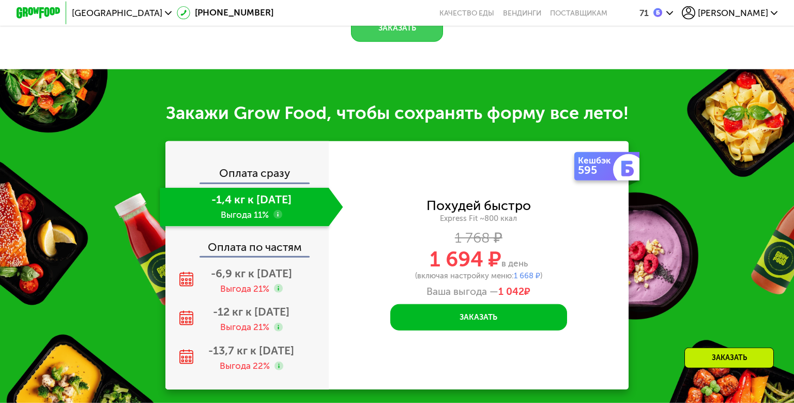
click at [397, 41] on button "Заказать" at bounding box center [397, 28] width 92 height 26
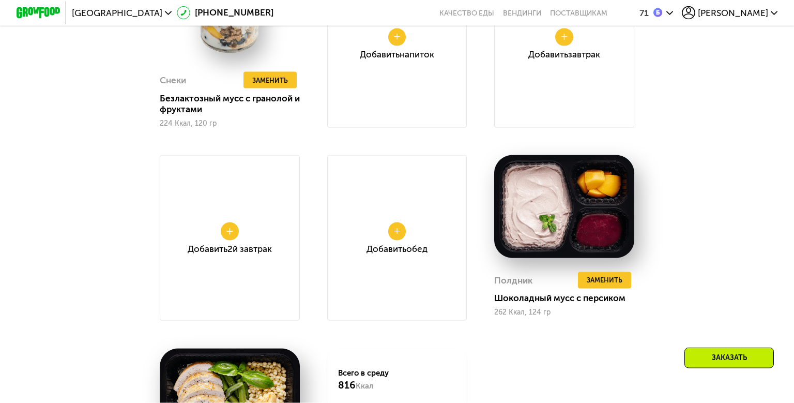
scroll to position [840, 0]
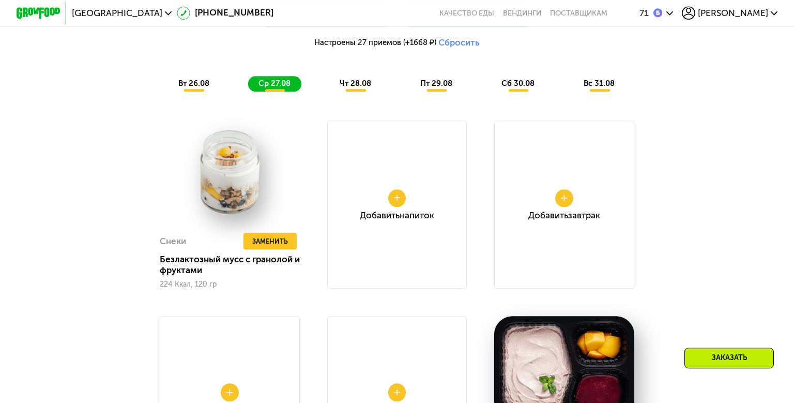
click at [188, 88] on span "вт 26.08" at bounding box center [193, 83] width 31 height 9
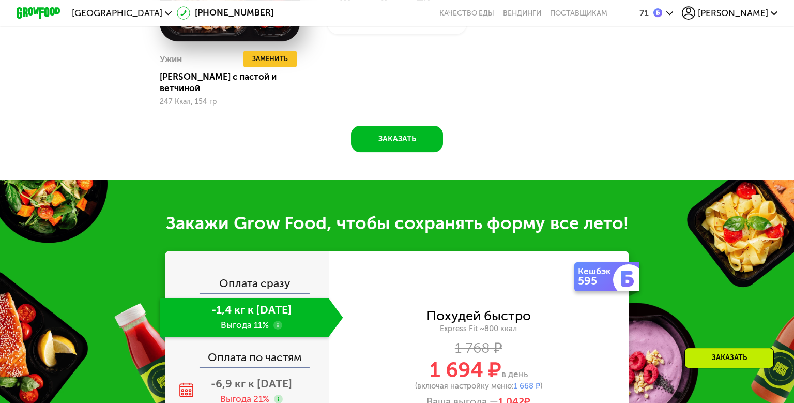
scroll to position [1443, 0]
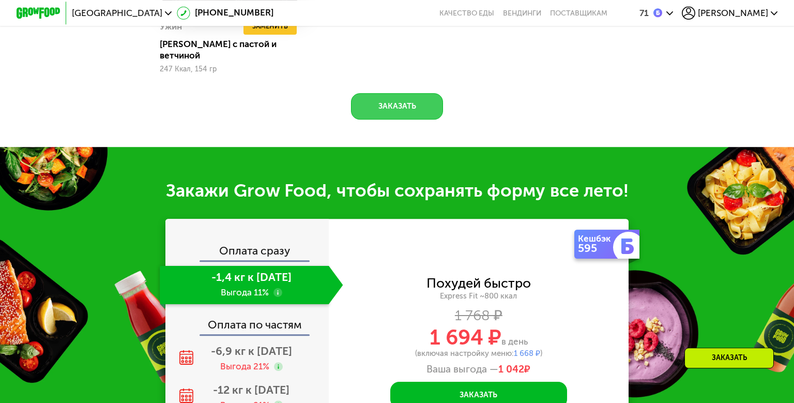
click at [402, 119] on button "Заказать" at bounding box center [397, 106] width 92 height 26
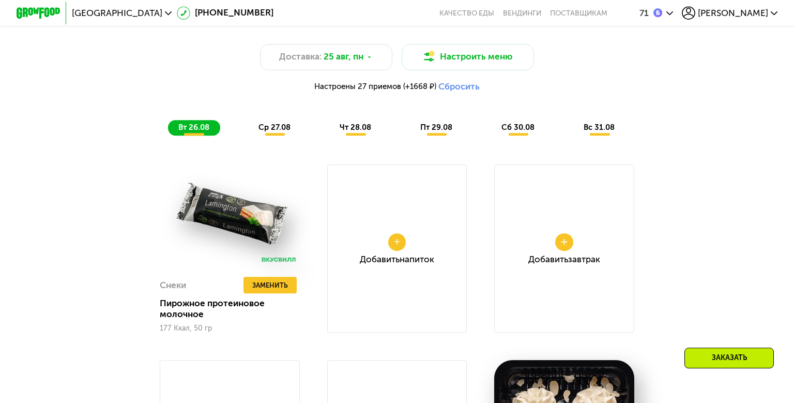
scroll to position [706, 0]
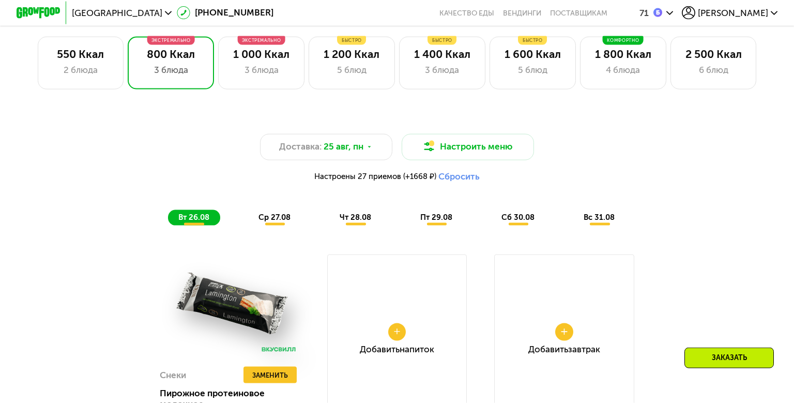
click at [725, 354] on div "Заказать" at bounding box center [729, 357] width 89 height 21
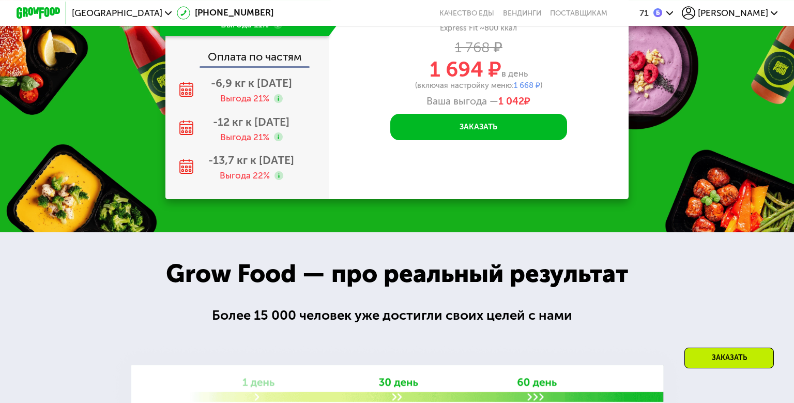
scroll to position [1712, 0]
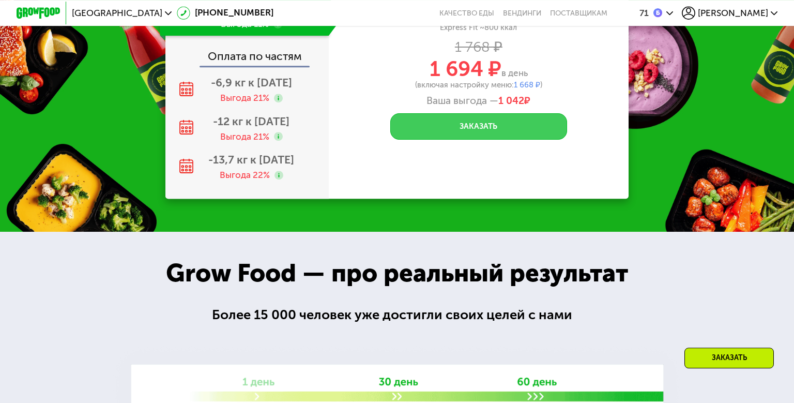
click at [471, 140] on button "Заказать" at bounding box center [478, 126] width 176 height 26
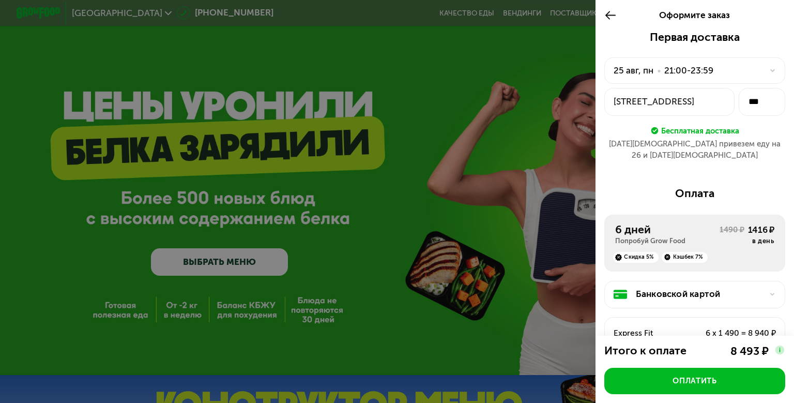
click at [672, 301] on div "Банковской картой" at bounding box center [699, 294] width 127 height 13
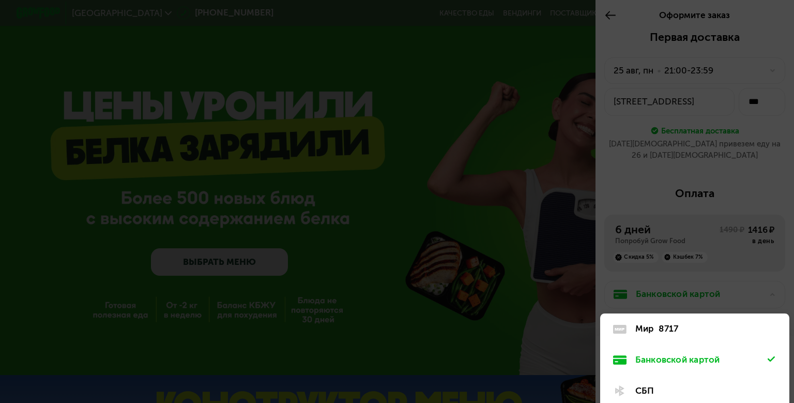
scroll to position [65, 0]
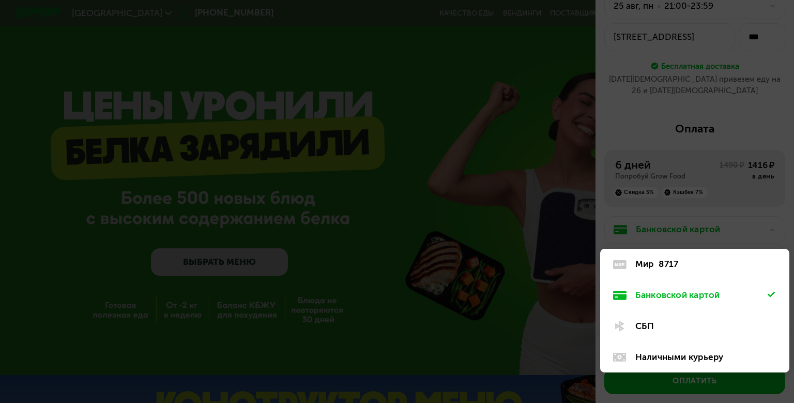
click at [659, 271] on div "8717" at bounding box center [669, 264] width 20 height 13
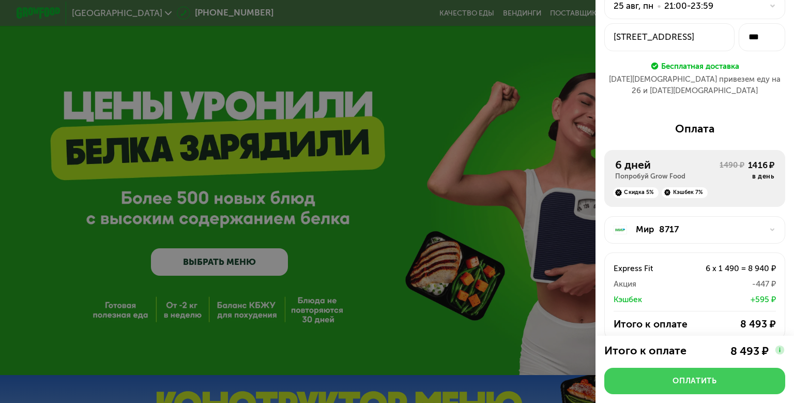
click at [684, 379] on div "Оплатить" at bounding box center [695, 380] width 44 height 11
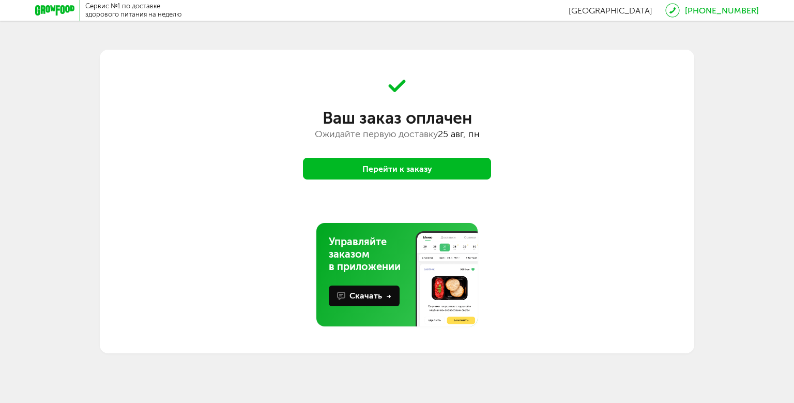
click at [398, 179] on button "Перейти к заказу" at bounding box center [397, 169] width 188 height 22
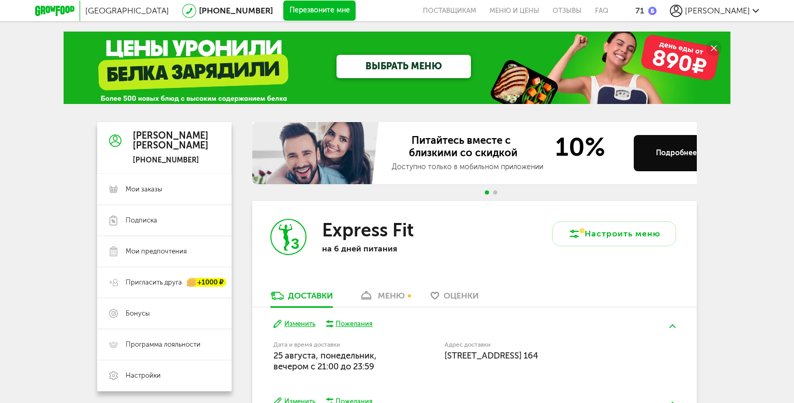
click at [747, 209] on div "Москва 8 (800) 555-21-78 Перезвоните мне поставщикам Меню и цены Отзывы FAQ 71 …" at bounding box center [397, 336] width 794 height 672
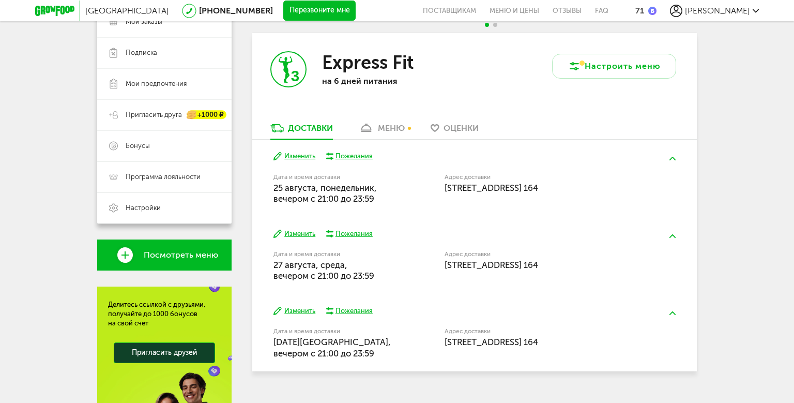
scroll to position [201, 0]
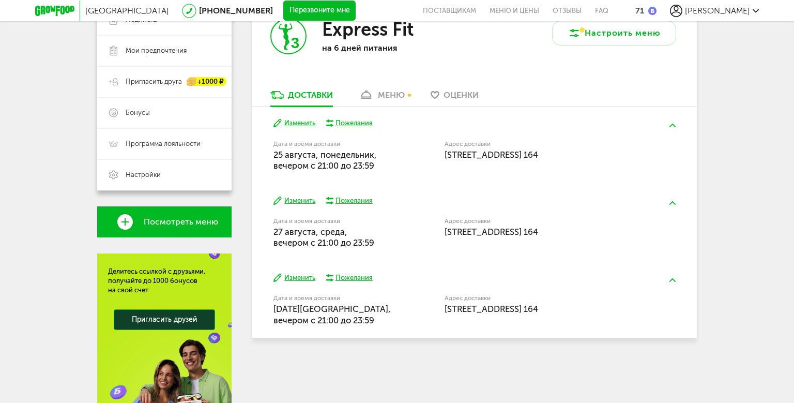
click at [390, 100] on div "меню" at bounding box center [391, 95] width 27 height 10
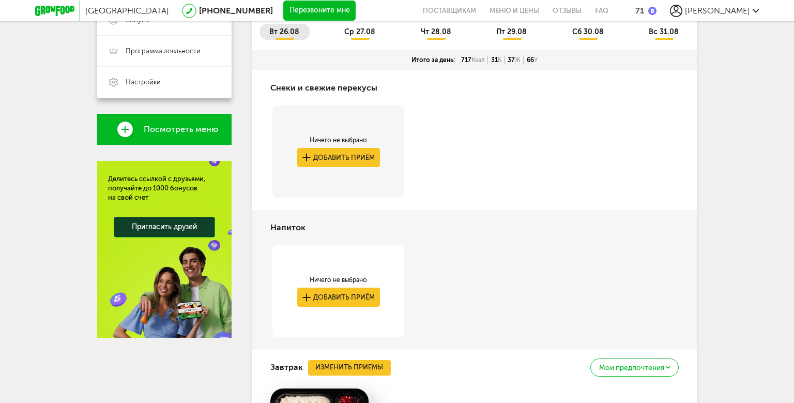
scroll to position [300, 0]
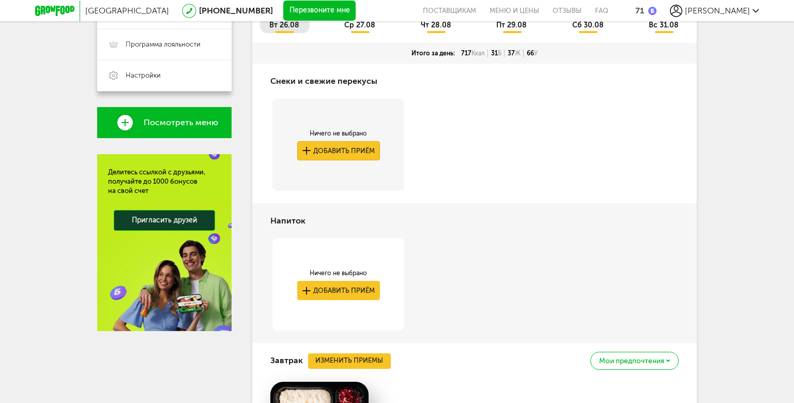
click at [331, 160] on button "Добавить приём" at bounding box center [338, 150] width 83 height 19
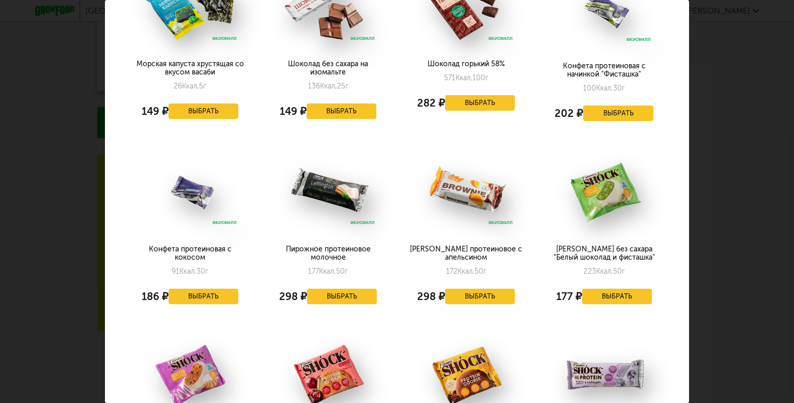
scroll to position [1144, 0]
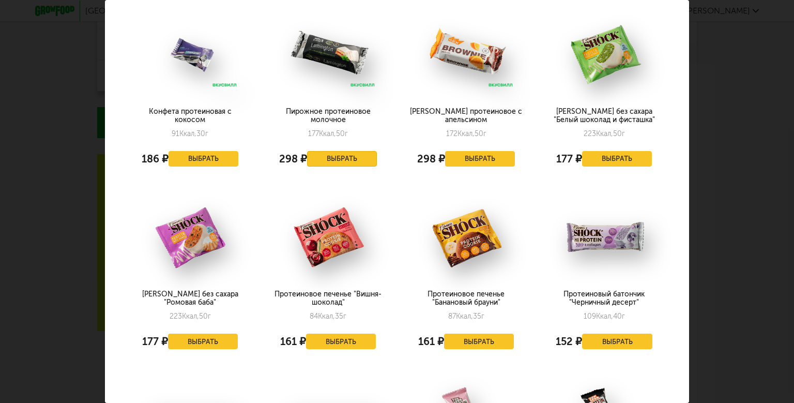
click at [342, 167] on button "Выбрать" at bounding box center [342, 159] width 70 height 16
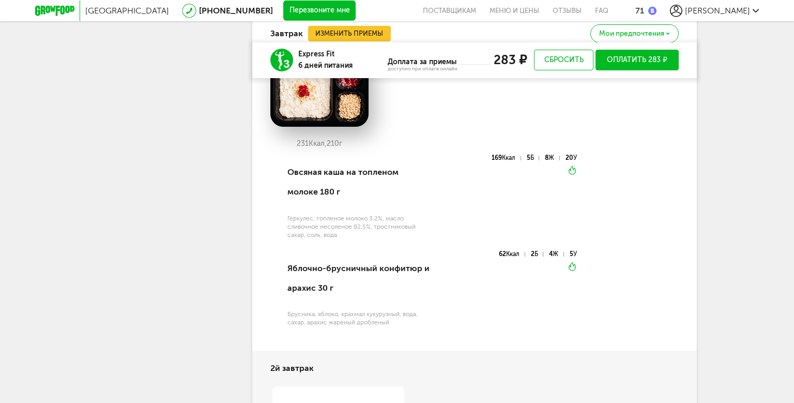
scroll to position [836, 0]
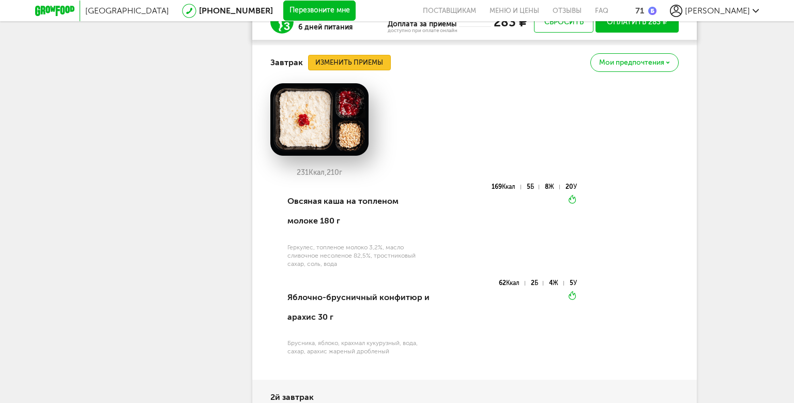
click at [349, 70] on button "Изменить приемы" at bounding box center [349, 63] width 83 height 16
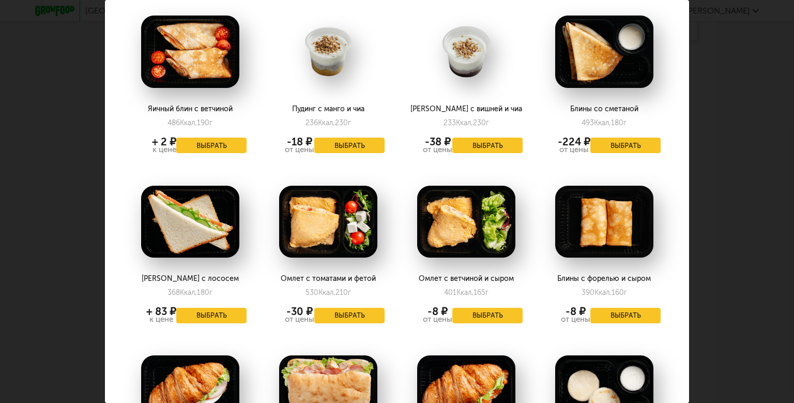
scroll to position [1089, 0]
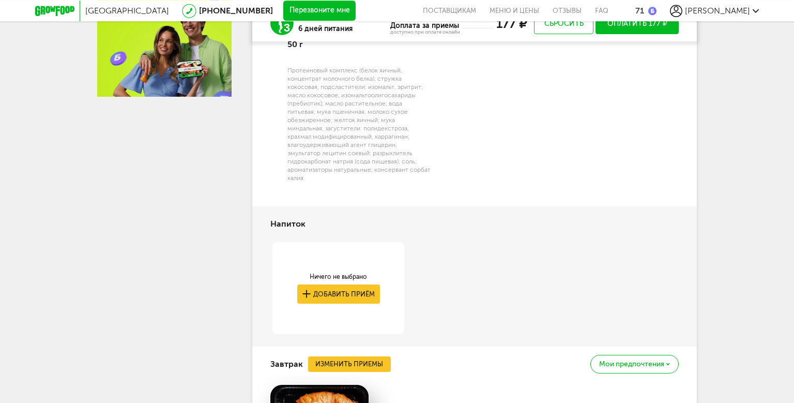
scroll to position [536, 0]
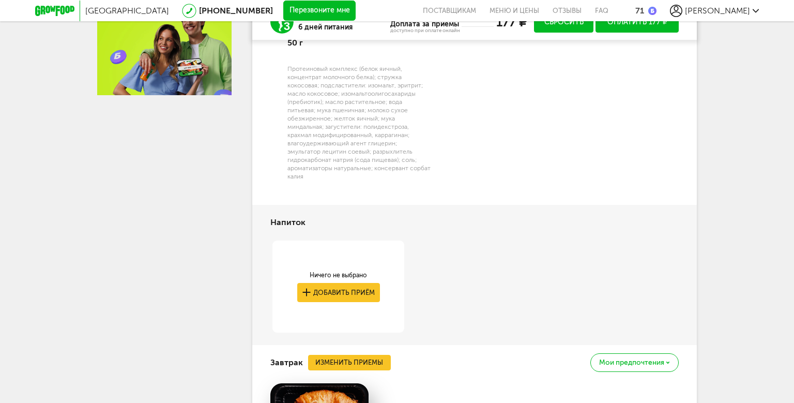
click at [575, 33] on button "Сбросить" at bounding box center [563, 22] width 59 height 21
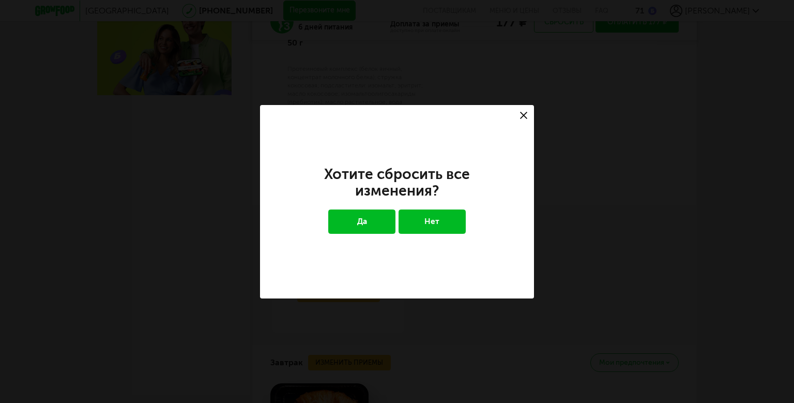
click at [369, 229] on button "Да" at bounding box center [362, 221] width 68 height 24
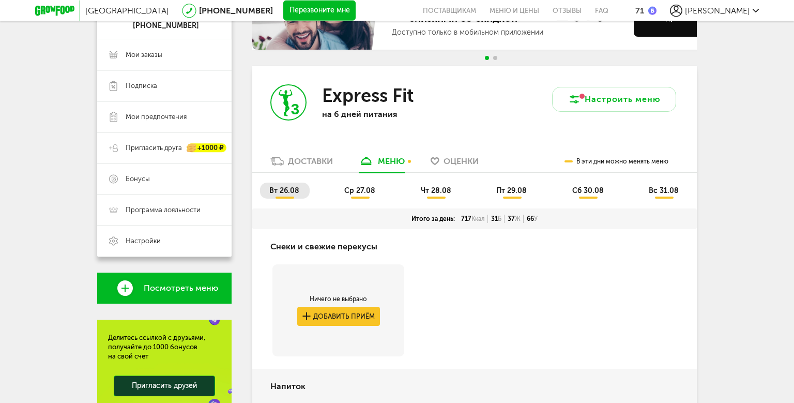
scroll to position [134, 0]
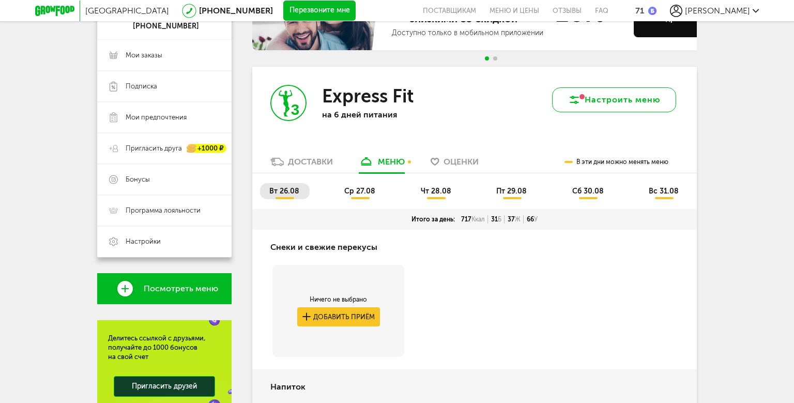
click at [628, 112] on button "Настроить меню" at bounding box center [614, 99] width 124 height 25
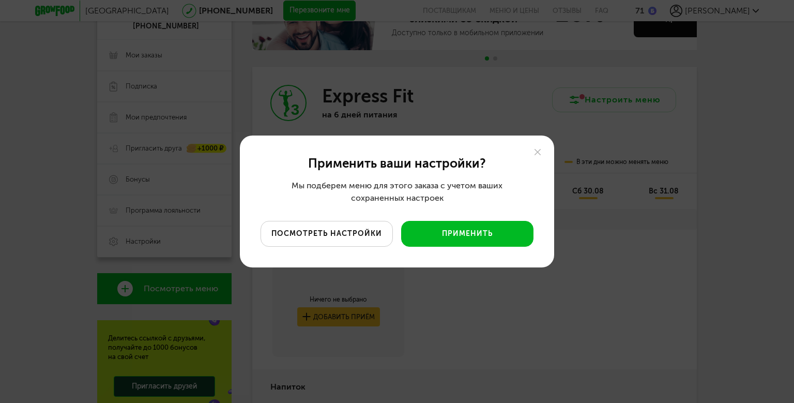
click at [357, 234] on button "посмотреть настройки" at bounding box center [327, 234] width 132 height 26
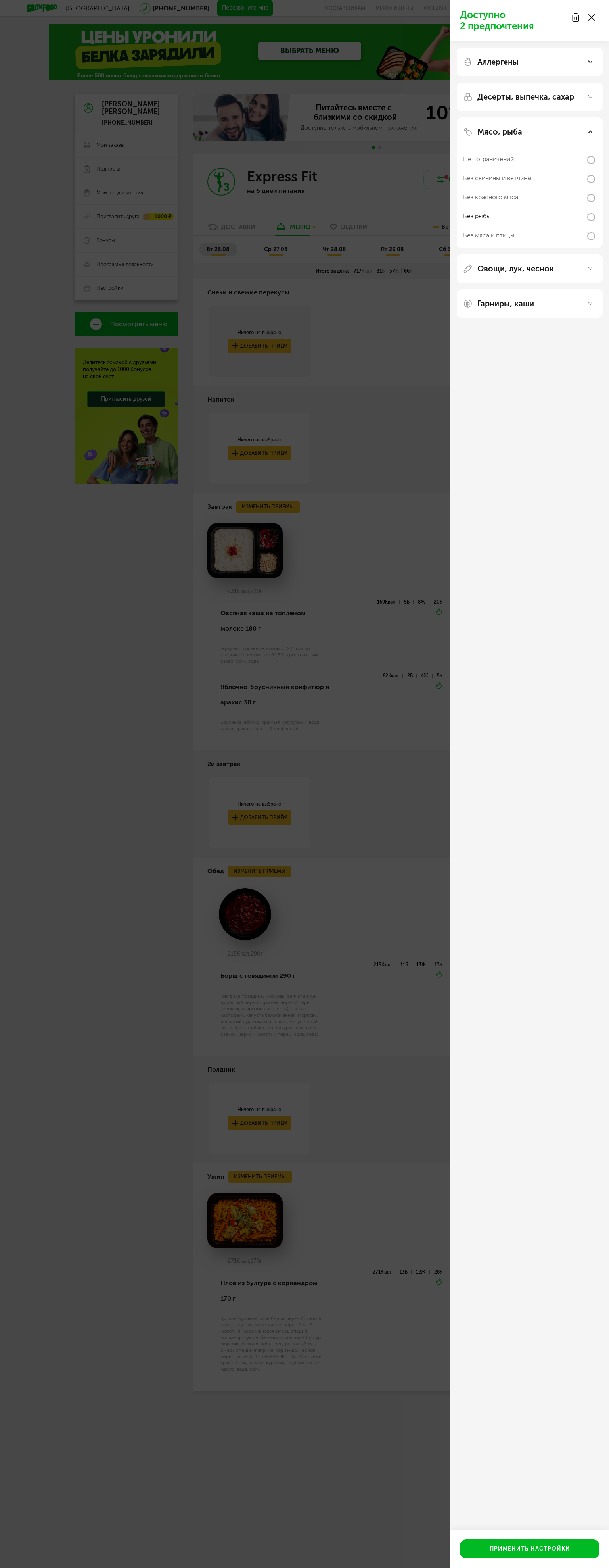
click at [383, 121] on div "Доступно 2 предпочтения Аллергены Десерты, выпечка, сахар Мясо, рыба Нет ограни…" at bounding box center [304, 784] width 609 height 1568
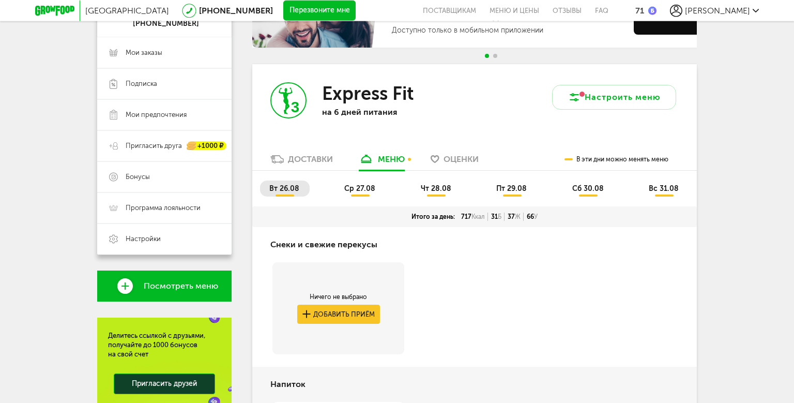
scroll to position [132, 0]
